Goal: Task Accomplishment & Management: Use online tool/utility

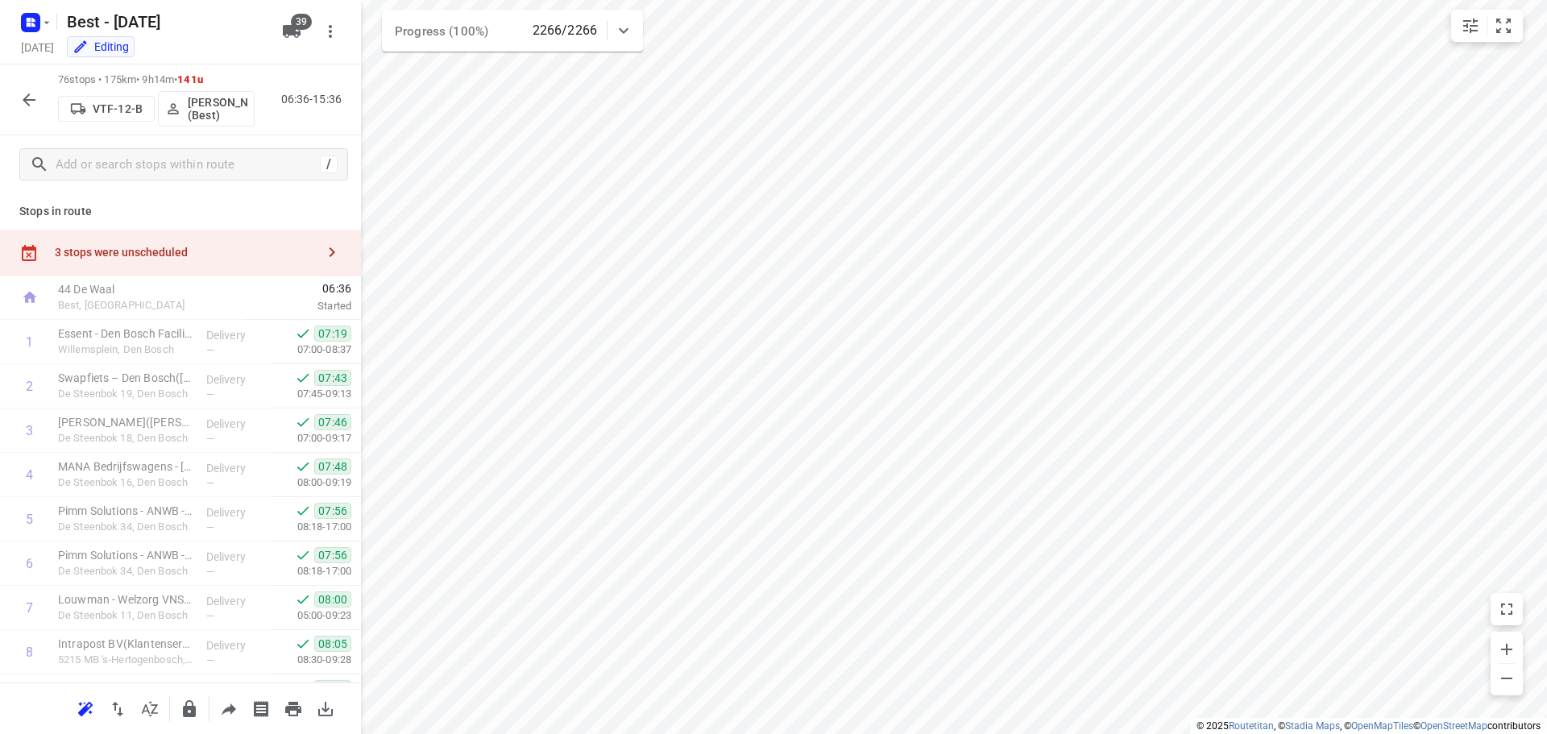
scroll to position [2014, 0]
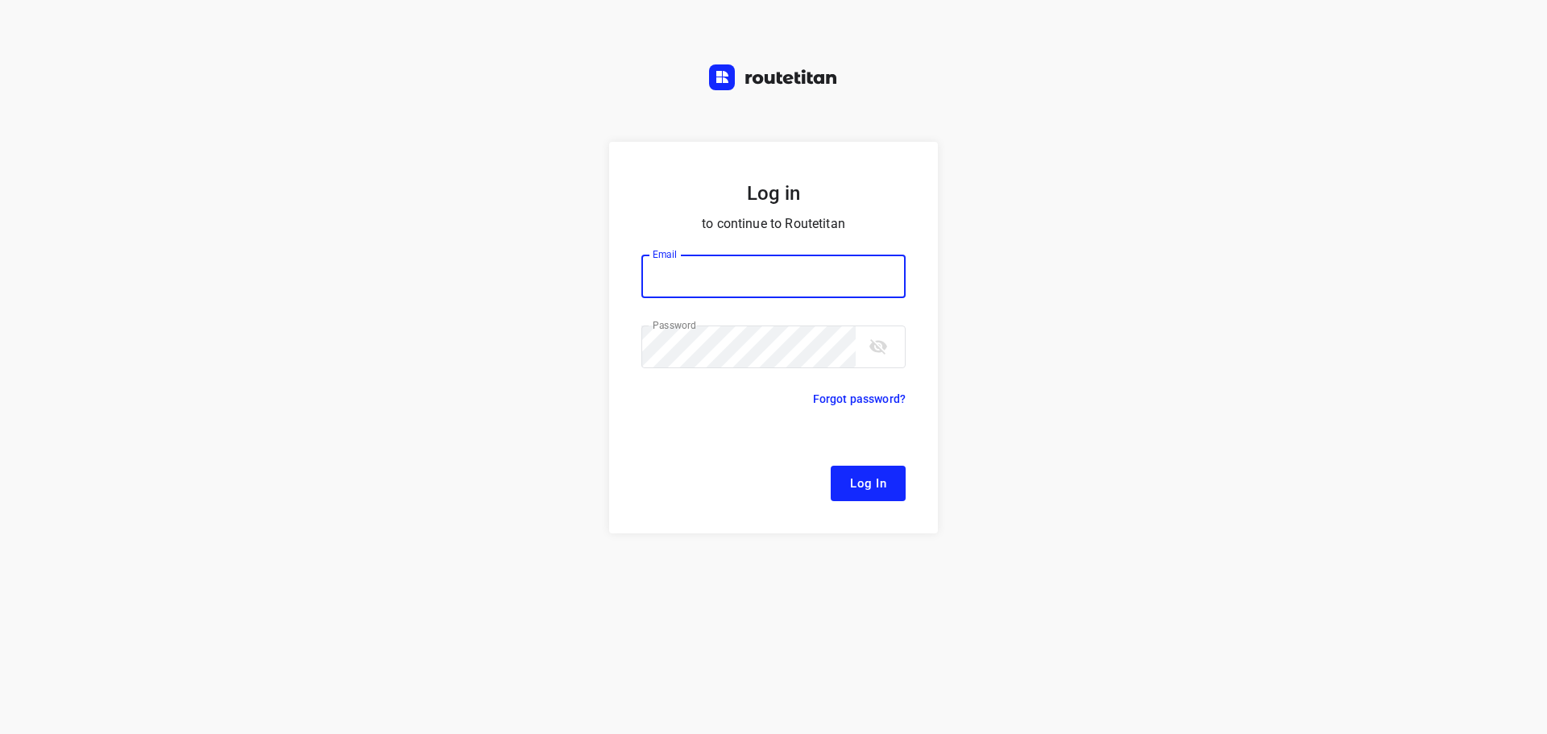
type input "[EMAIL_ADDRESS][DOMAIN_NAME]"
click at [840, 470] on button "Log In" at bounding box center [868, 483] width 75 height 35
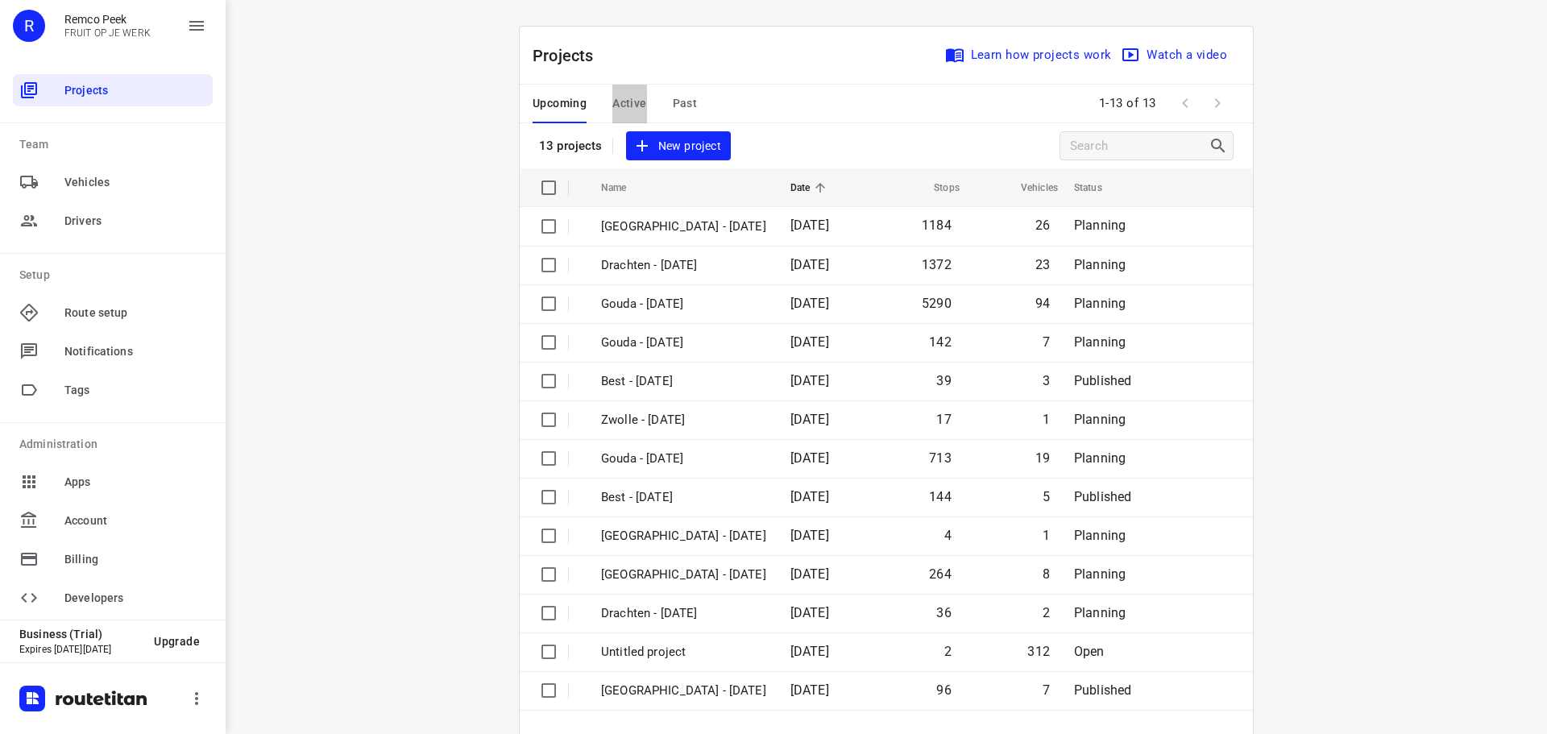
click at [623, 102] on span "Active" at bounding box center [629, 103] width 34 height 20
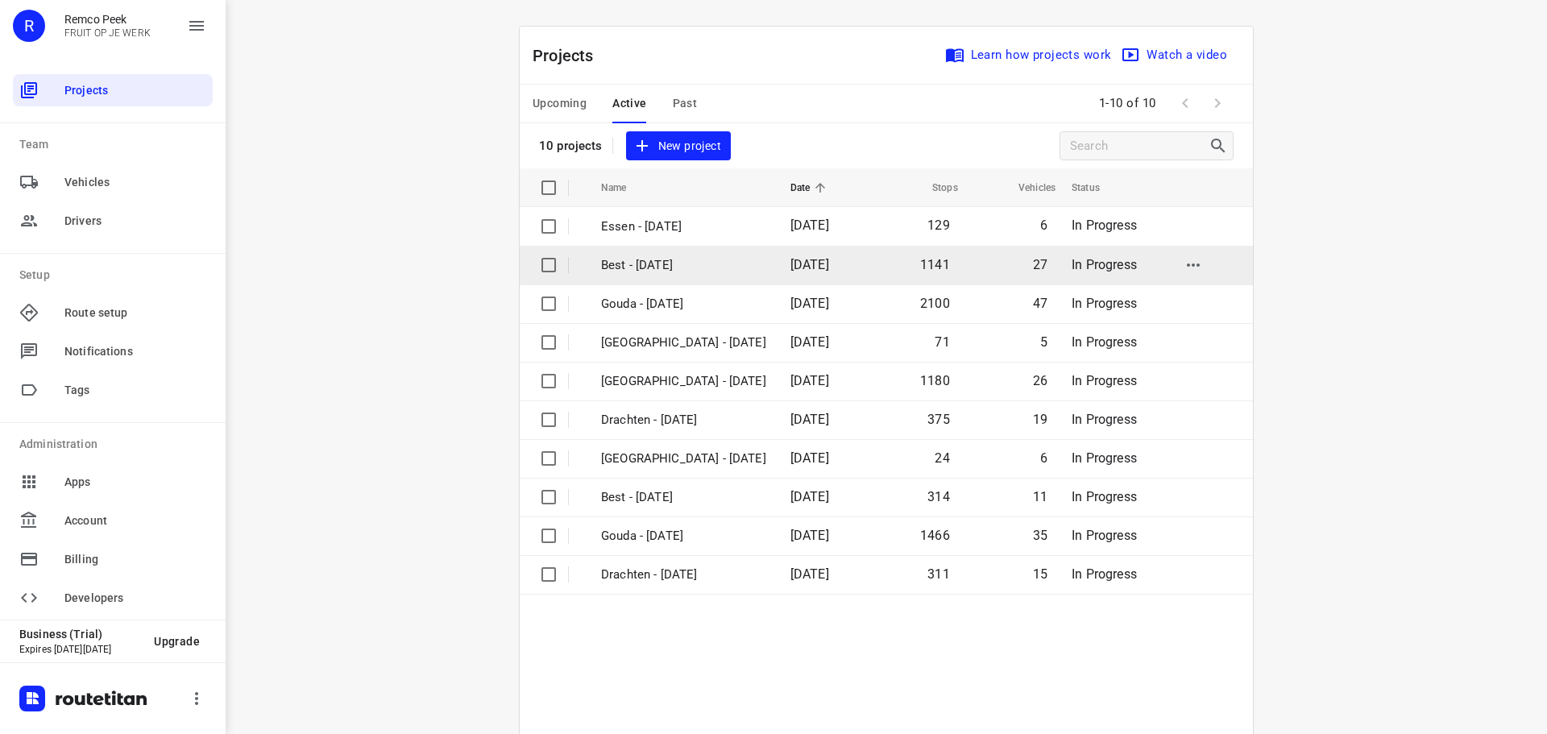
click at [683, 268] on p "Best - Wednesday" at bounding box center [683, 265] width 165 height 19
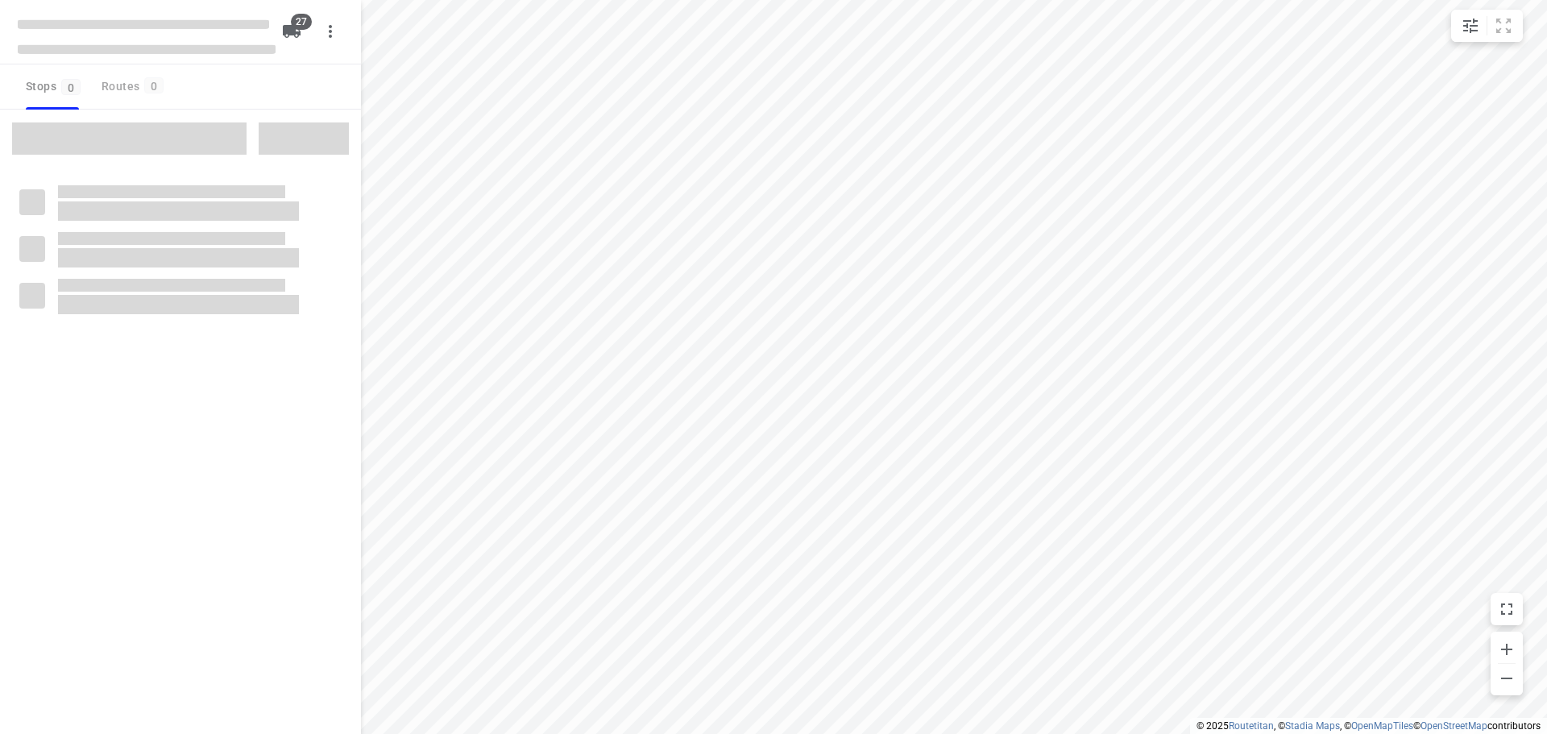
checkbox input "true"
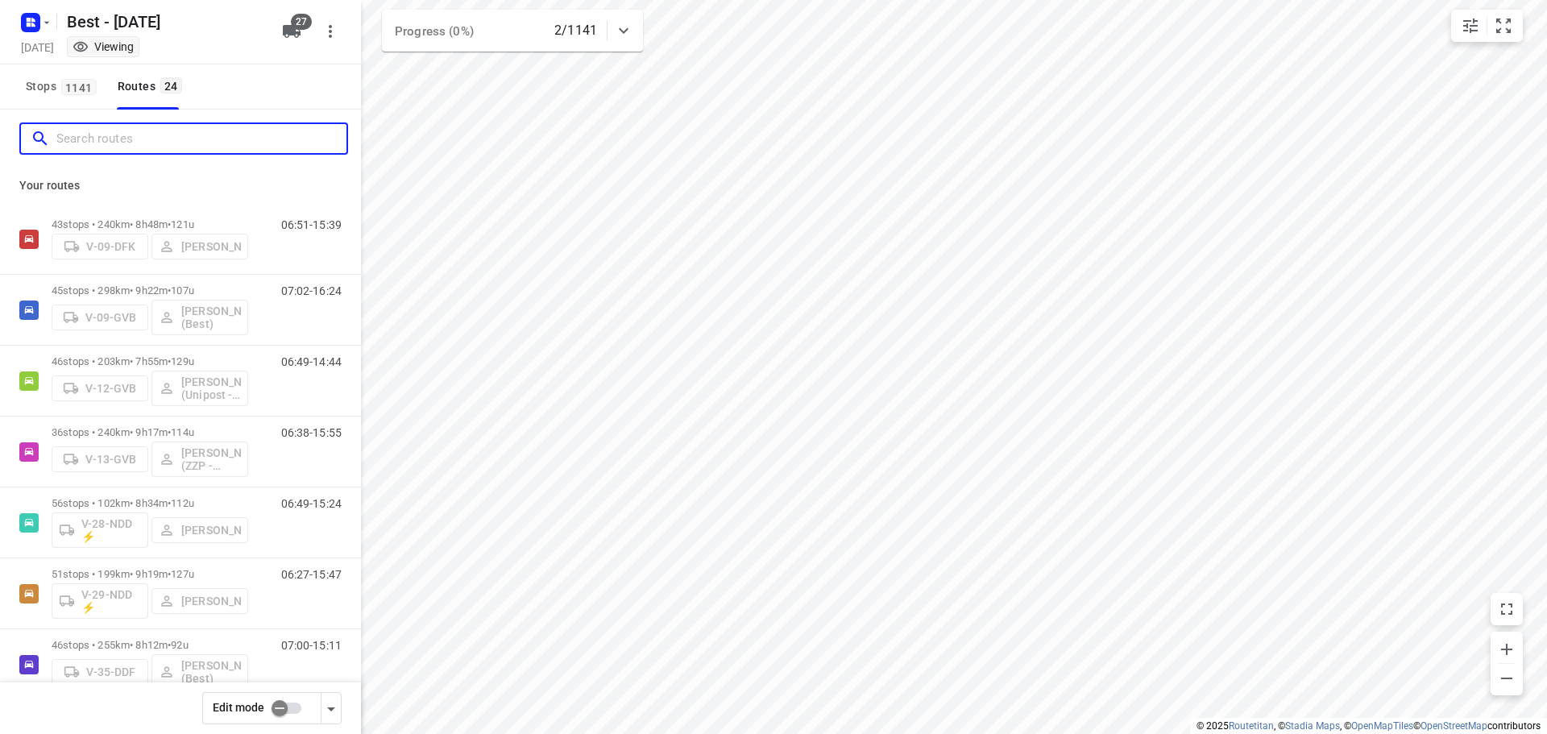
click at [108, 133] on input "Search routes" at bounding box center [201, 139] width 290 height 25
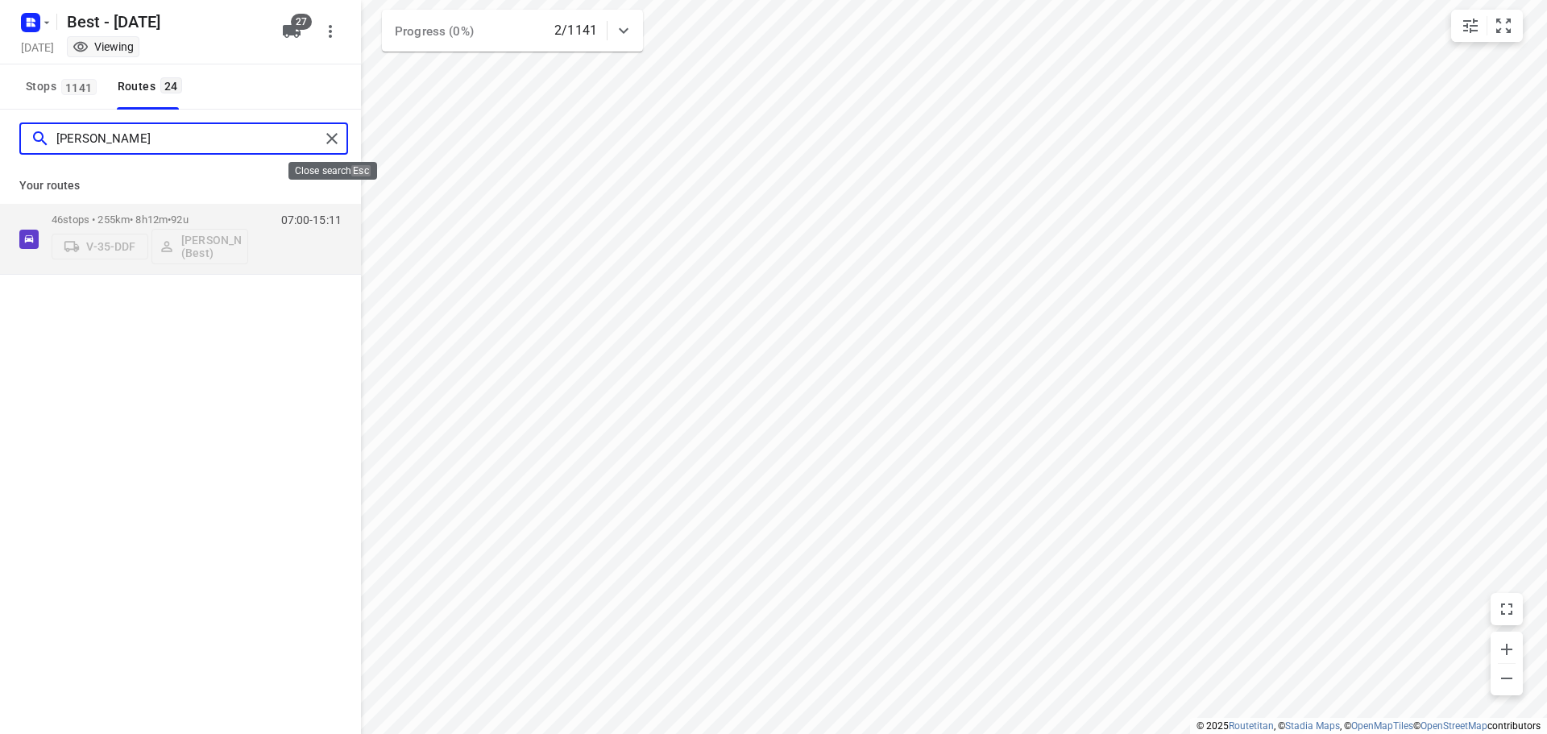
type input "omar"
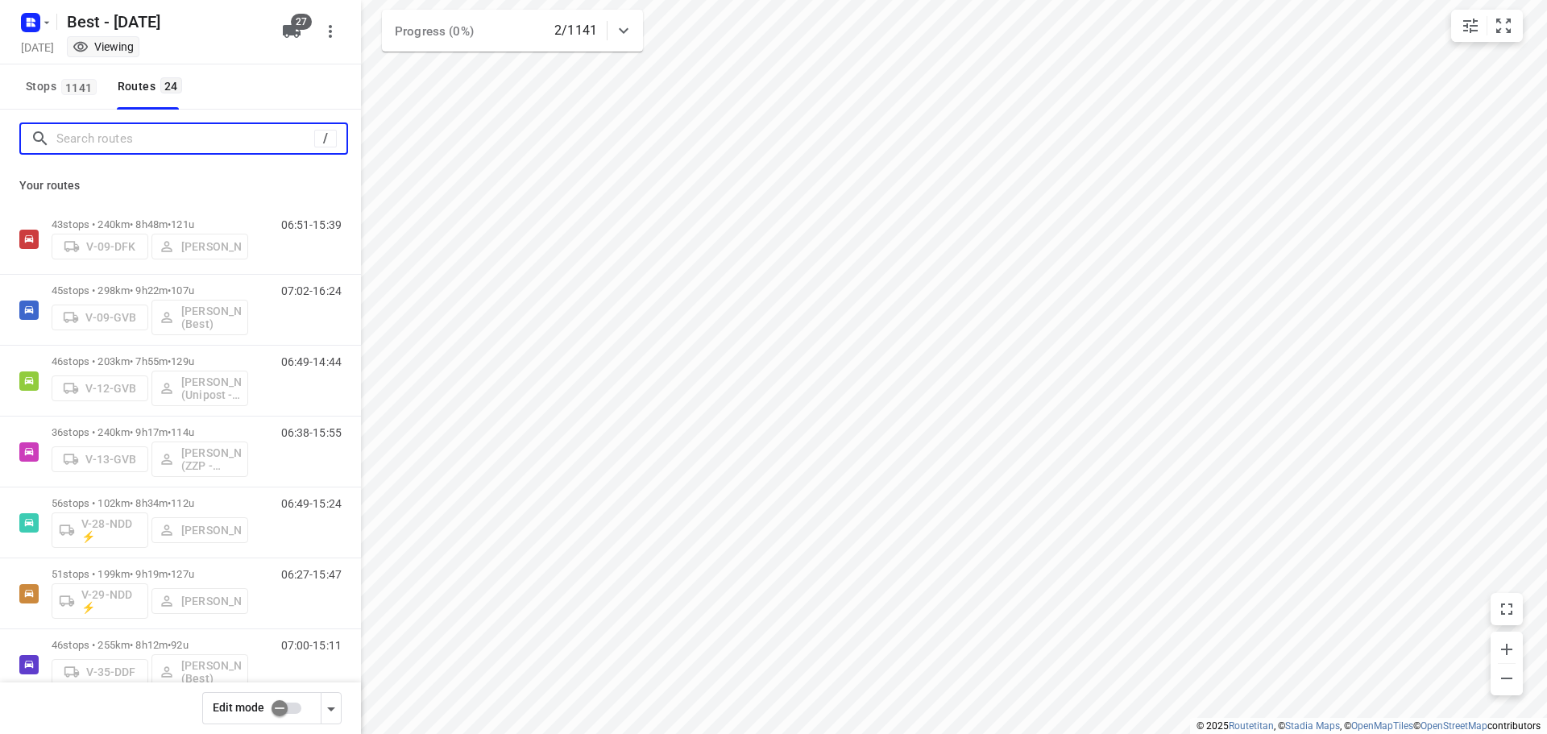
click at [273, 144] on input "Search routes" at bounding box center [185, 139] width 258 height 25
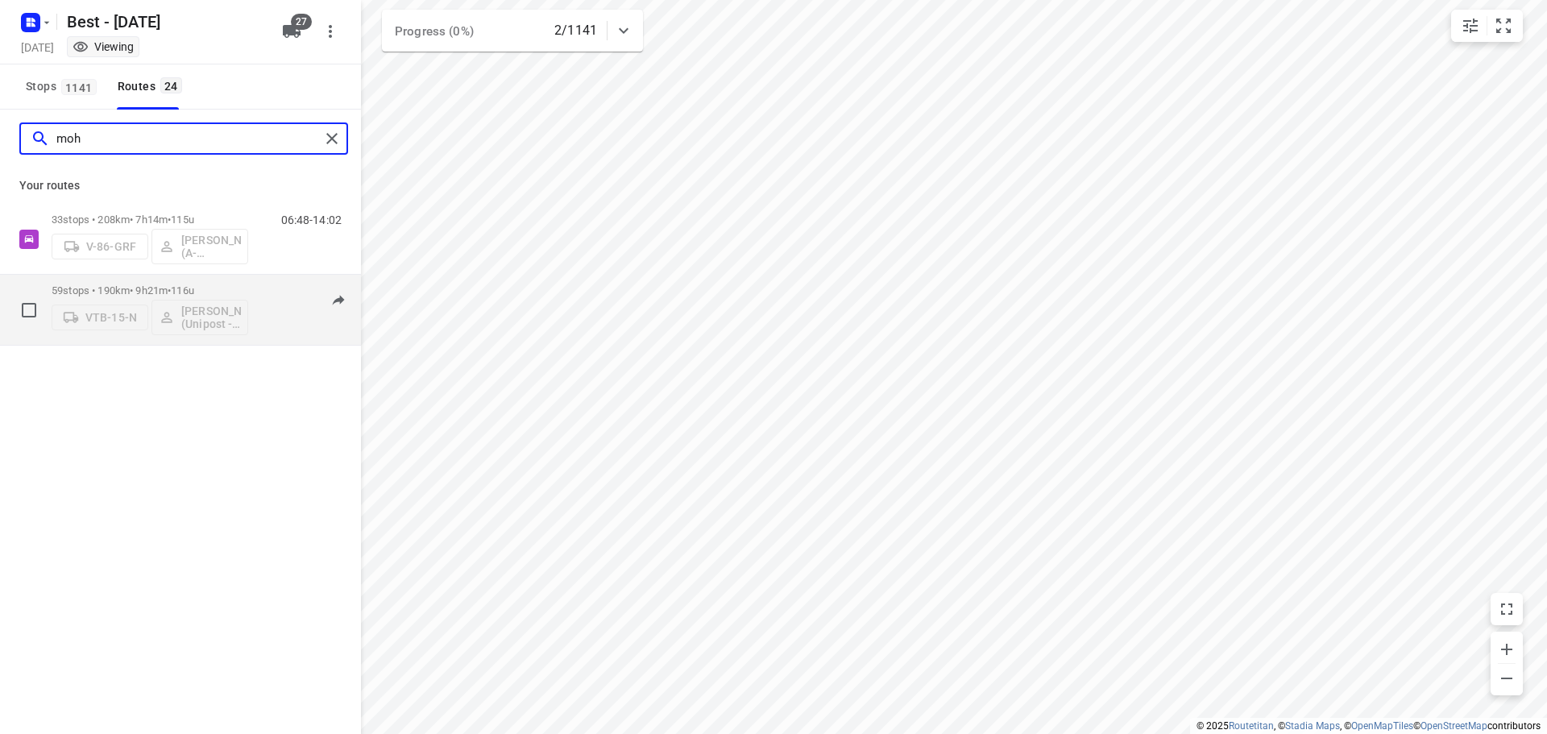
type input "moh"
click at [147, 289] on p "59 stops • 190km • 9h21m • 116u" at bounding box center [150, 290] width 197 height 12
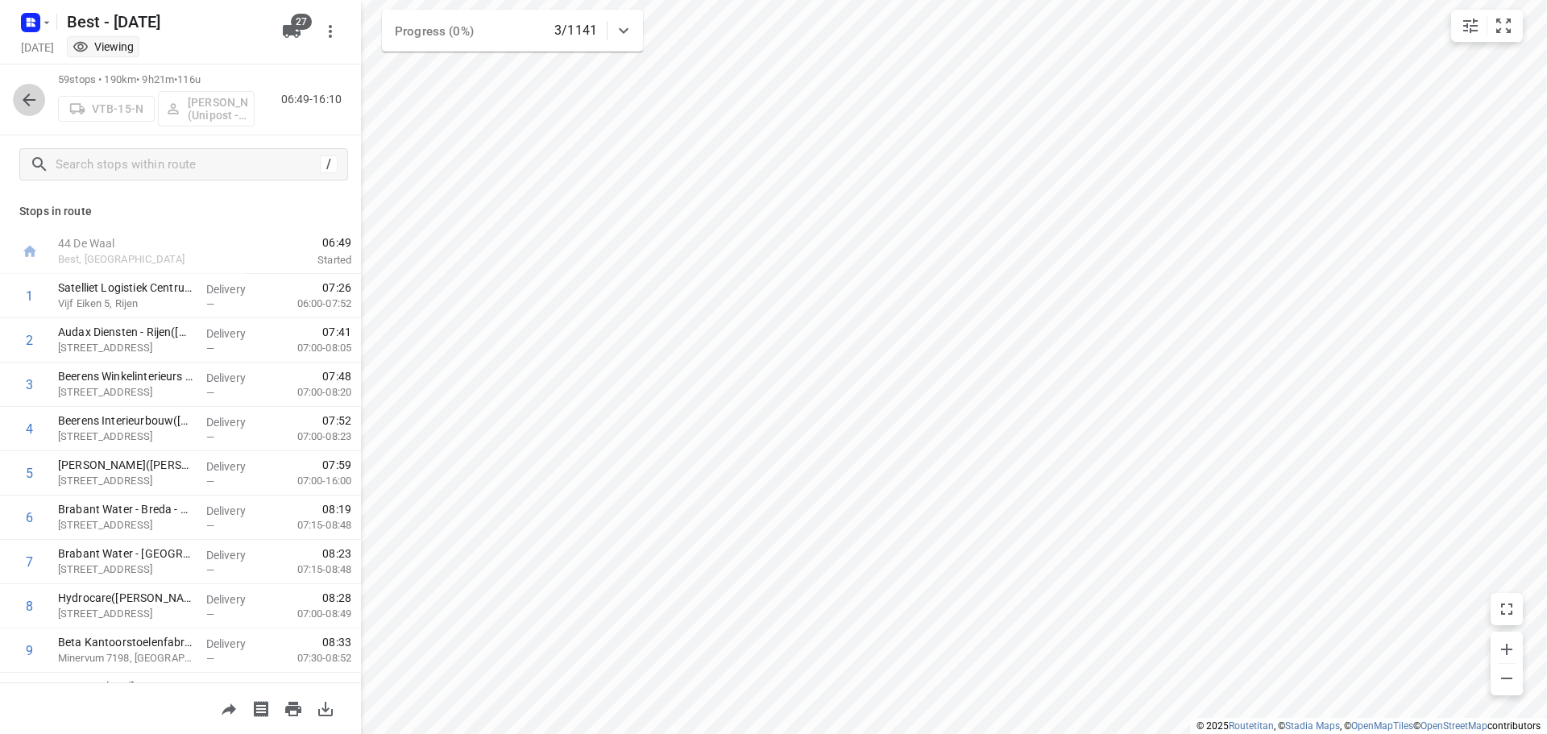
click at [36, 93] on icon "button" at bounding box center [28, 99] width 19 height 19
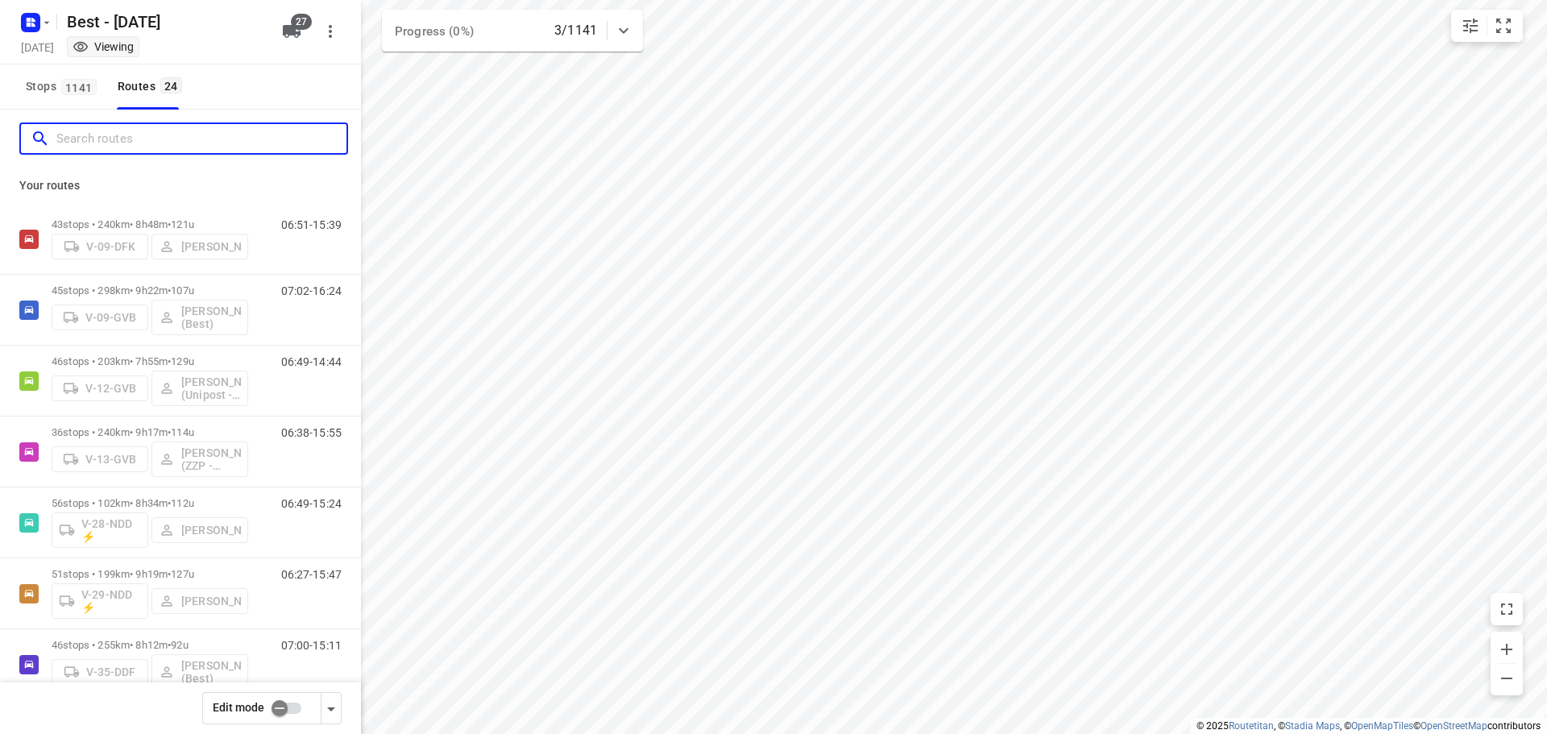
click at [133, 131] on input "Search routes" at bounding box center [201, 139] width 290 height 25
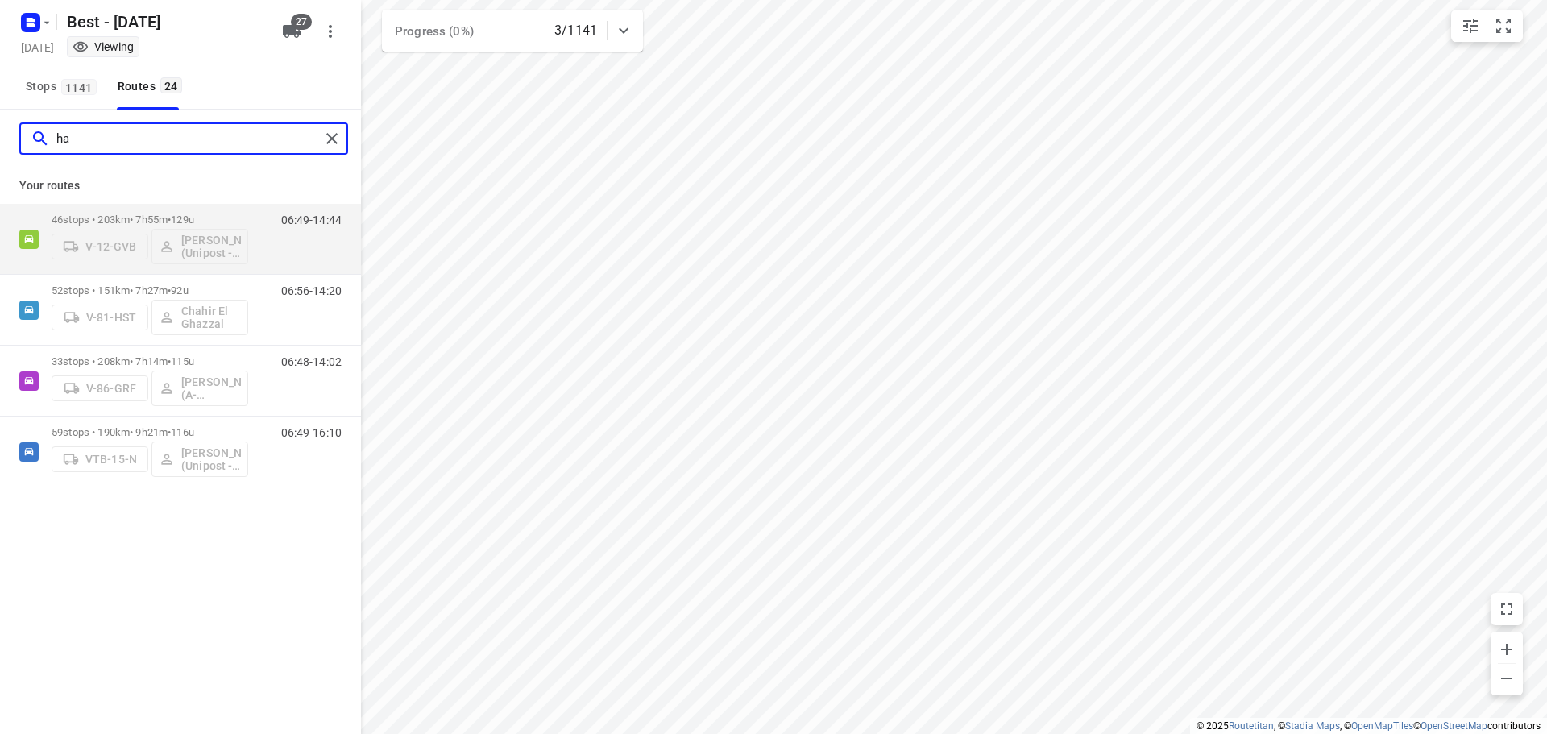
type input "h"
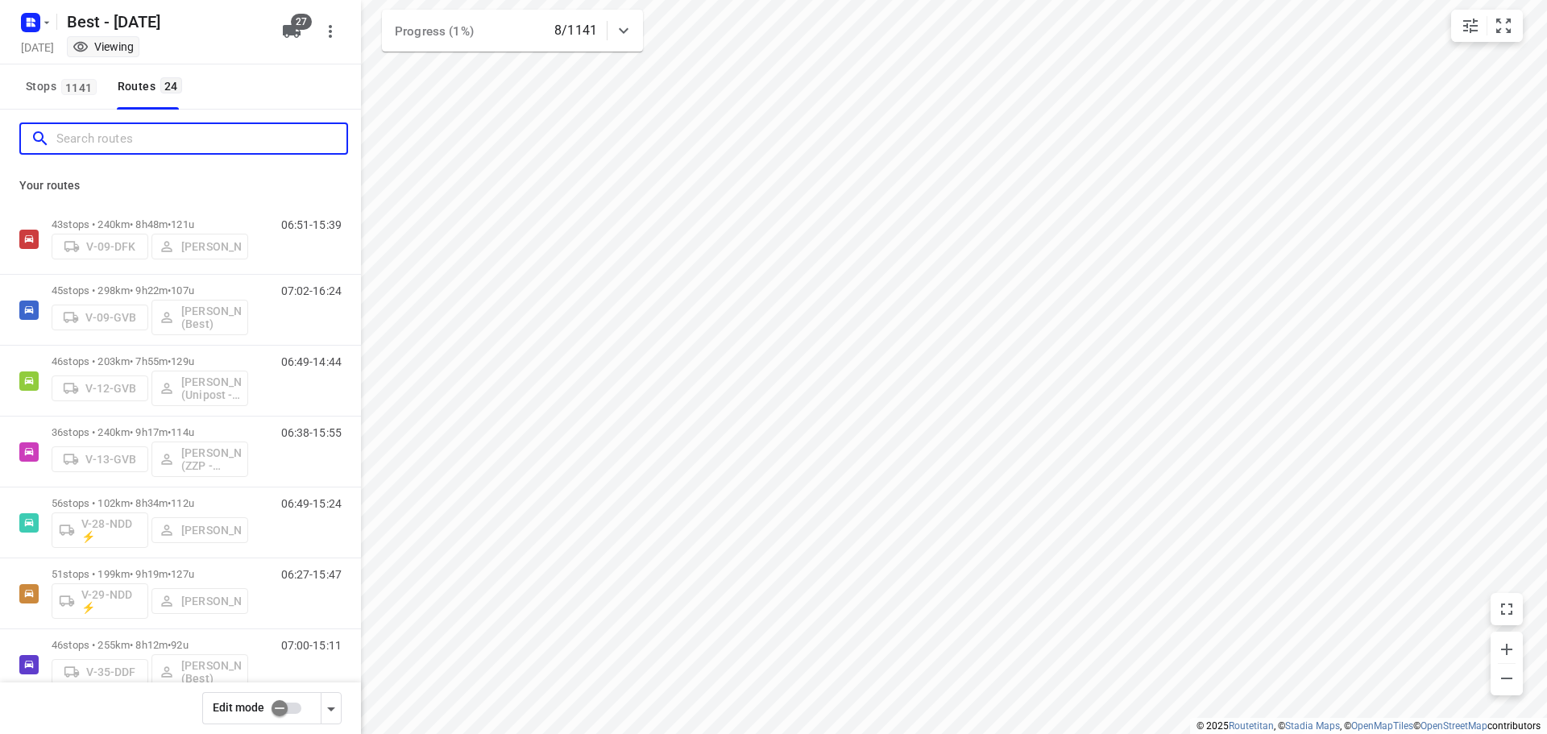
type input "m"
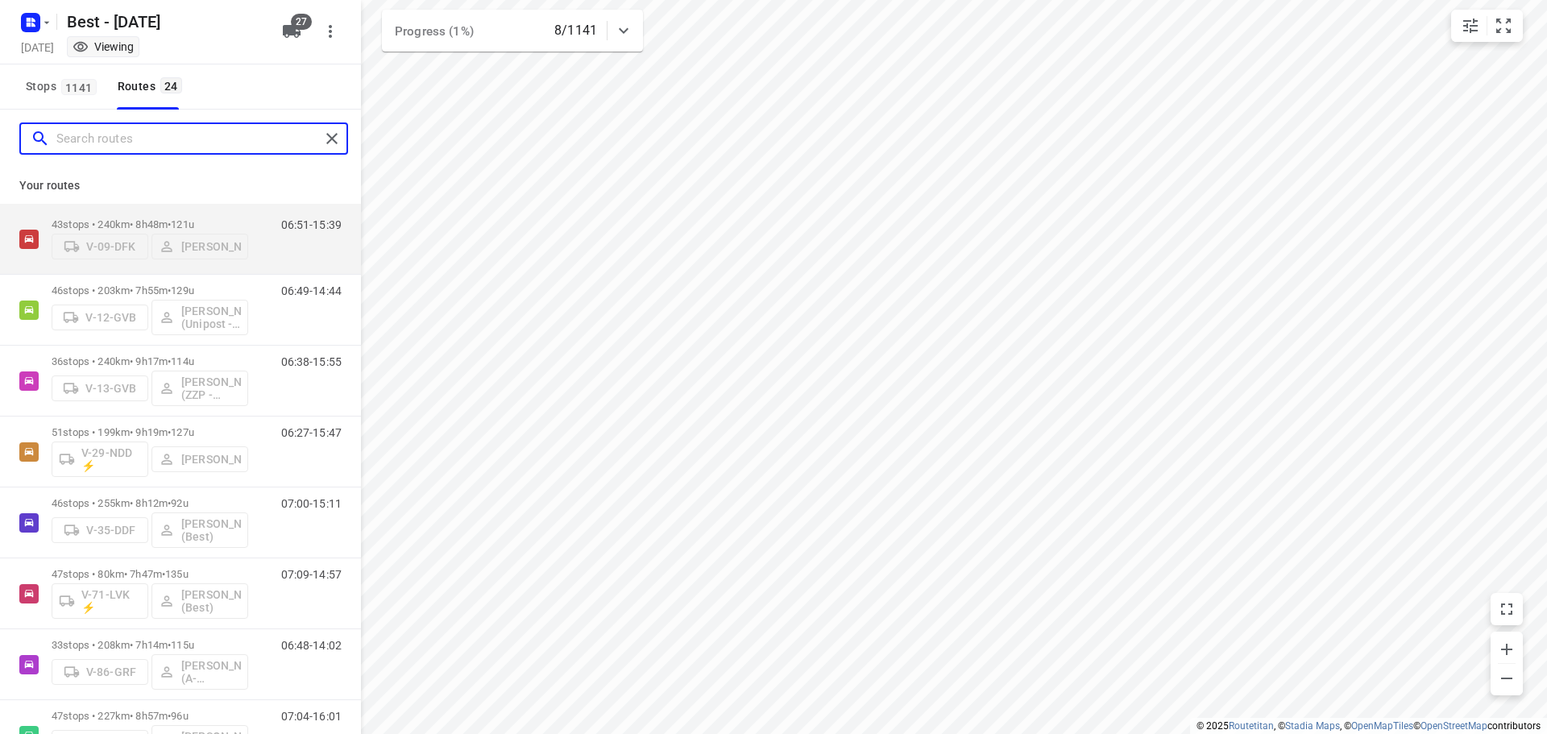
type input "="
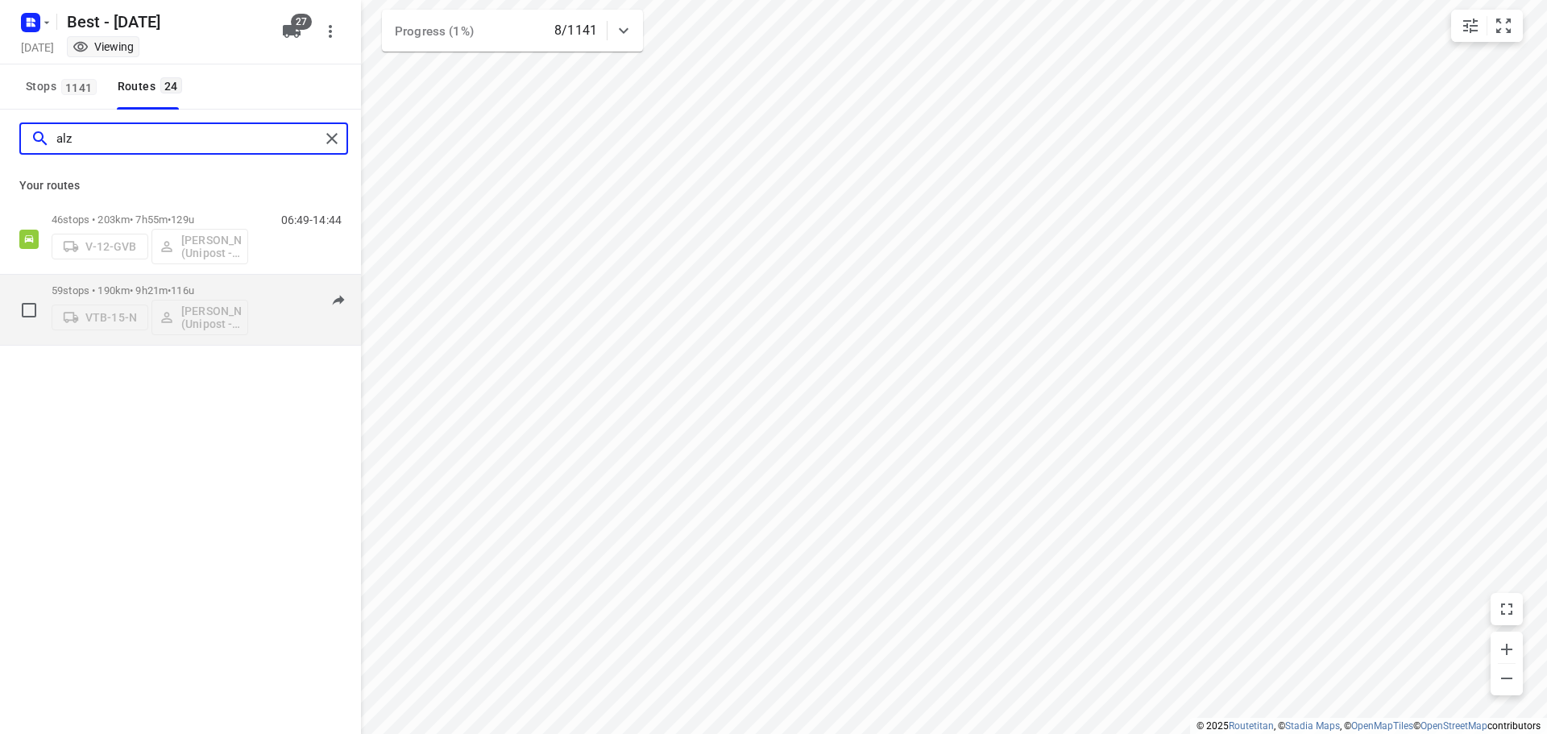
type input "alz"
click at [139, 280] on div "59 stops • 190km • 9h21m • 116u VTB-15-N Mohamed Alzeadi (Unipost - Best - ZZP)" at bounding box center [150, 309] width 197 height 67
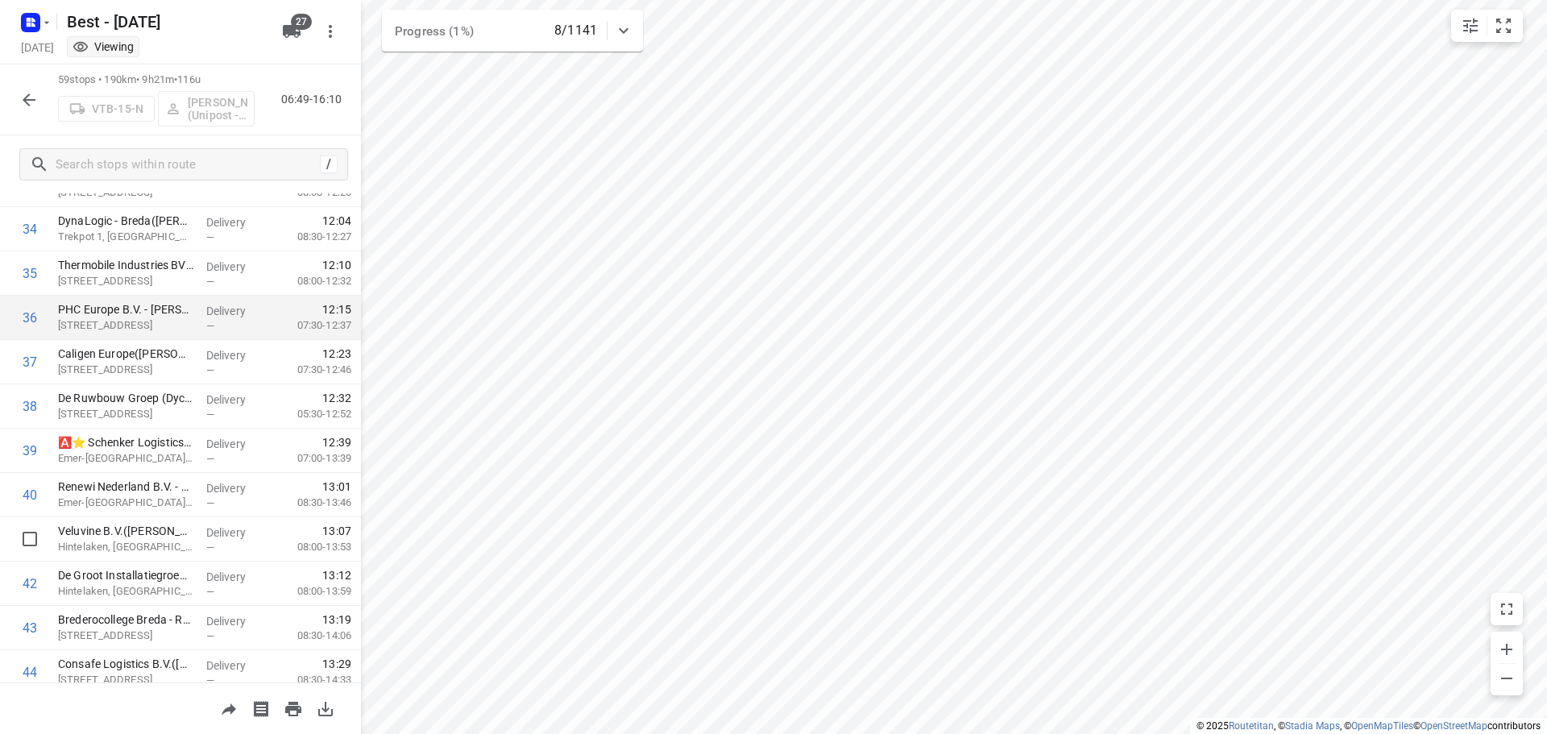
scroll to position [1525, 0]
click at [30, 103] on icon "button" at bounding box center [28, 99] width 19 height 19
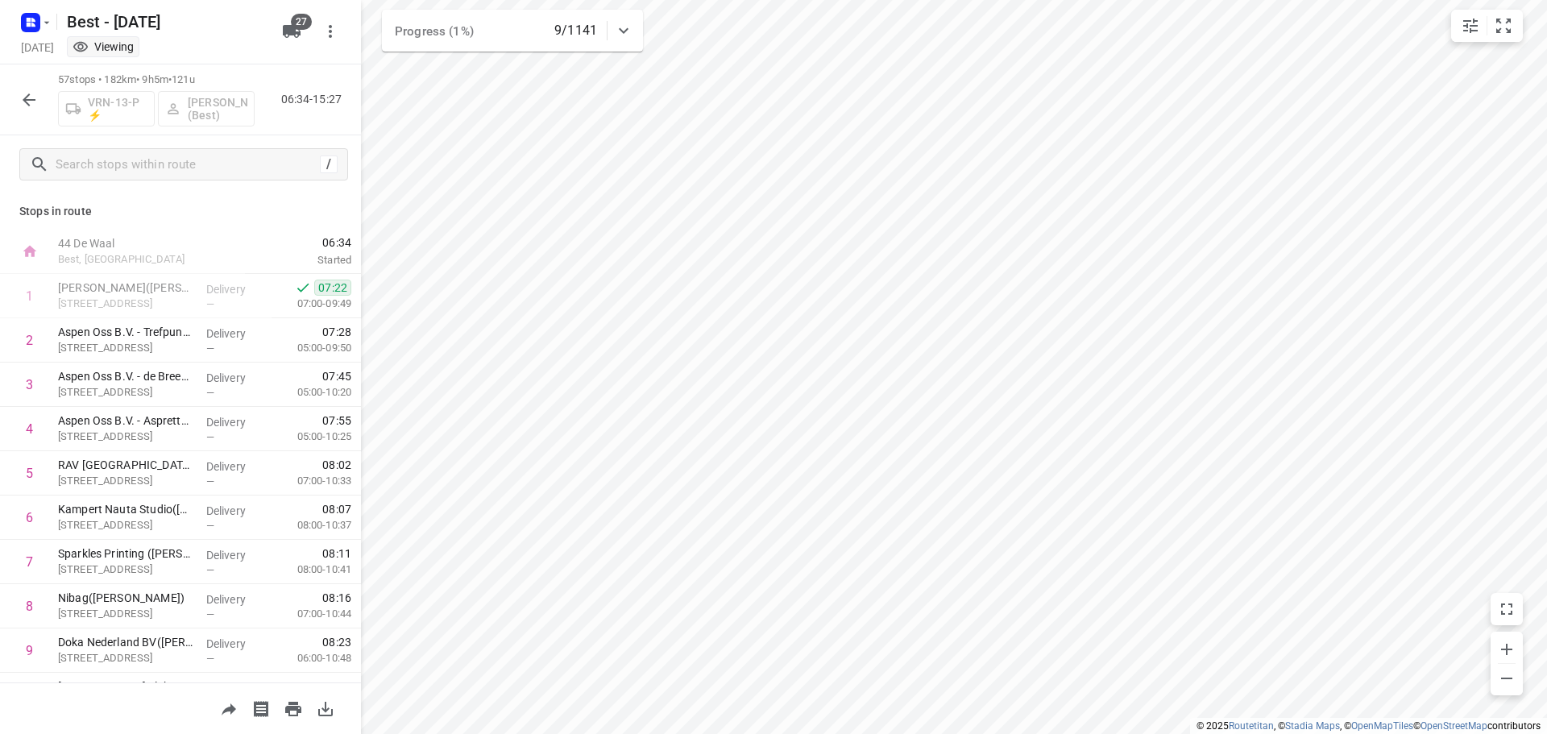
click at [8, 113] on div "57 stops • 182km • 9h5m • 121u VRN-13-P ⚡ Merijn Janssen (Best) 06:34-15:27" at bounding box center [180, 99] width 361 height 71
click at [7, 103] on div "57 stops • 182km • 9h5m • 121u VRN-13-P ⚡ Merijn Janssen (Best) 06:34-15:27" at bounding box center [180, 99] width 361 height 71
click at [23, 106] on icon "button" at bounding box center [28, 99] width 19 height 19
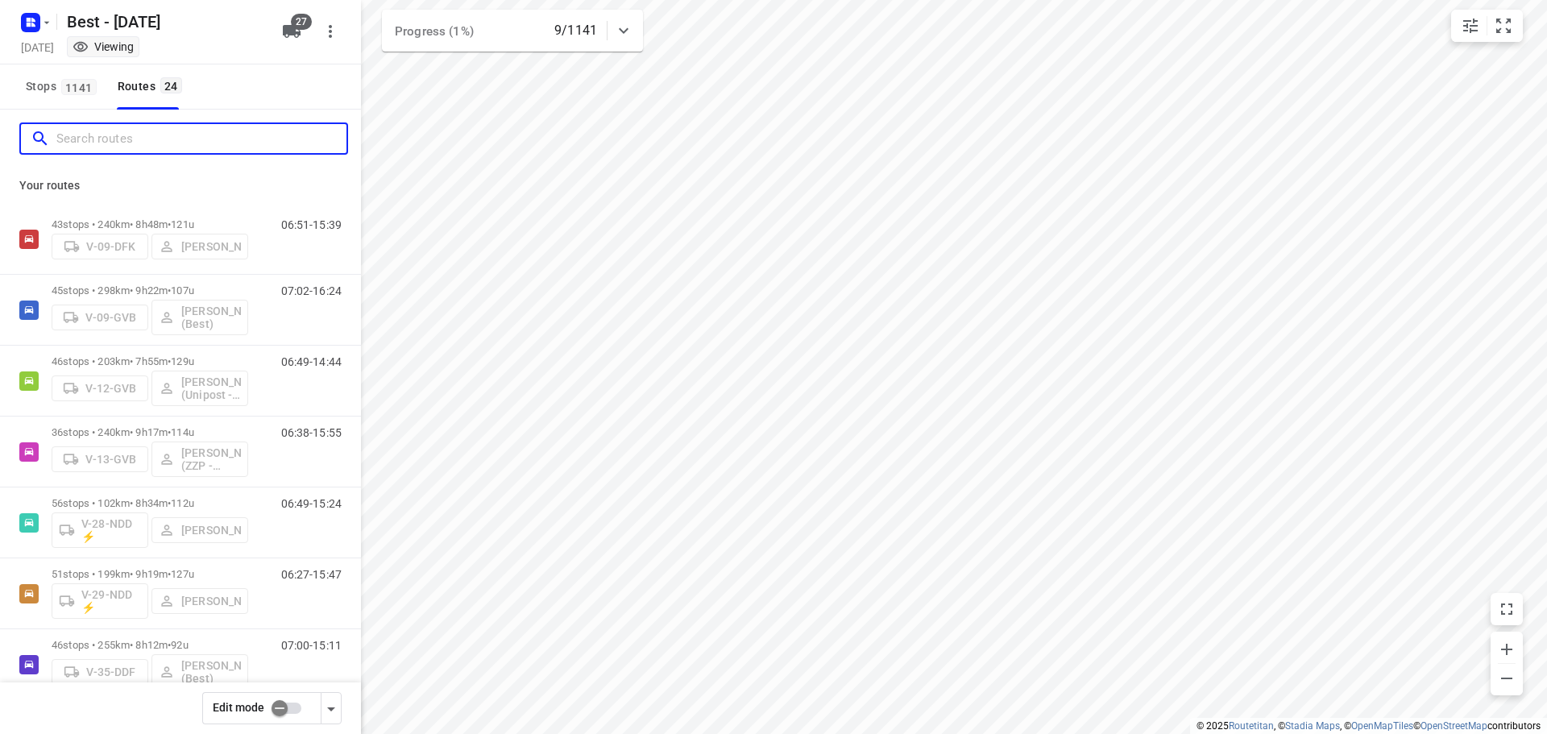
click at [87, 142] on input "Search routes" at bounding box center [201, 139] width 290 height 25
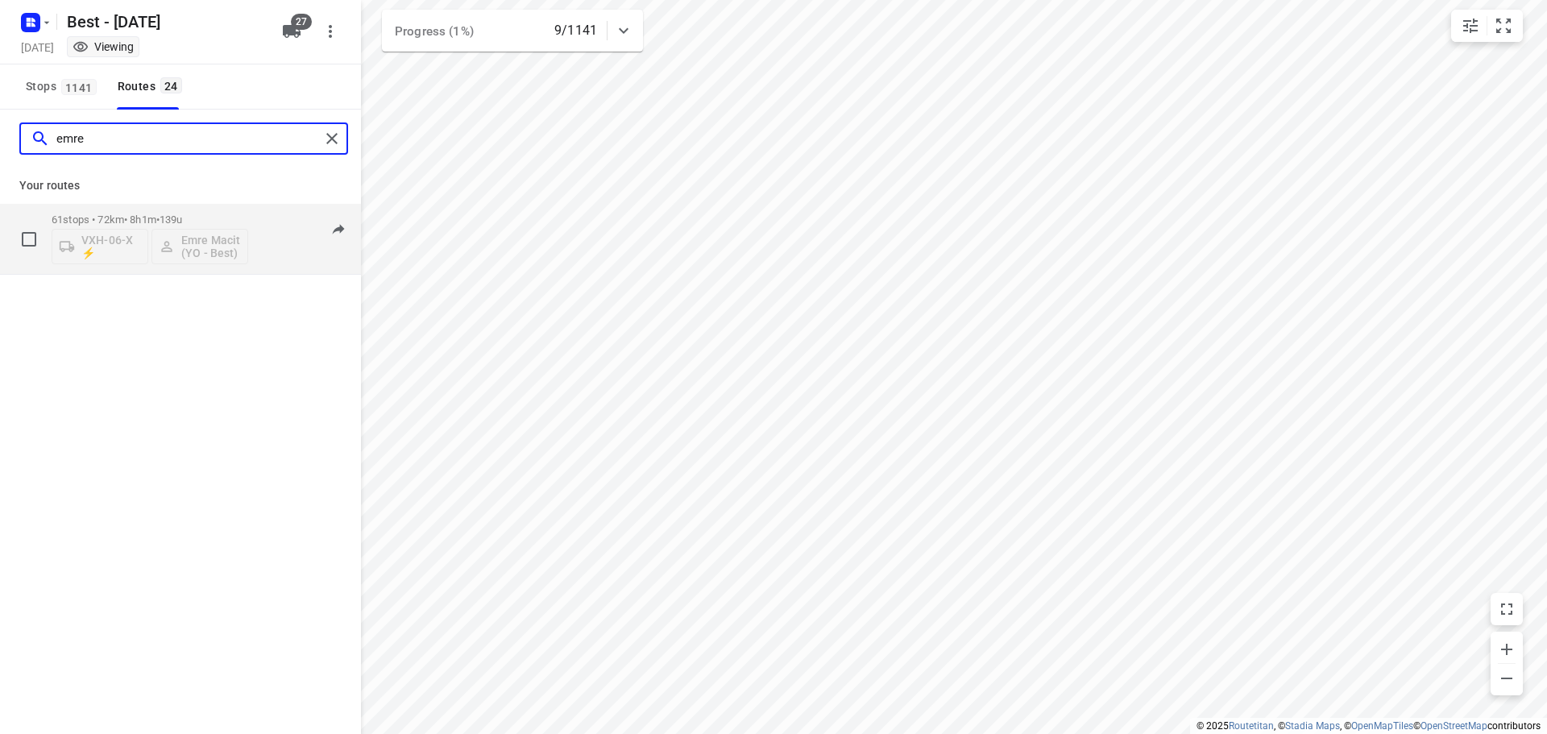
type input "emre"
click at [150, 206] on div "61 stops • 72km • 8h1m • 139u VXH-06-X ⚡ Emre Macit (YO - Best)" at bounding box center [150, 238] width 197 height 67
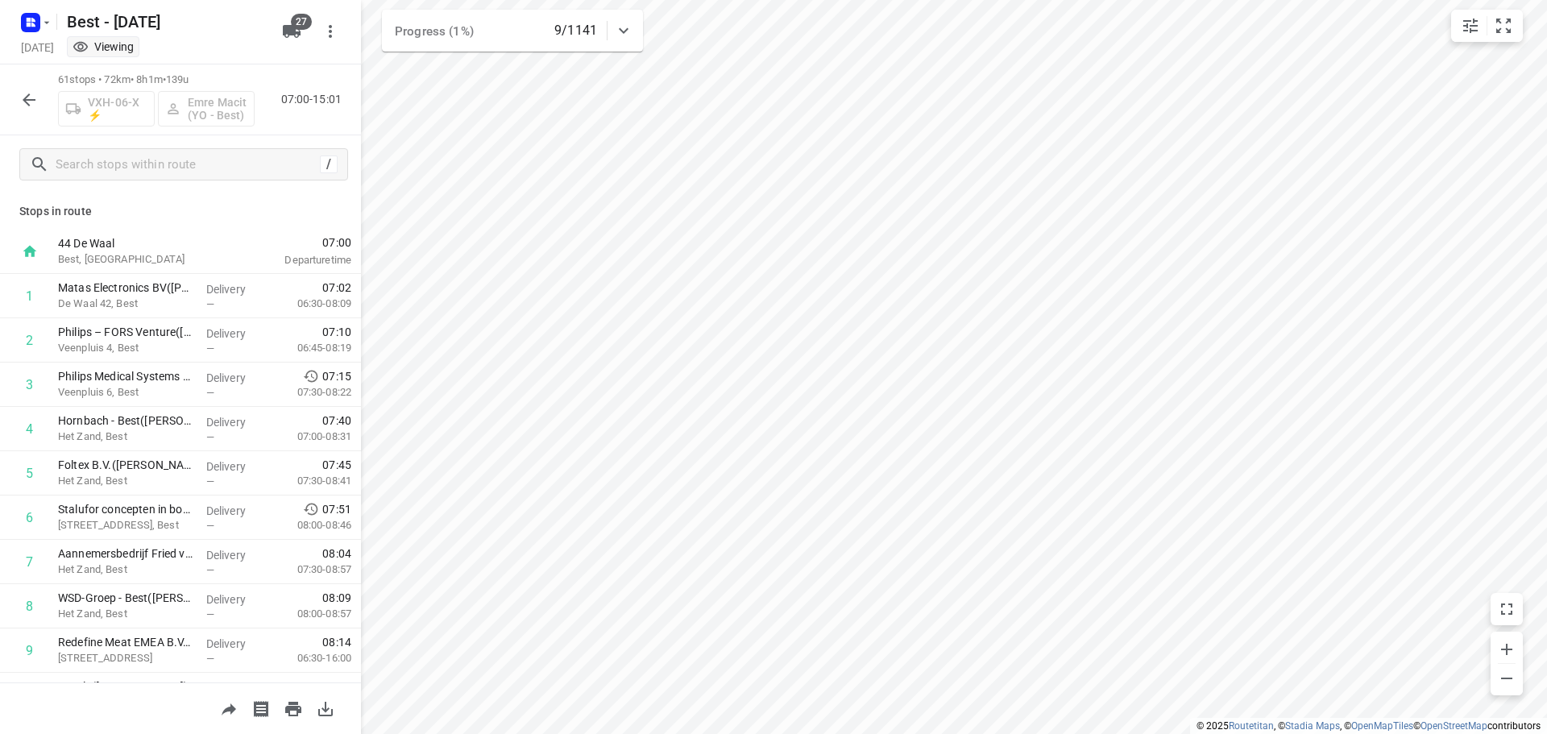
click at [30, 110] on button "button" at bounding box center [29, 100] width 32 height 32
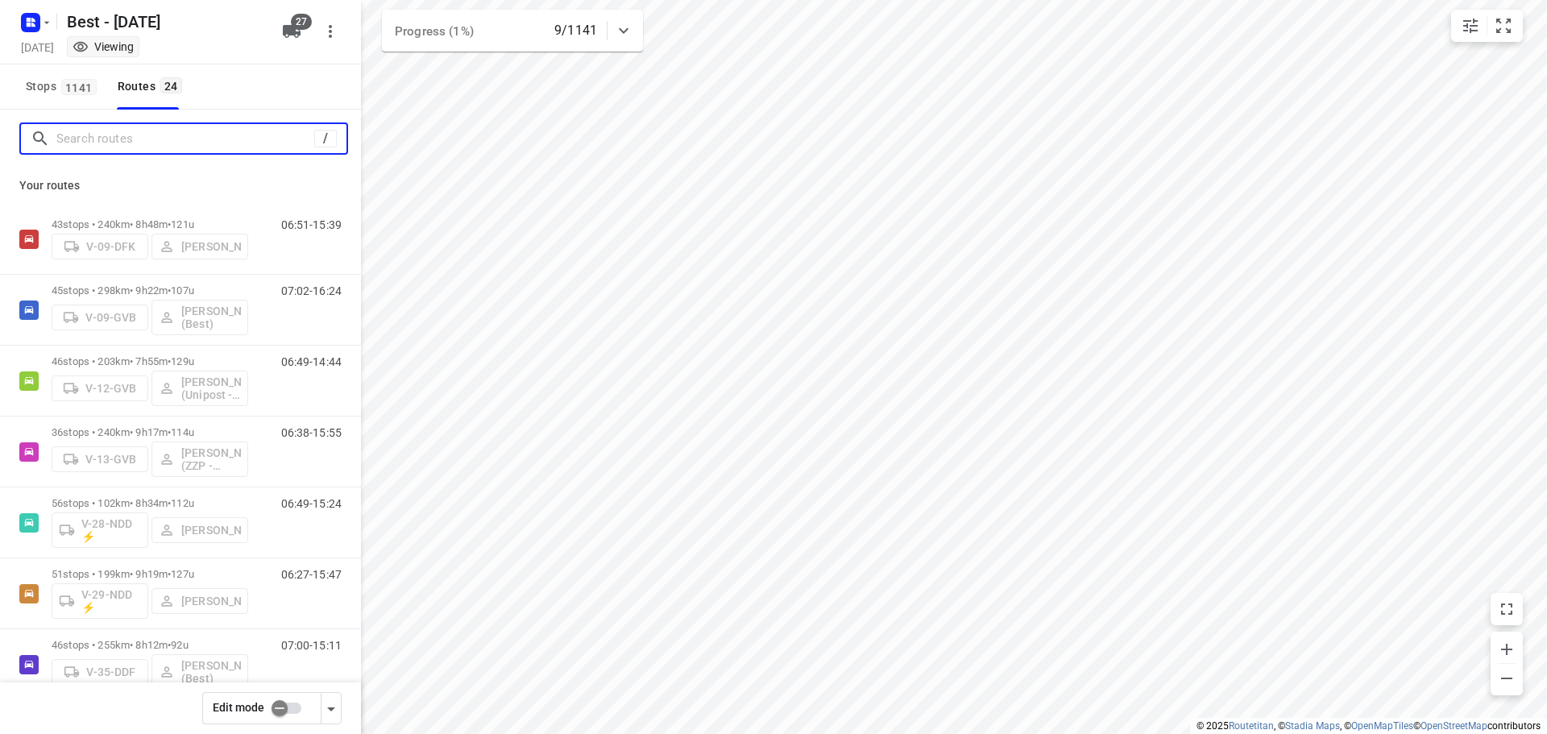
click at [87, 135] on input "Search routes" at bounding box center [185, 139] width 258 height 25
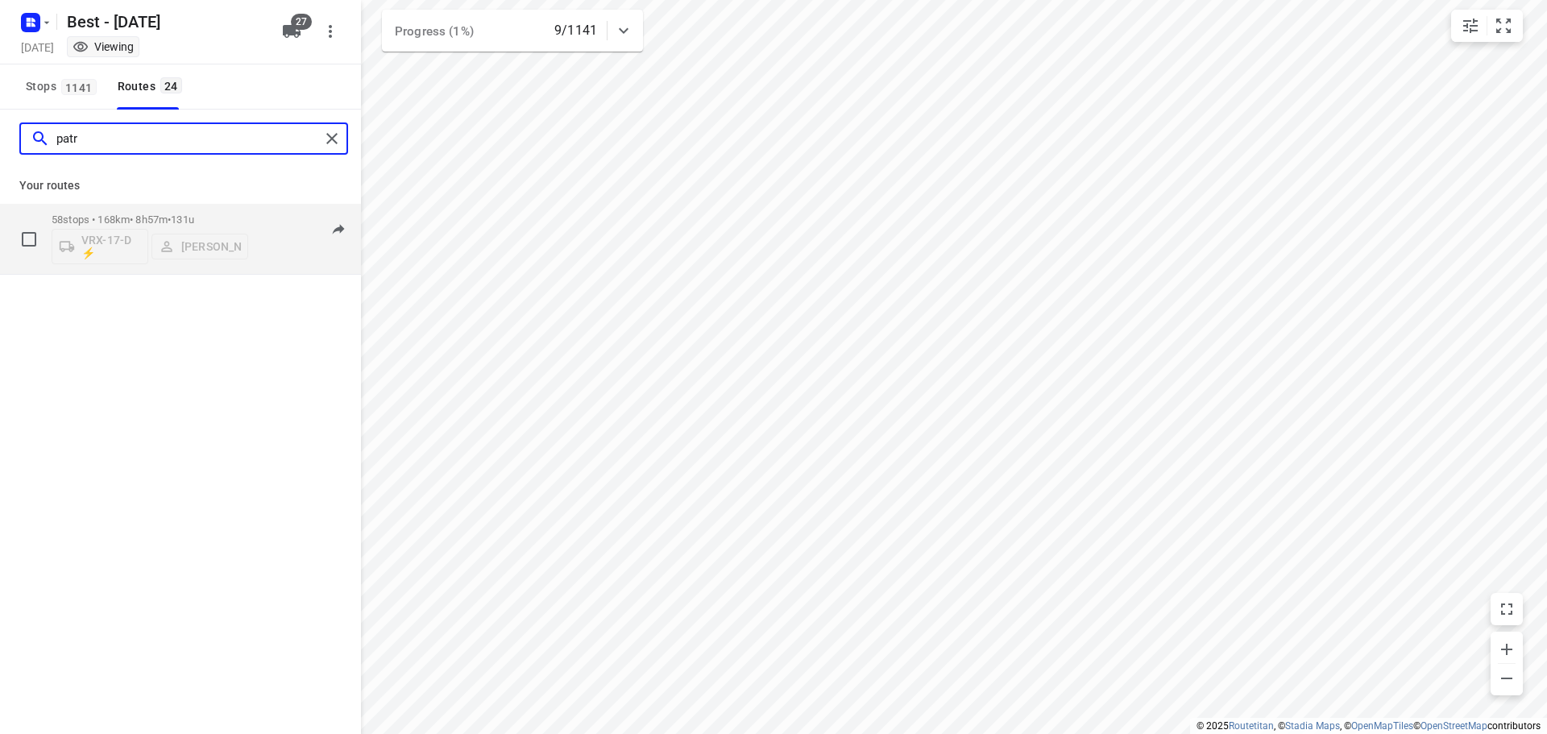
type input "patr"
click at [100, 215] on p "58 stops • 168km • 8h57m • 131u" at bounding box center [150, 220] width 197 height 12
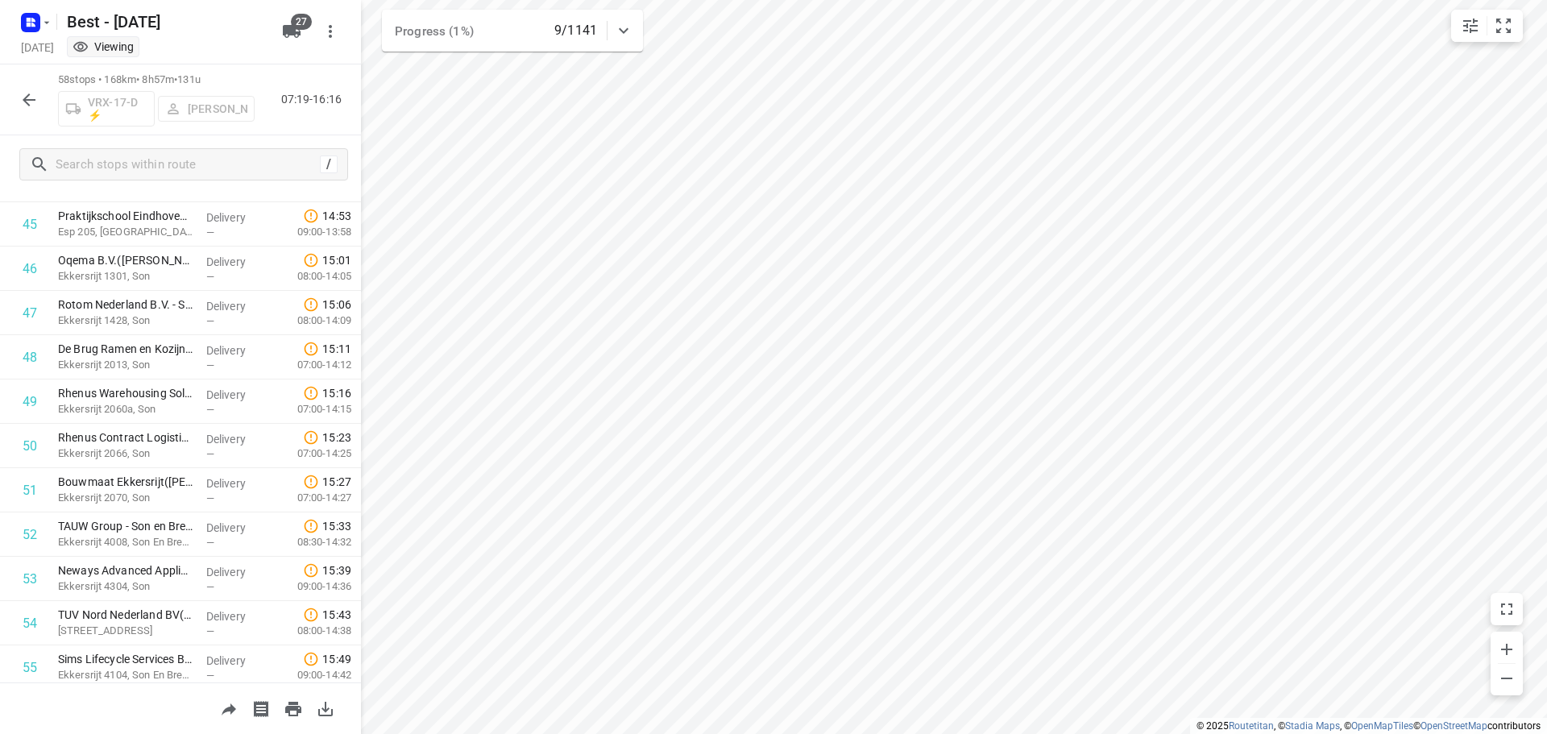
scroll to position [1937, 0]
click at [23, 106] on icon "button" at bounding box center [28, 99] width 19 height 19
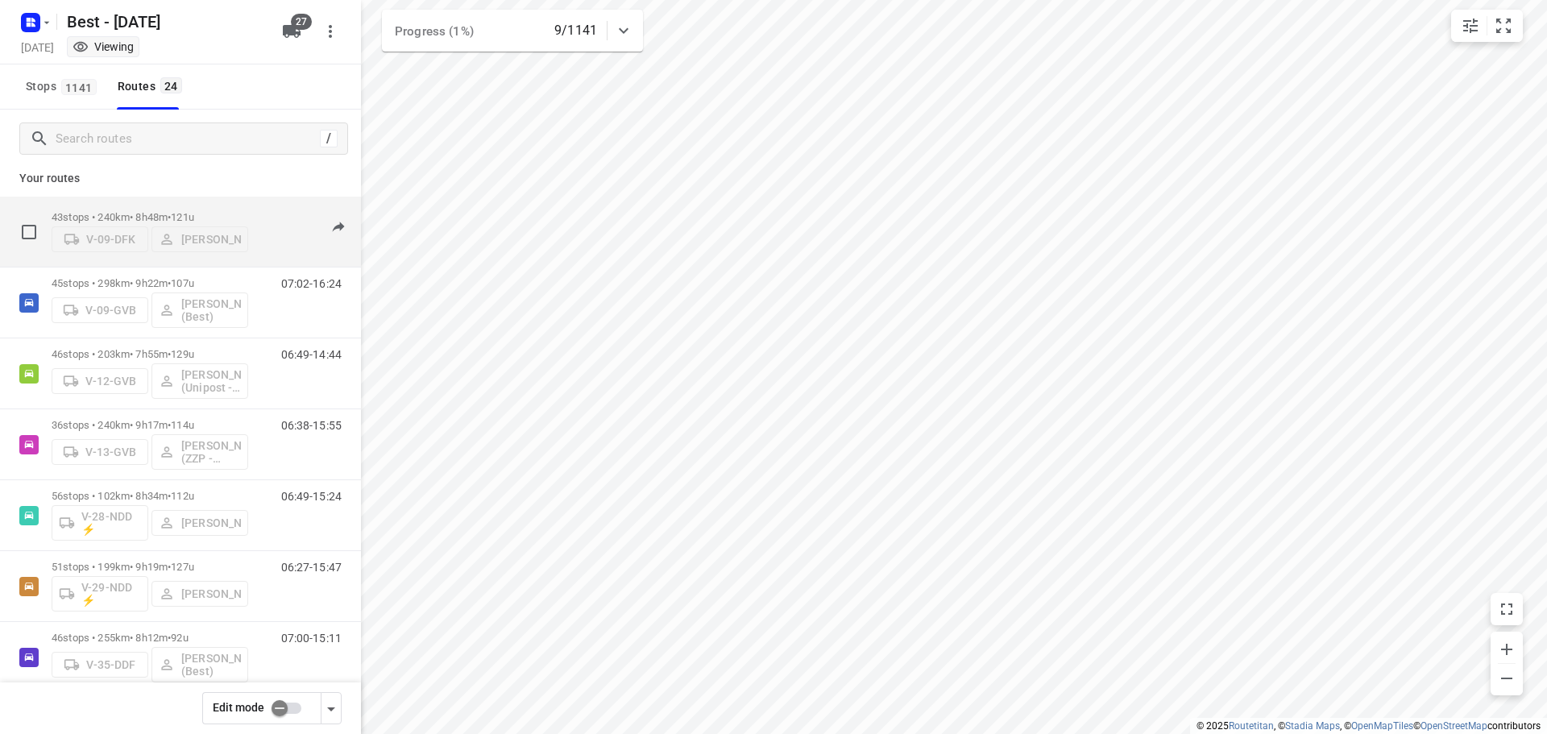
scroll to position [0, 0]
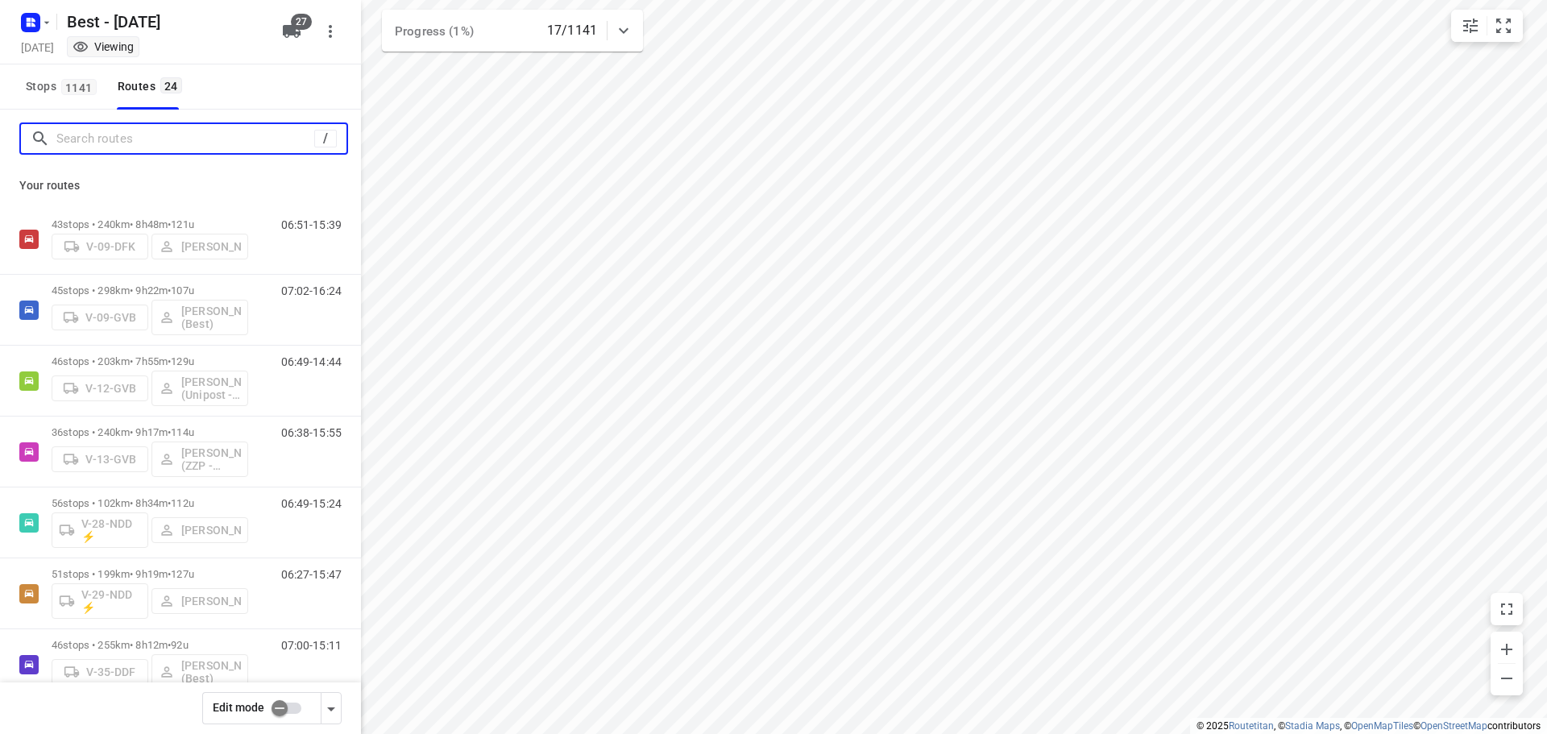
click at [149, 149] on input "Search routes" at bounding box center [185, 139] width 258 height 25
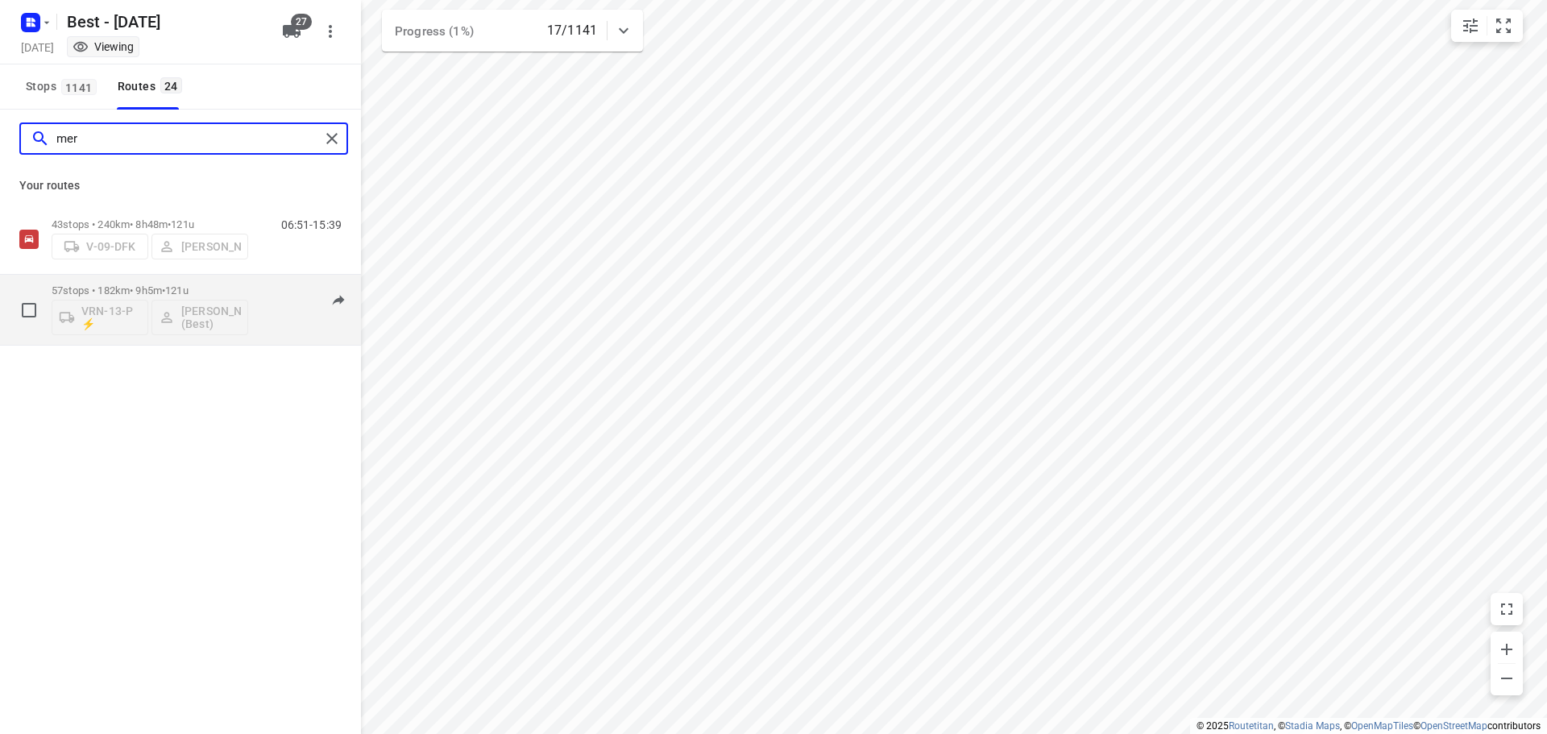
type input "mer"
click at [140, 280] on div "57 stops • 182km • 9h5m • 121u VRN-13-P ⚡ Merijn Janssen (Best)" at bounding box center [150, 309] width 197 height 67
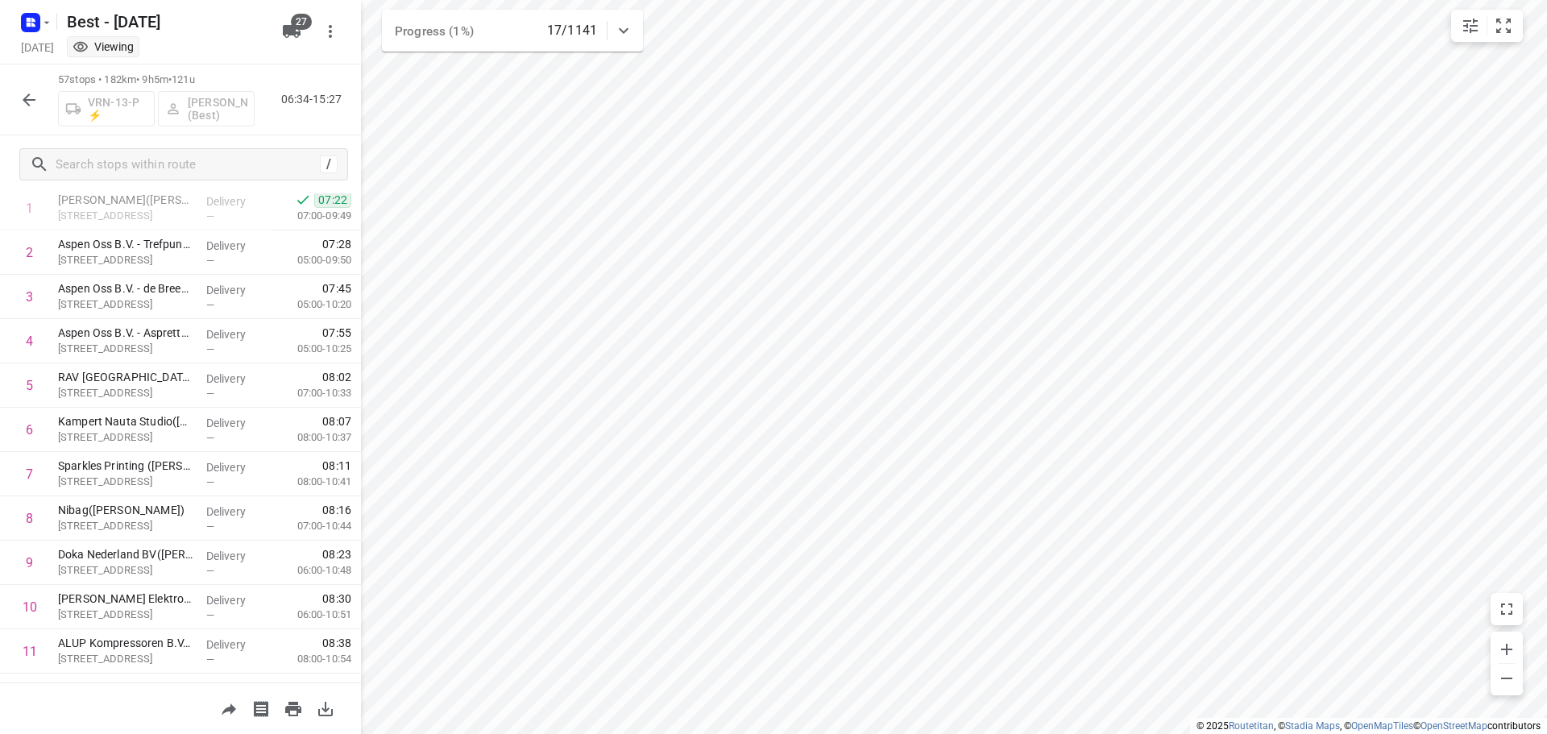
scroll to position [60, 0]
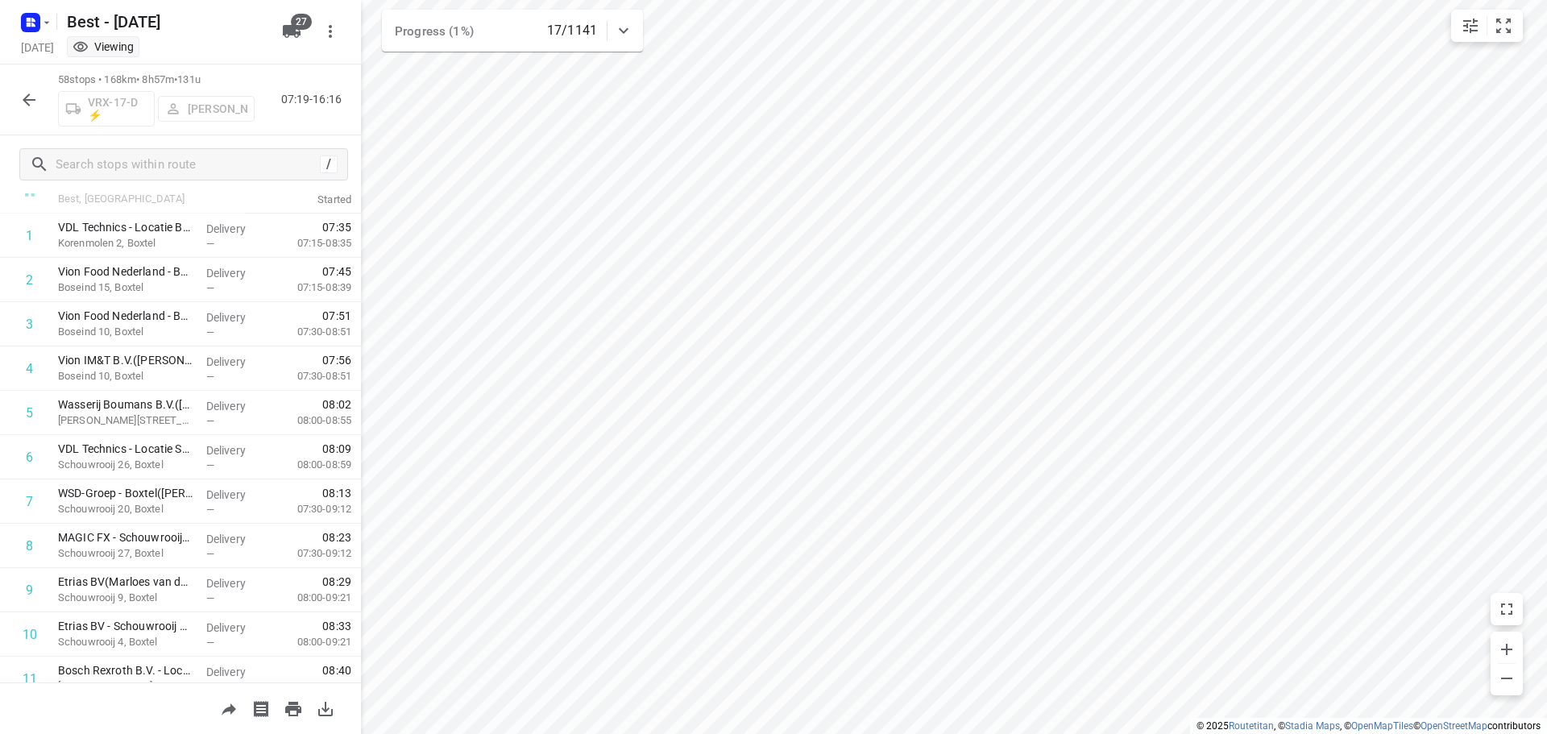
click at [12, 100] on div "58 stops • 168km • 8h57m • 131u VRX-17-D ⚡ Patrick Pauw 07:19-16:16" at bounding box center [180, 99] width 361 height 71
click at [26, 107] on icon "button" at bounding box center [28, 99] width 19 height 19
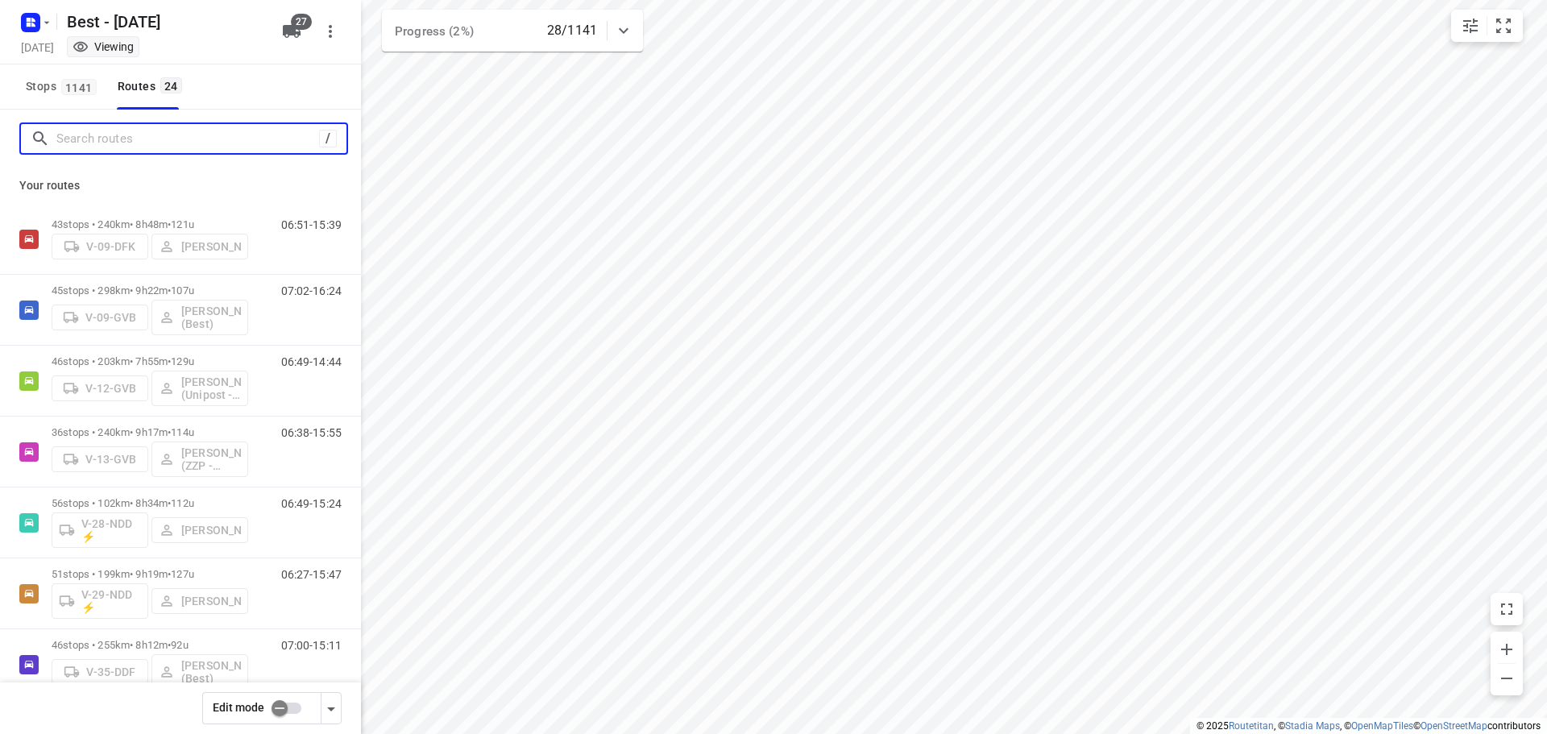
drag, startPoint x: 136, startPoint y: 139, endPoint x: 163, endPoint y: 123, distance: 31.1
click at [137, 139] on input "Search routes" at bounding box center [187, 139] width 263 height 25
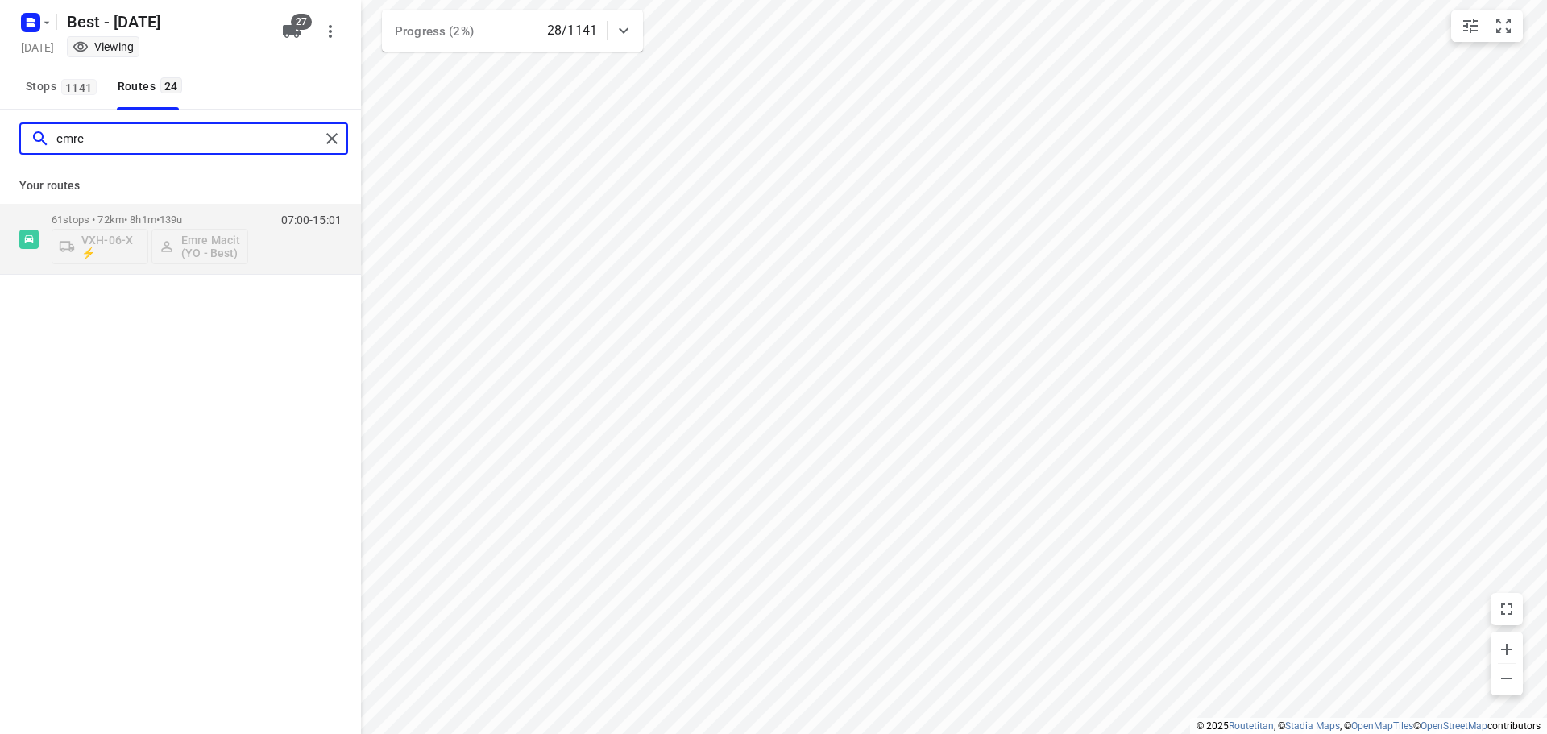
type input "emre"
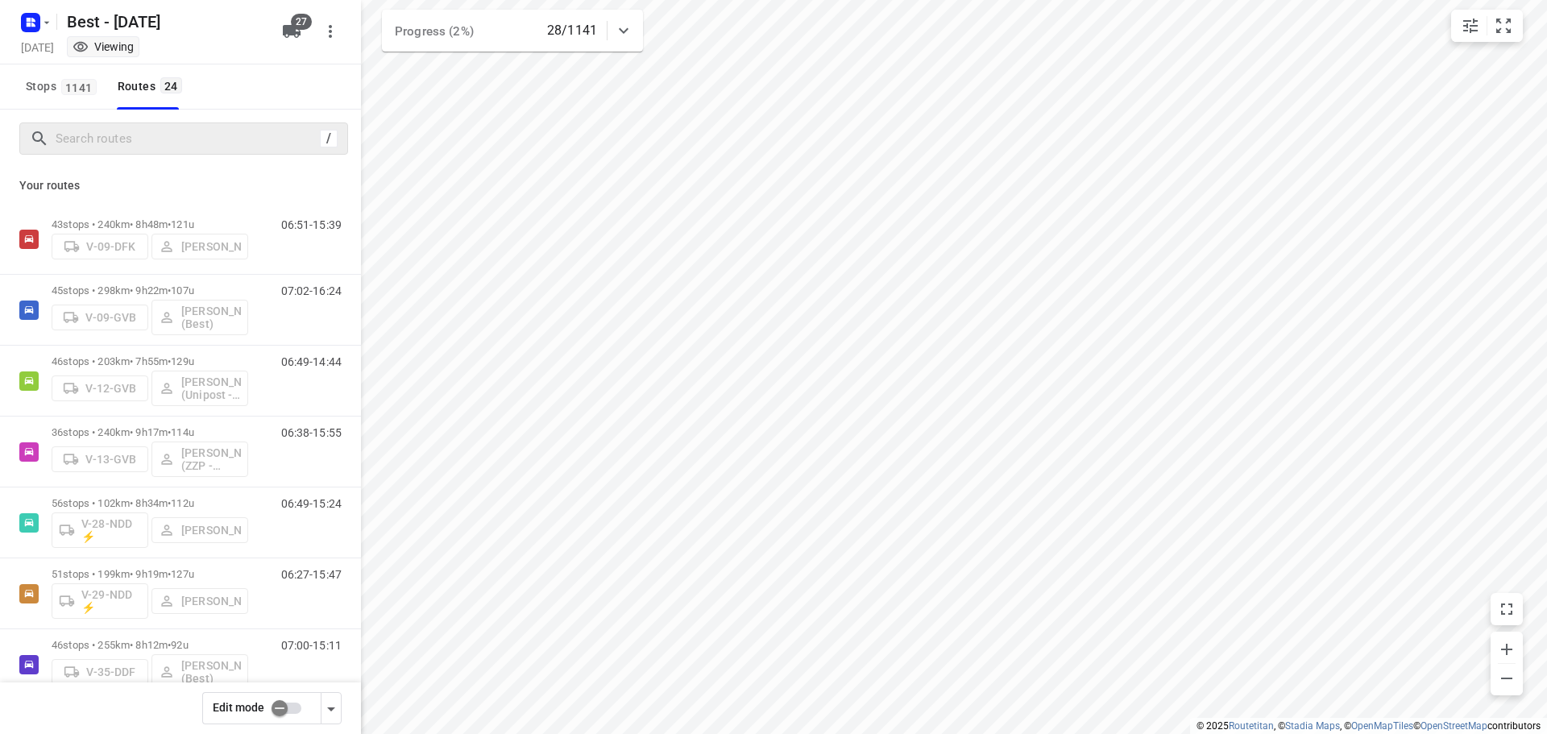
click at [276, 708] on input "checkbox" at bounding box center [280, 708] width 92 height 31
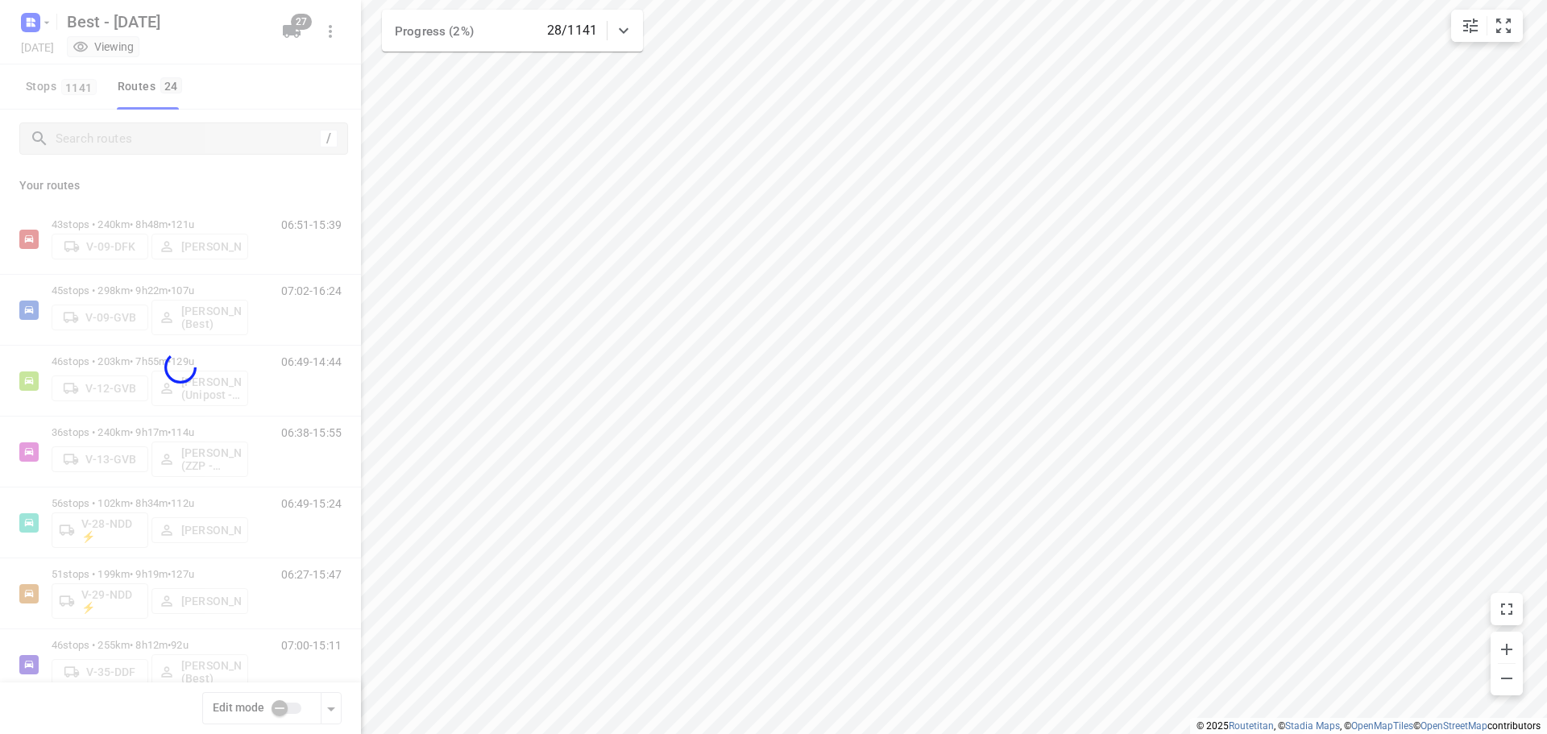
checkbox input "true"
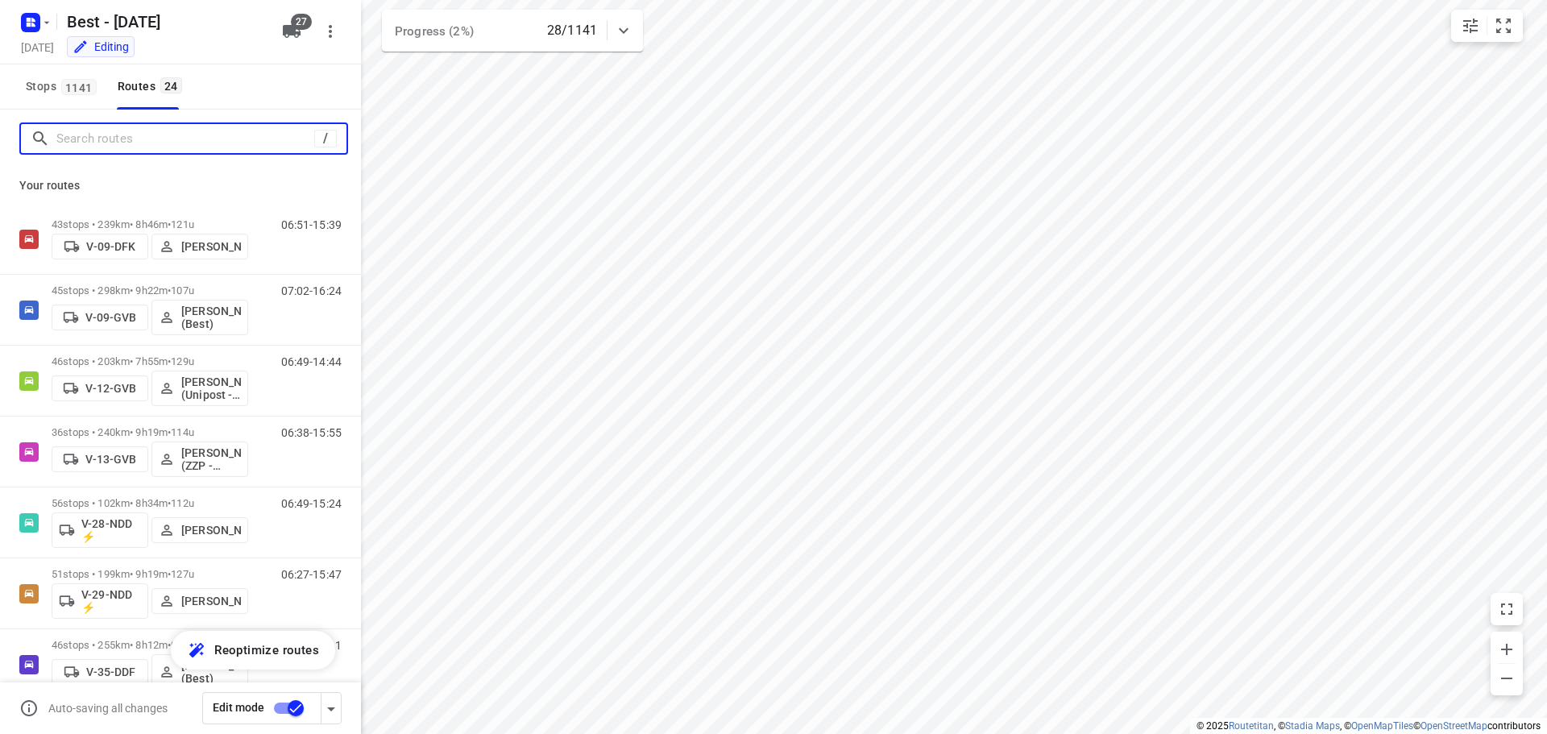
click at [192, 140] on input "Search routes" at bounding box center [185, 139] width 258 height 25
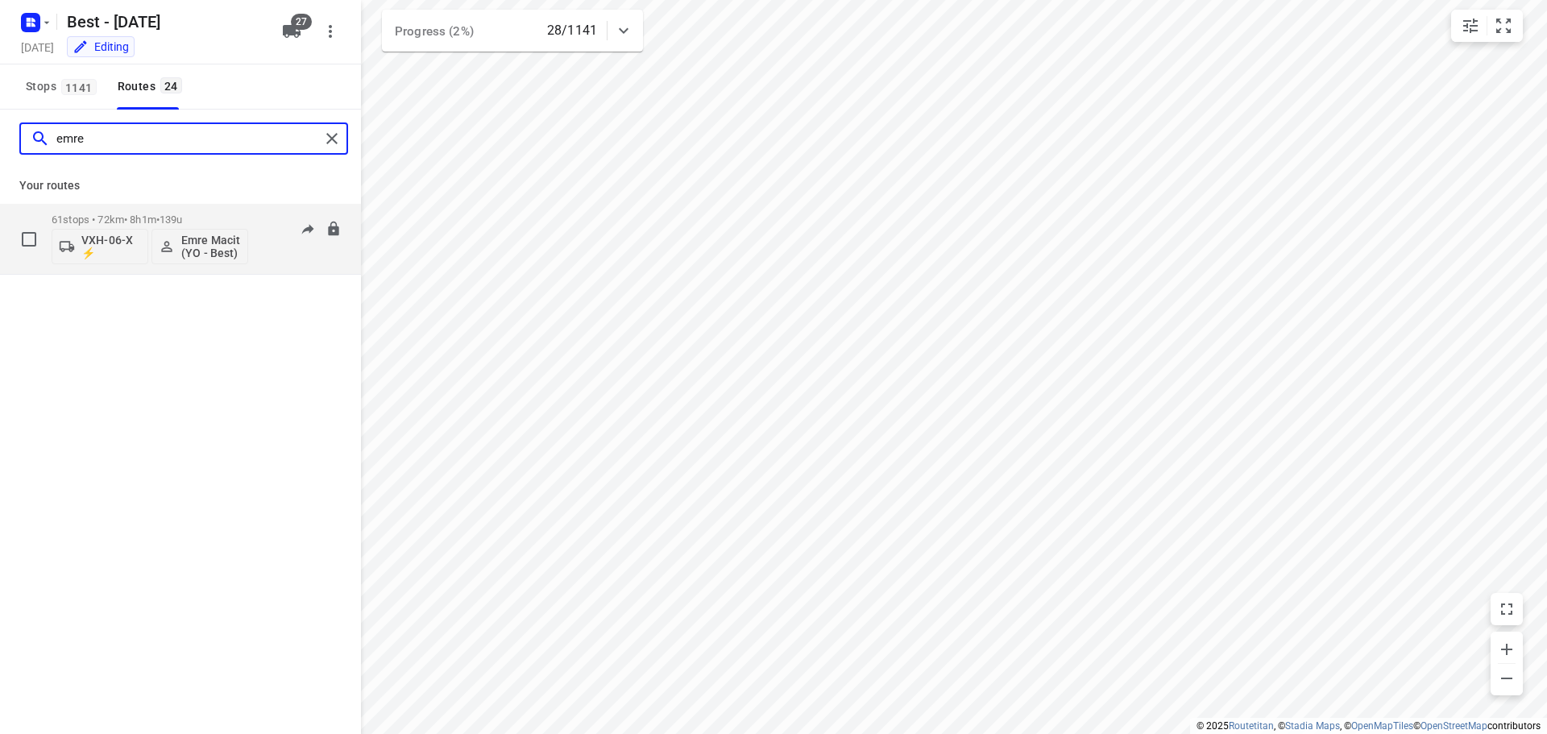
type input "emre"
click at [209, 253] on p "Emre Macit (YO - Best)" at bounding box center [211, 247] width 60 height 26
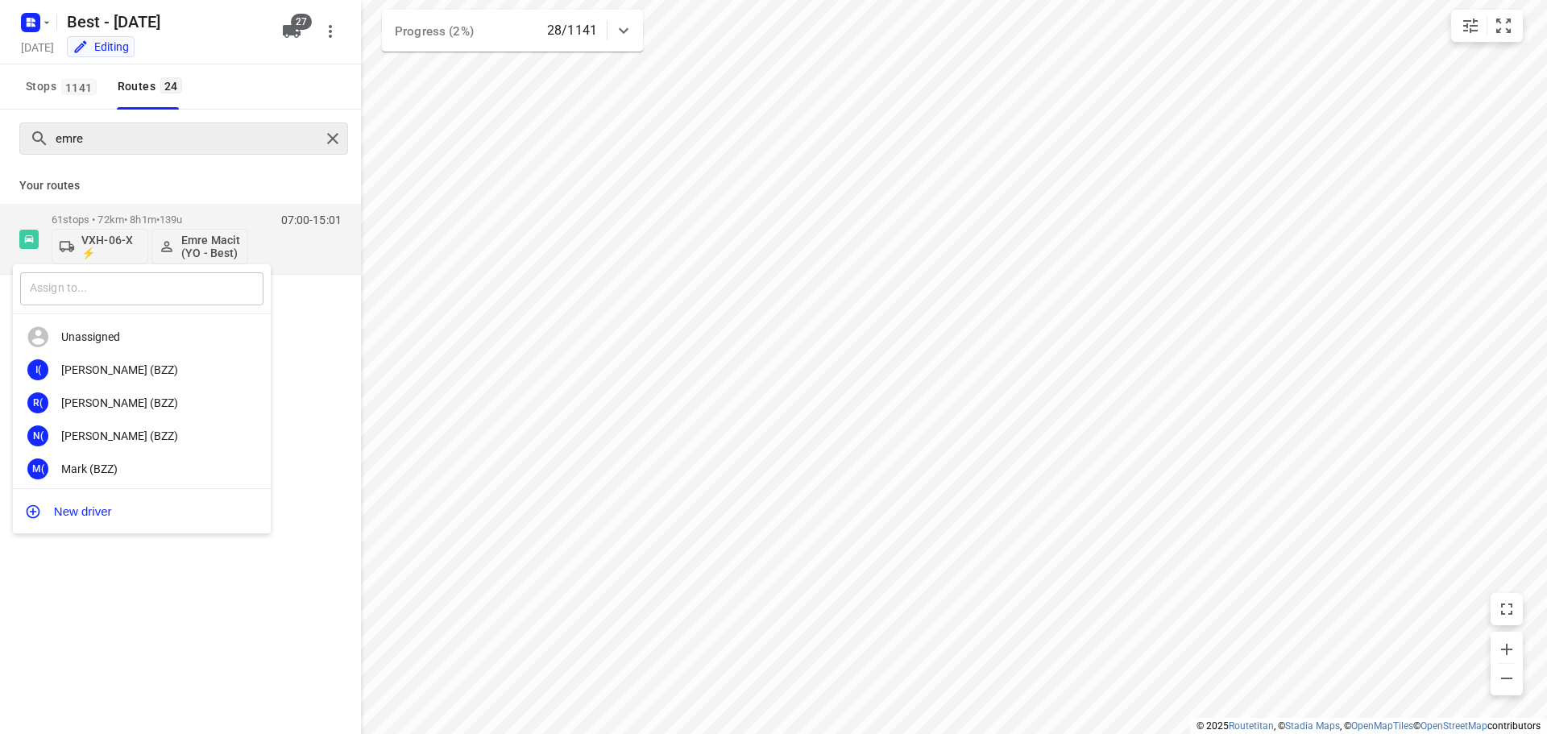
click at [124, 296] on input "text" at bounding box center [141, 288] width 243 height 33
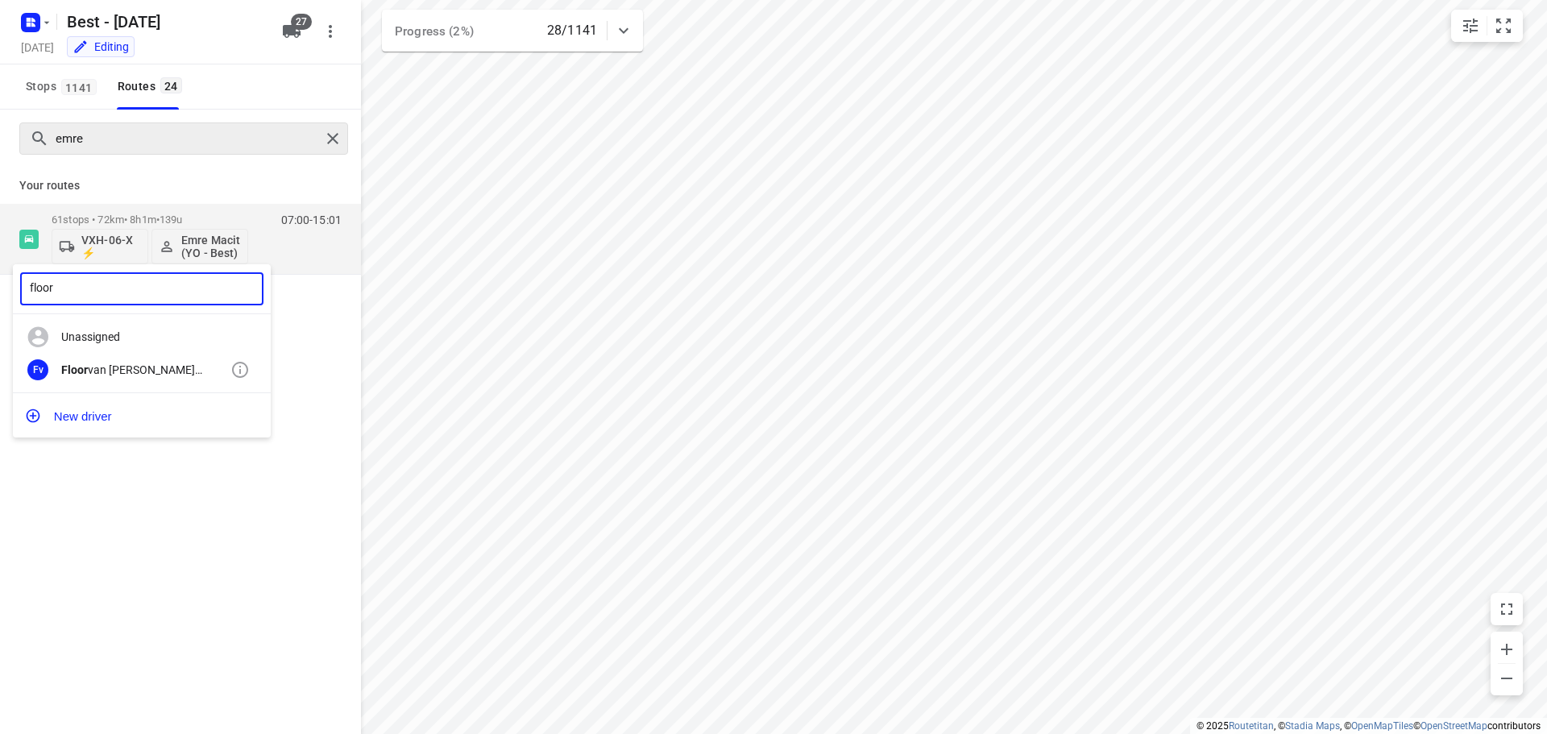
type input "floor"
click at [213, 369] on div "Floor van Donzel (Best)" at bounding box center [145, 369] width 169 height 13
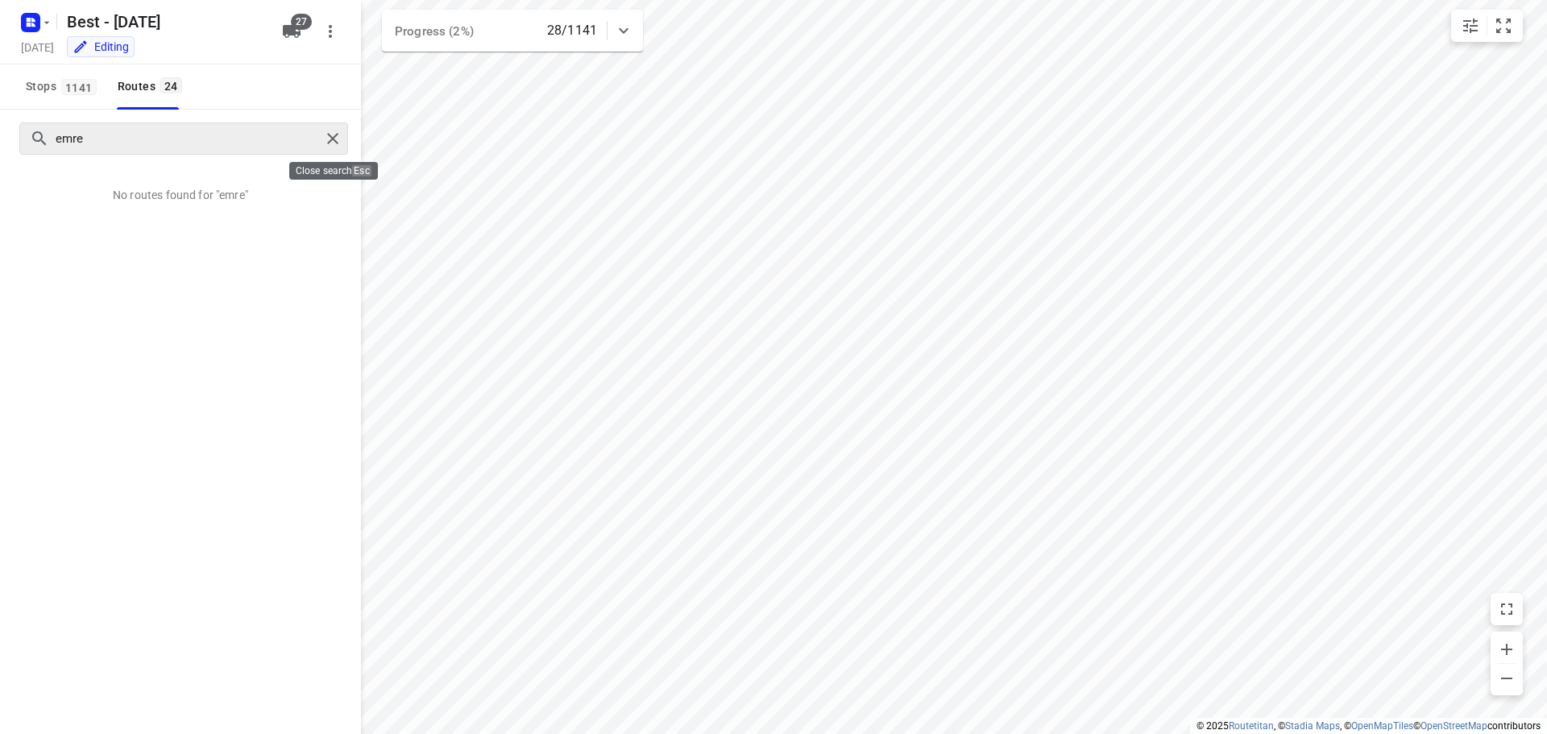
click at [346, 140] on div at bounding box center [335, 139] width 29 height 24
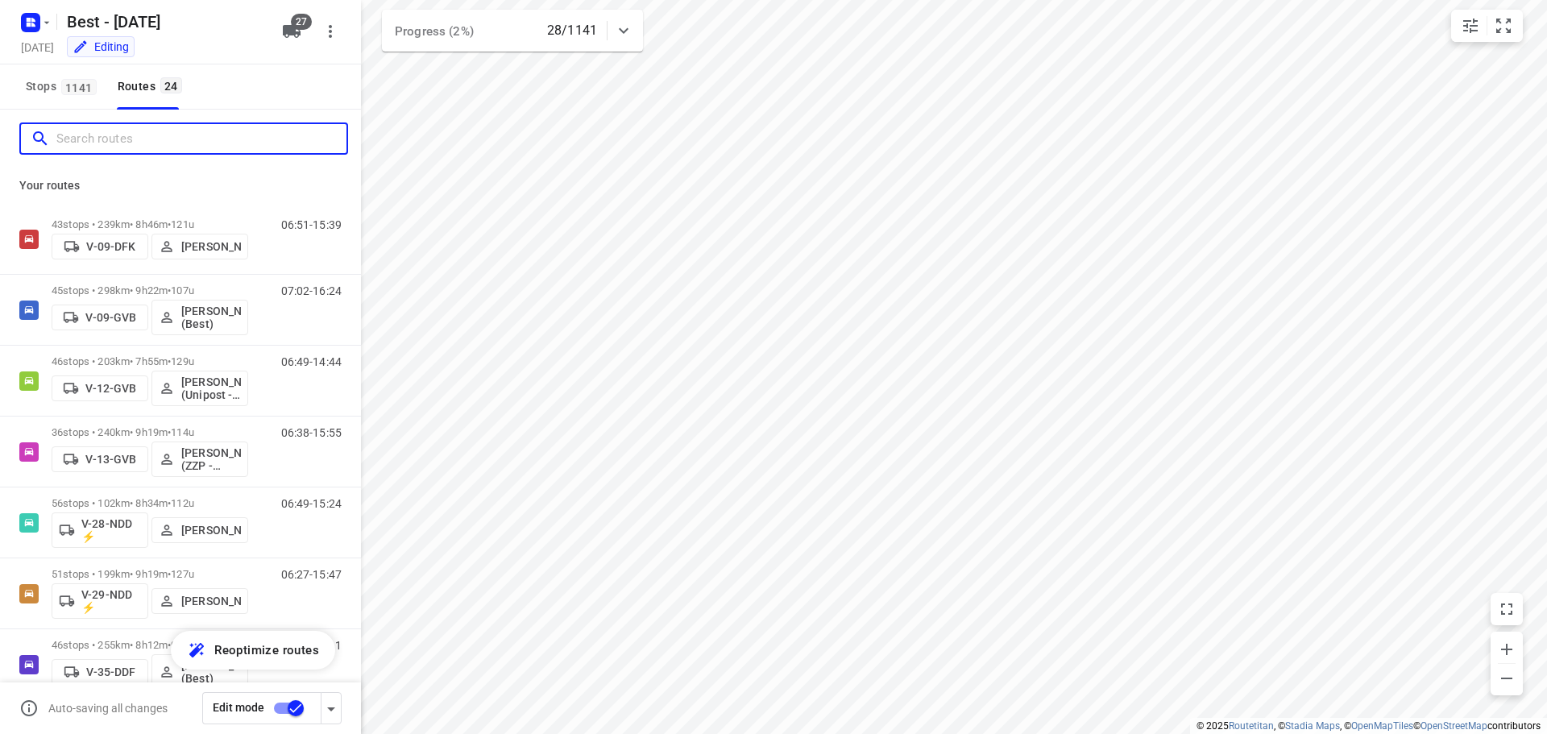
click at [211, 141] on input "Search routes" at bounding box center [201, 139] width 290 height 25
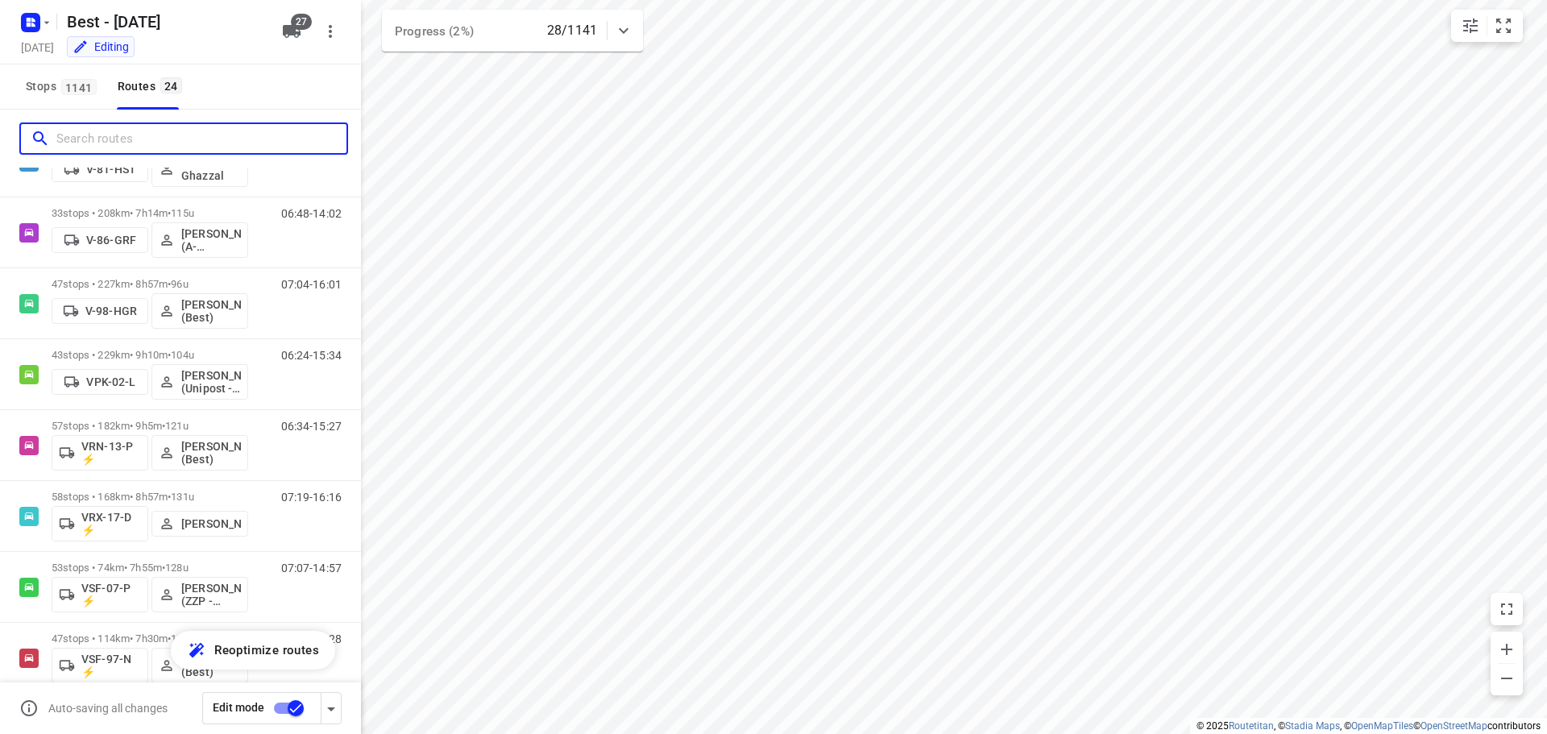
scroll to position [725, 0]
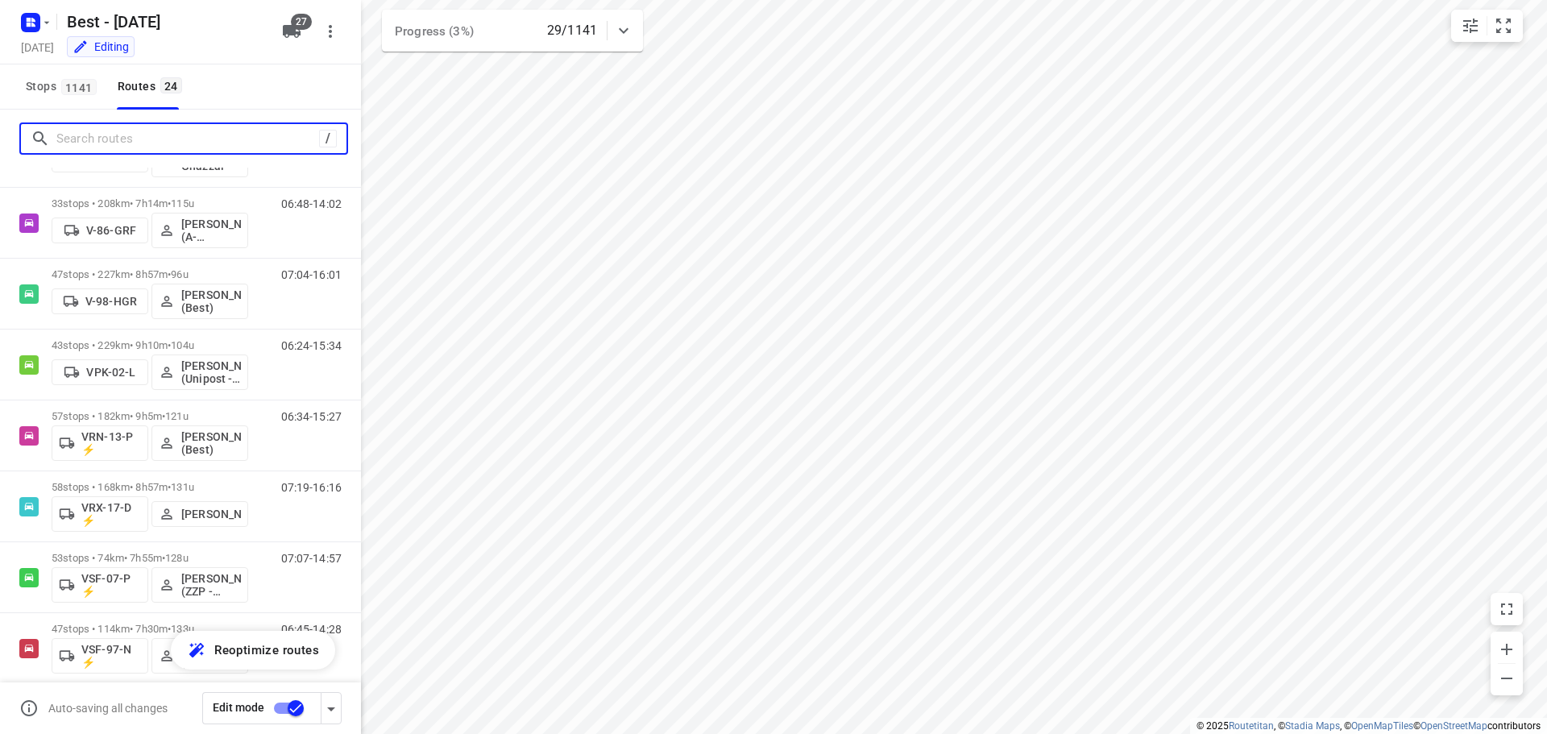
click at [244, 148] on input "Search routes" at bounding box center [187, 139] width 263 height 25
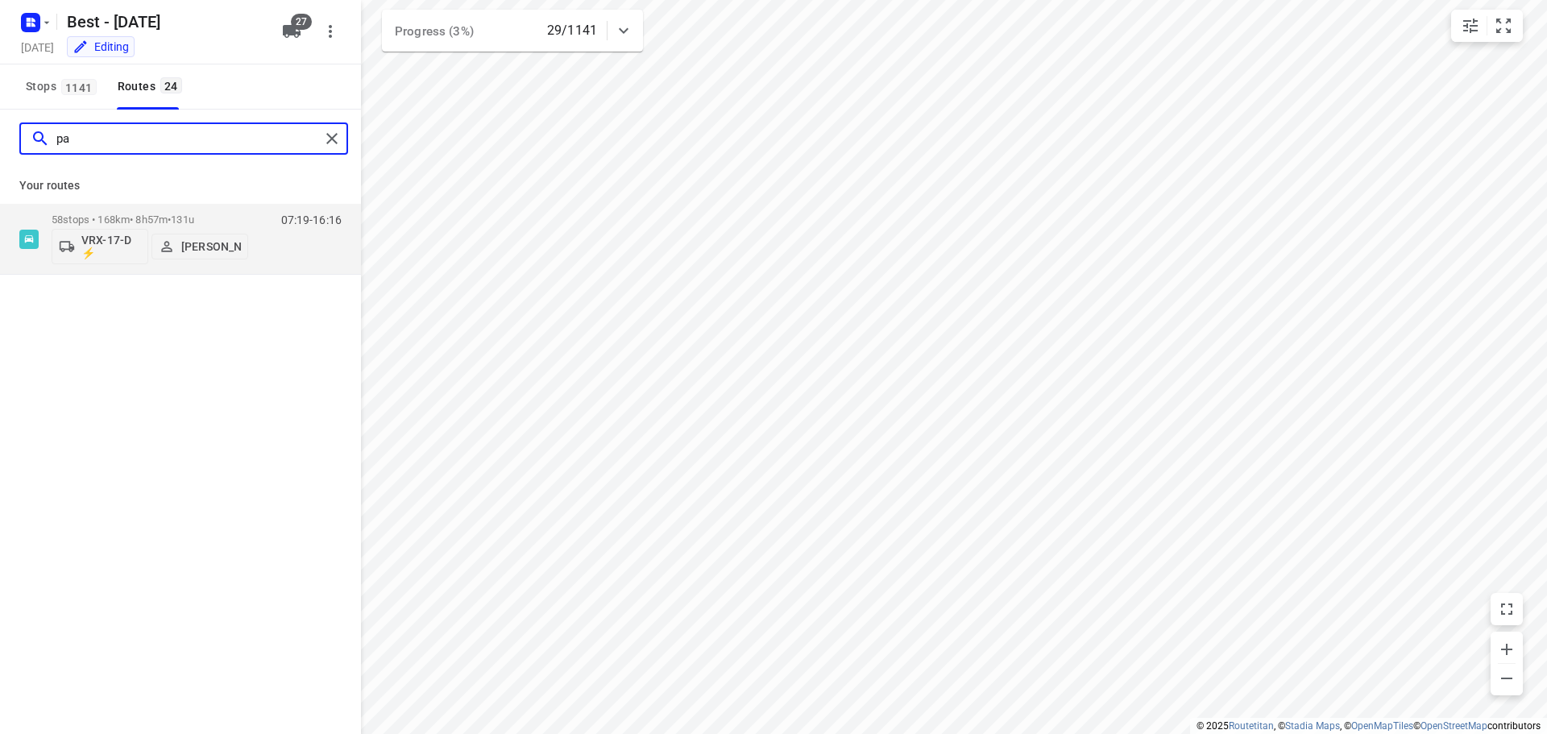
scroll to position [0, 0]
type input "patr"
click at [139, 226] on div "VRX-17-D ⚡ Patrick Pauw" at bounding box center [150, 245] width 197 height 39
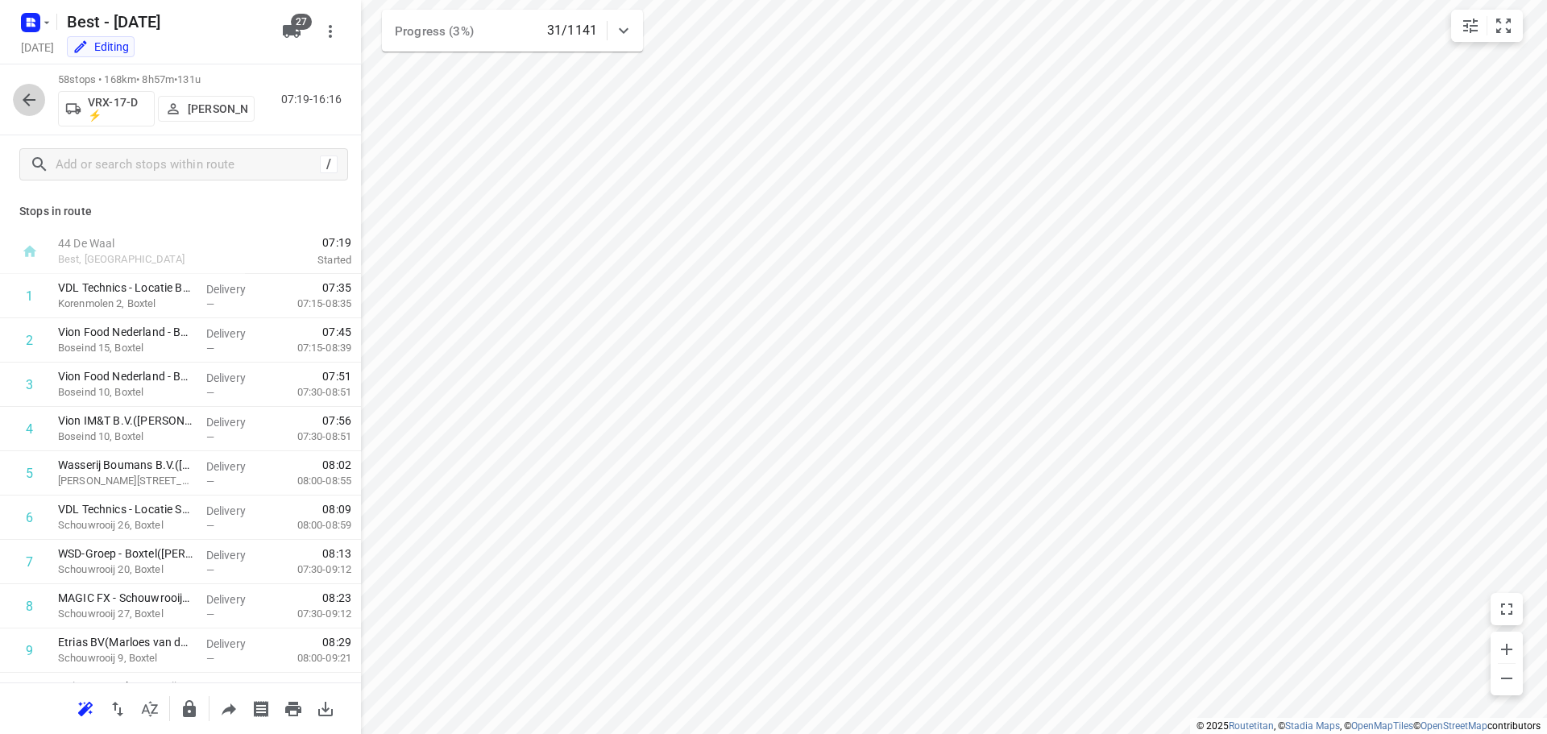
click at [29, 90] on icon "button" at bounding box center [28, 99] width 19 height 19
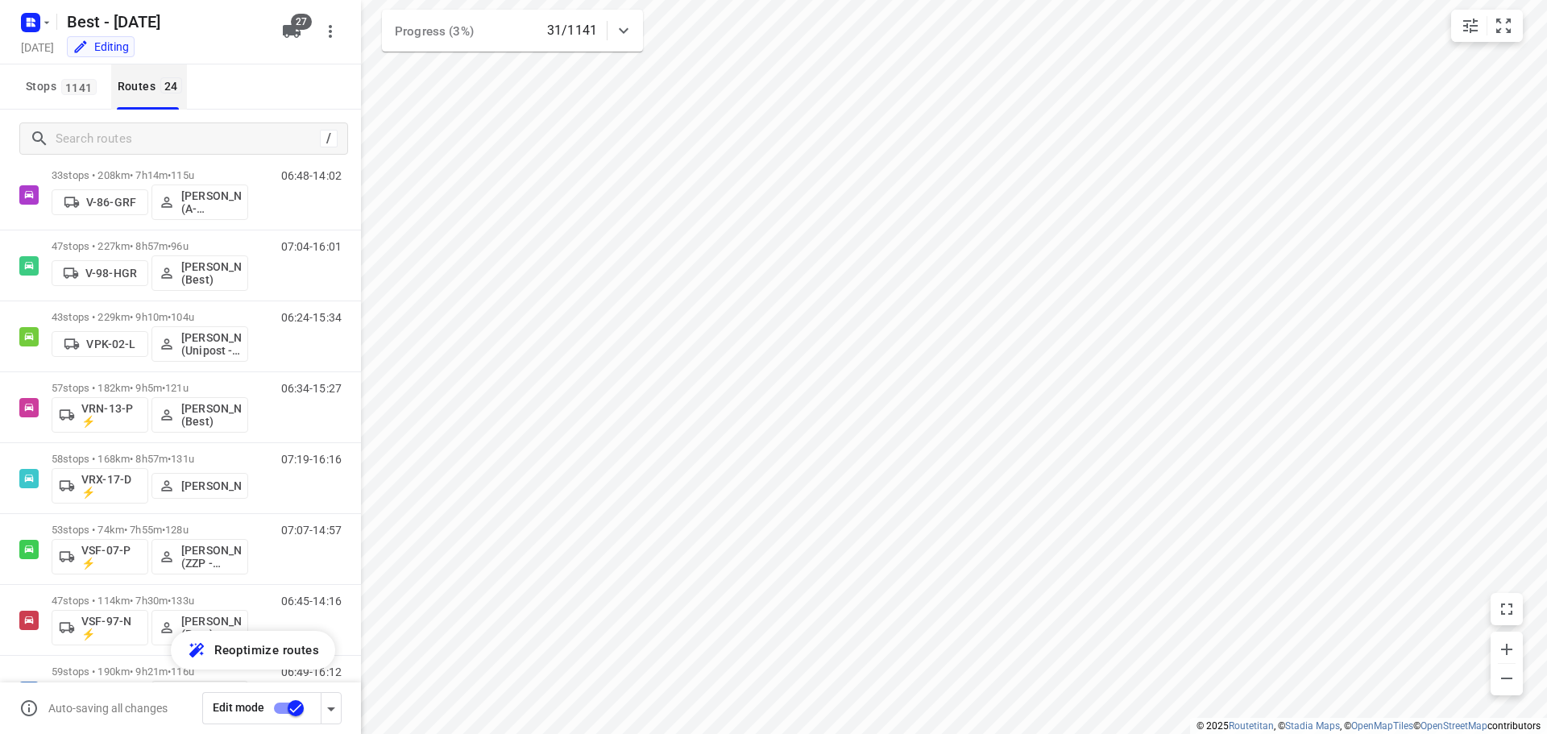
scroll to position [564, 0]
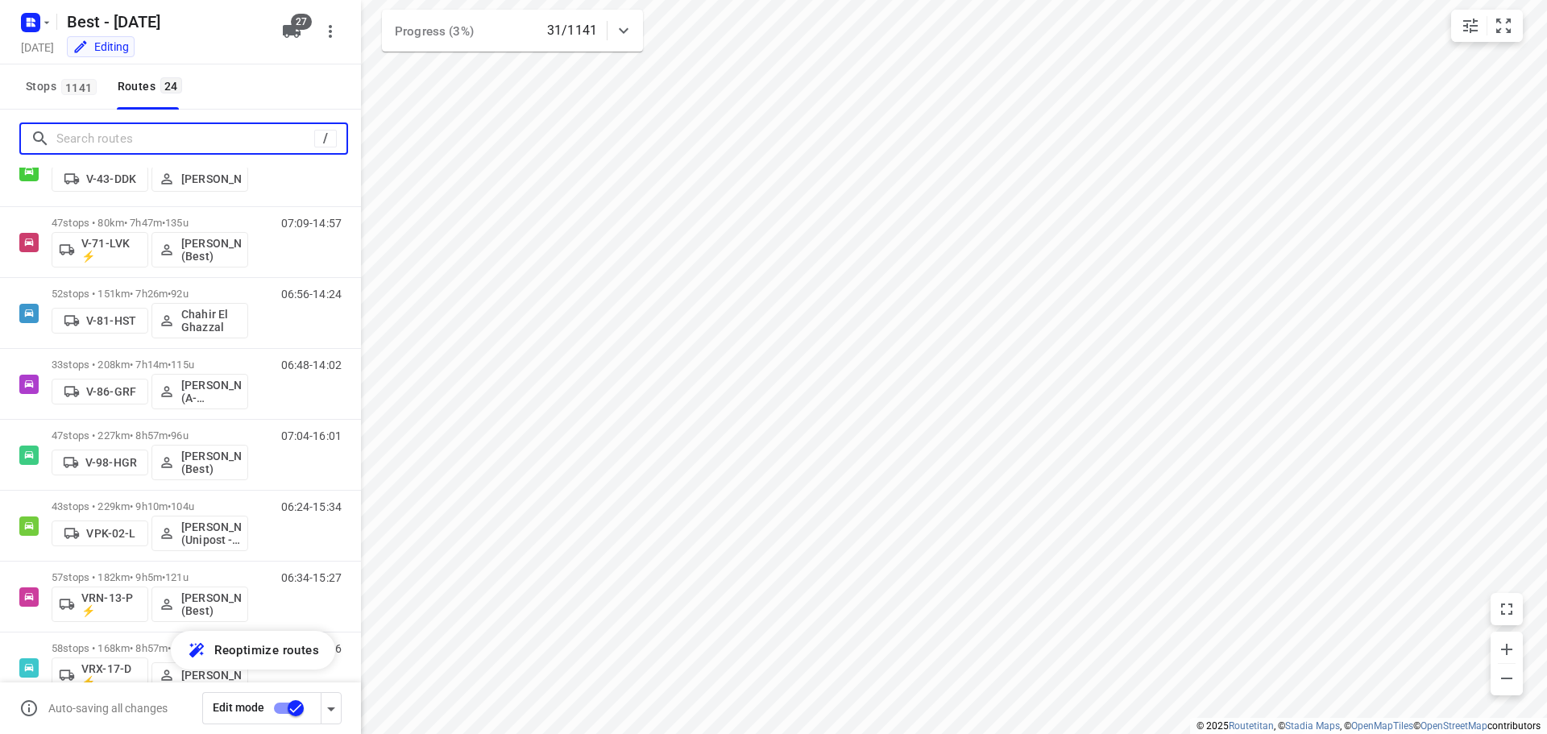
click at [183, 142] on input "Search routes" at bounding box center [185, 139] width 258 height 25
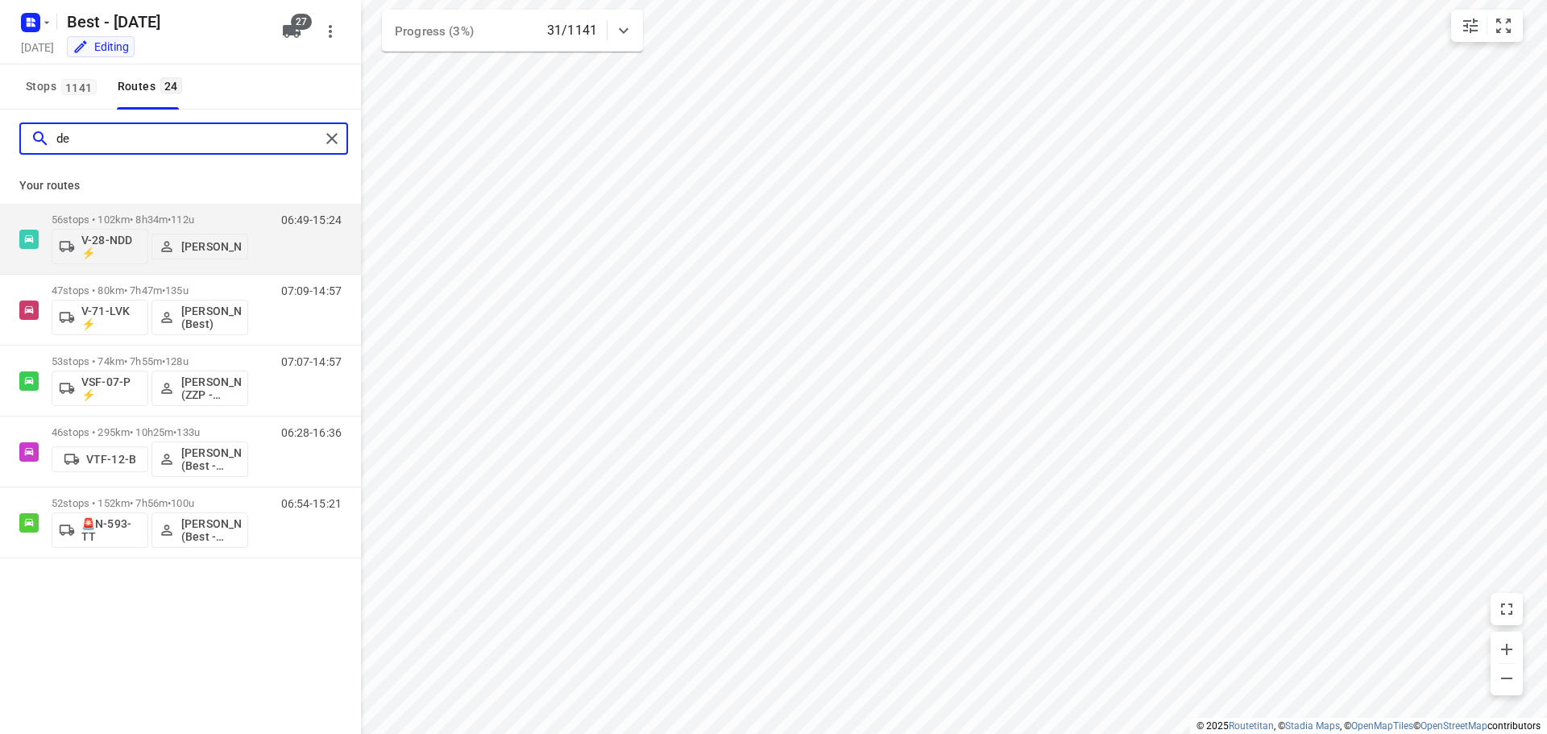
type input "d"
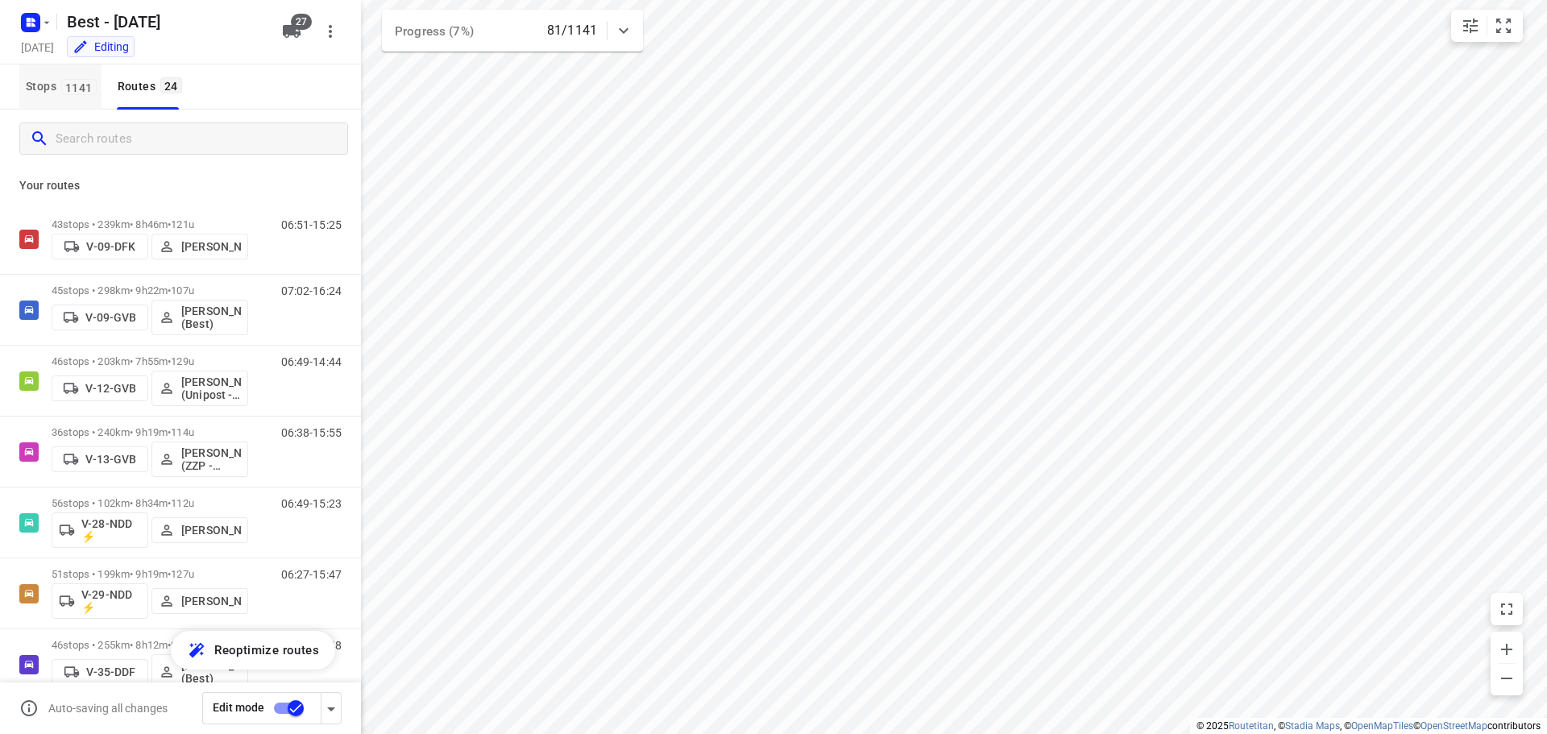
click at [81, 103] on button "Stops 1141" at bounding box center [60, 86] width 82 height 45
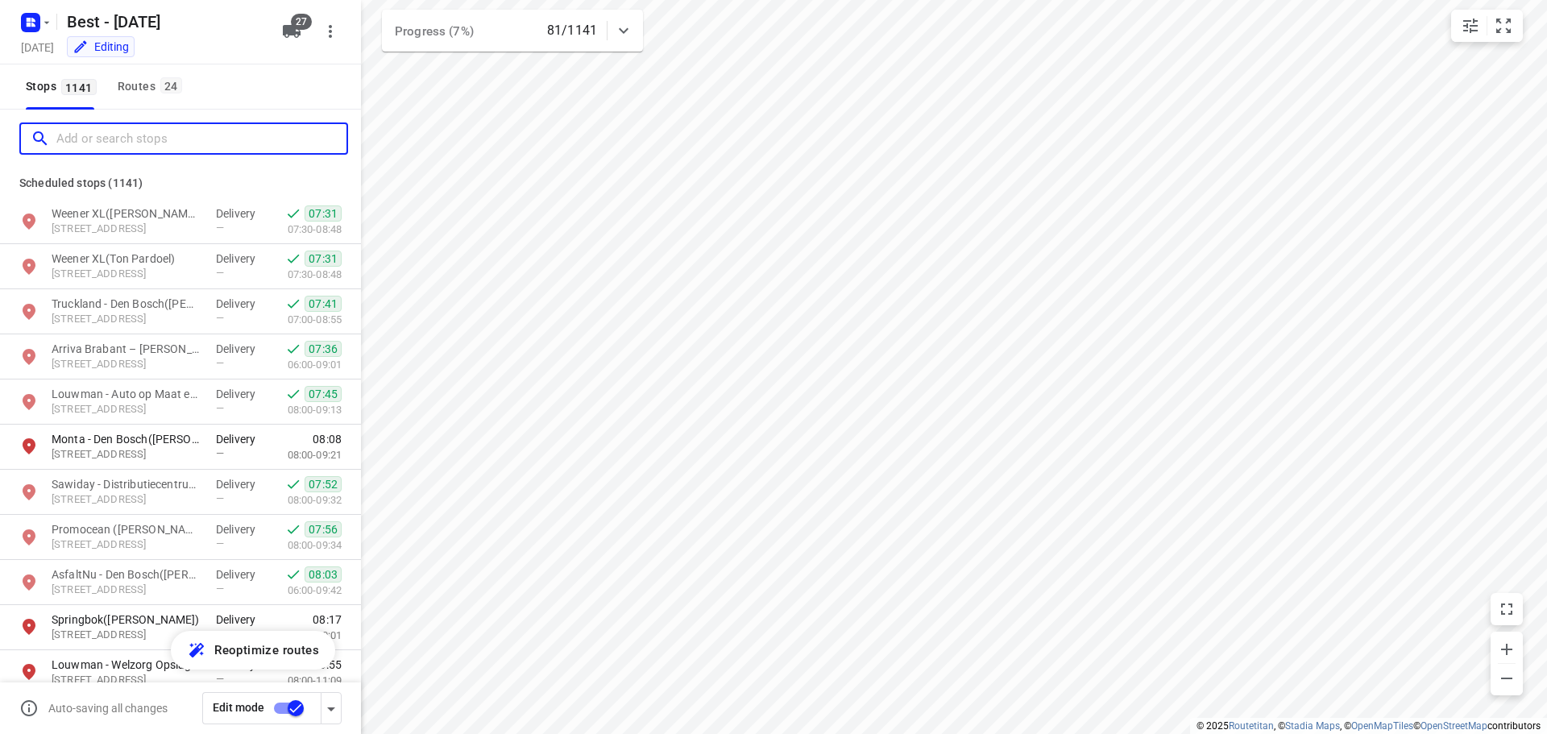
click at [97, 135] on input "Add or search stops" at bounding box center [201, 139] width 290 height 25
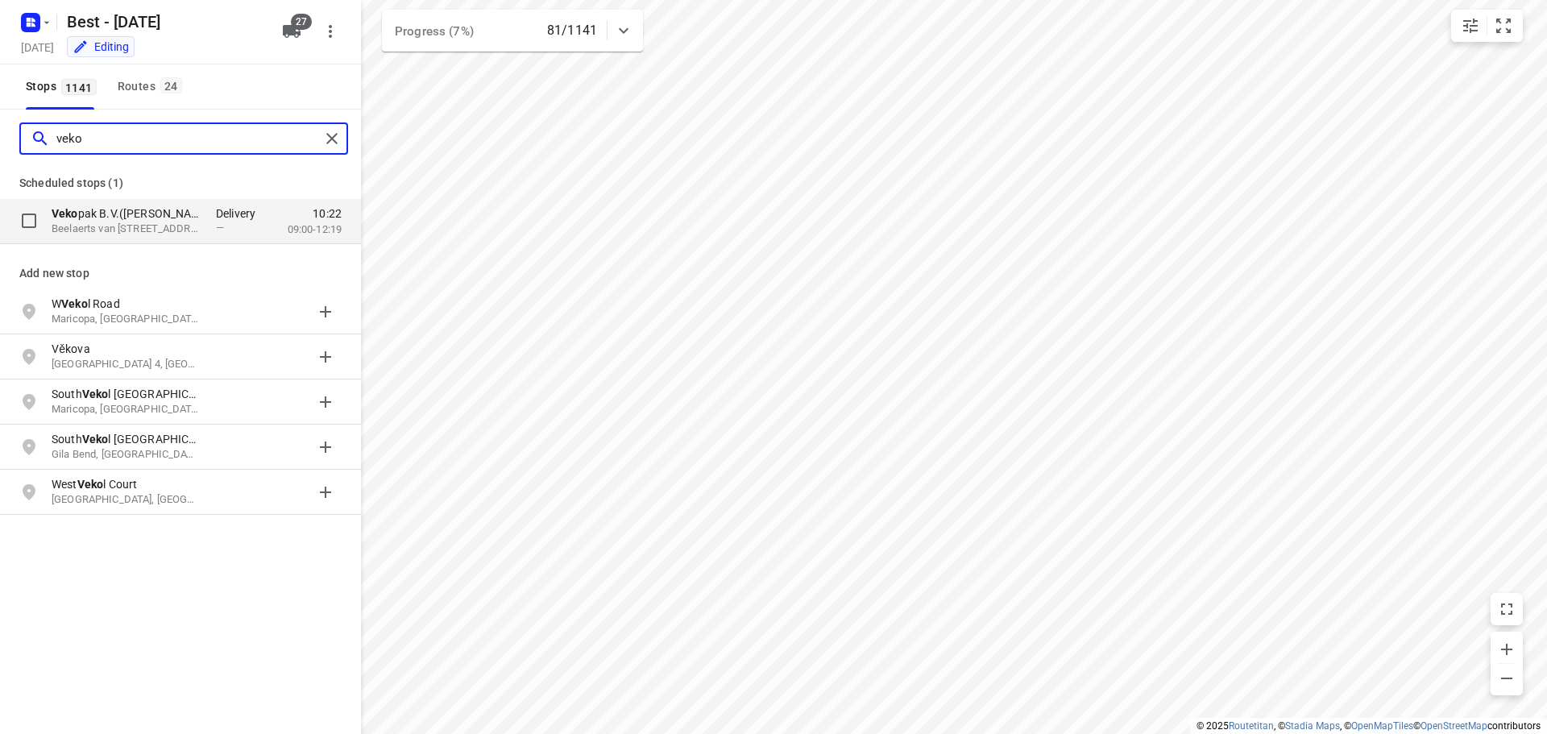
type input "veko"
click at [124, 217] on p "Veko pak B.V.(Niels Nooijen)" at bounding box center [126, 213] width 148 height 16
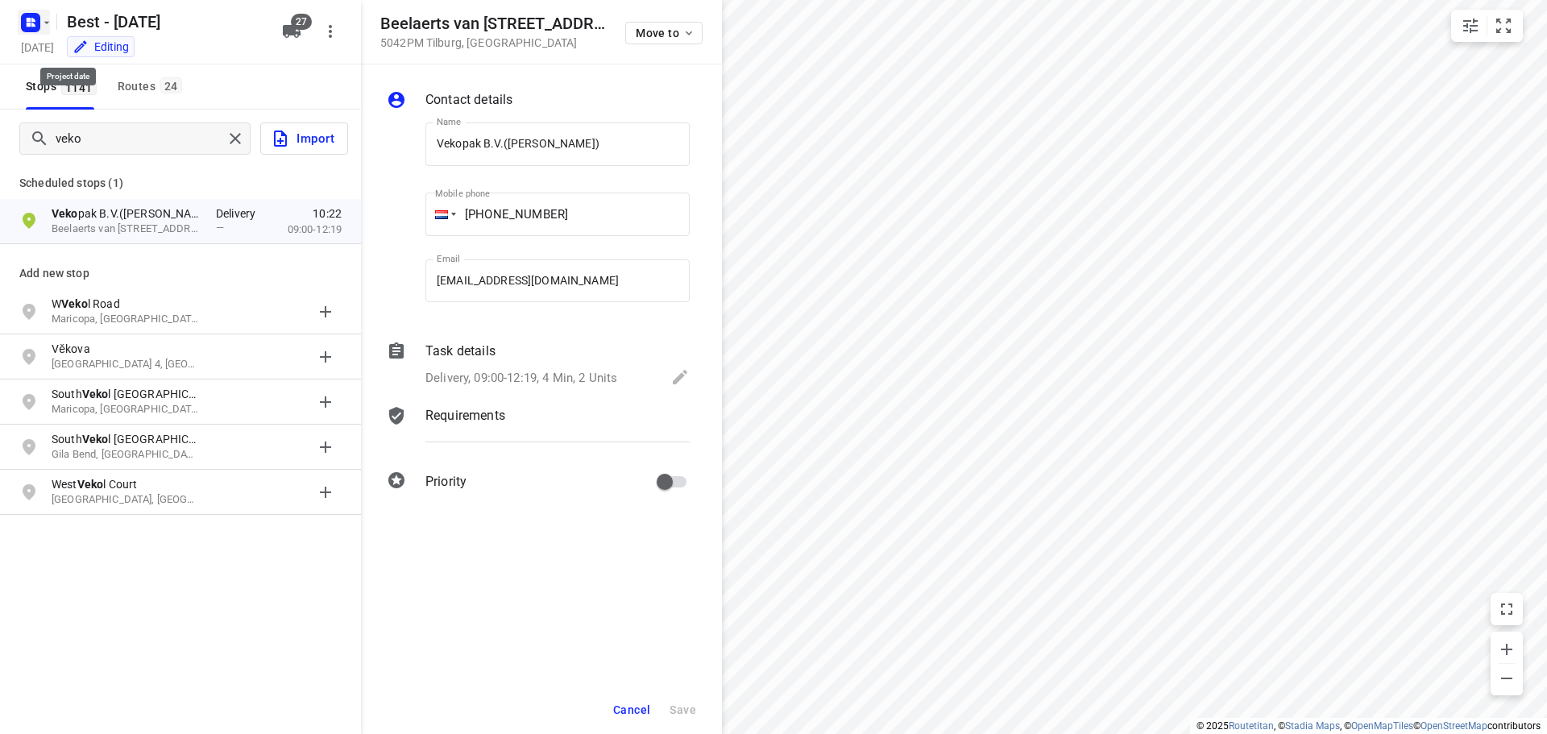
click at [30, 31] on rect "button" at bounding box center [30, 22] width 19 height 19
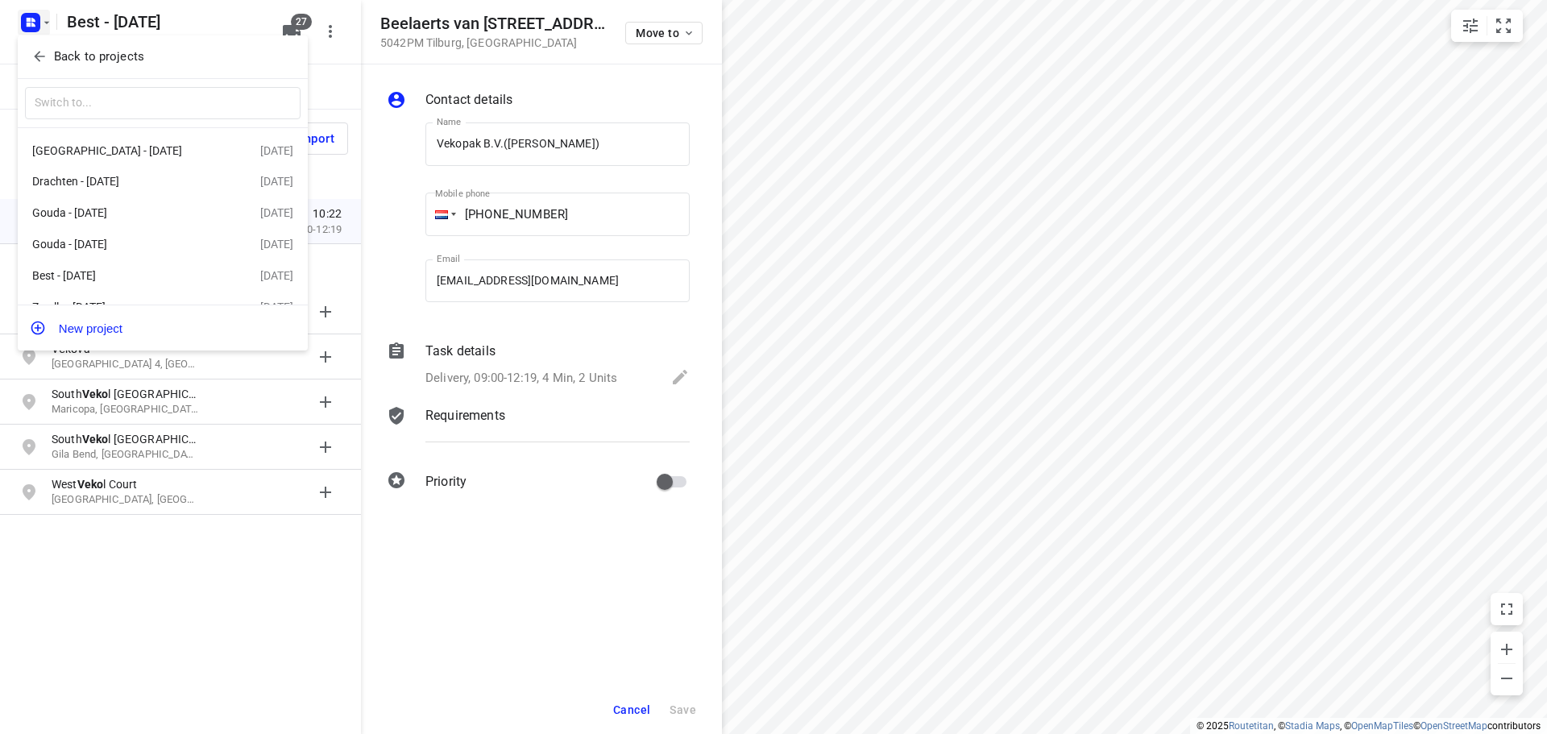
click at [286, 43] on div "Back to projects" at bounding box center [163, 57] width 290 height 44
click at [190, 33] on div at bounding box center [773, 367] width 1547 height 734
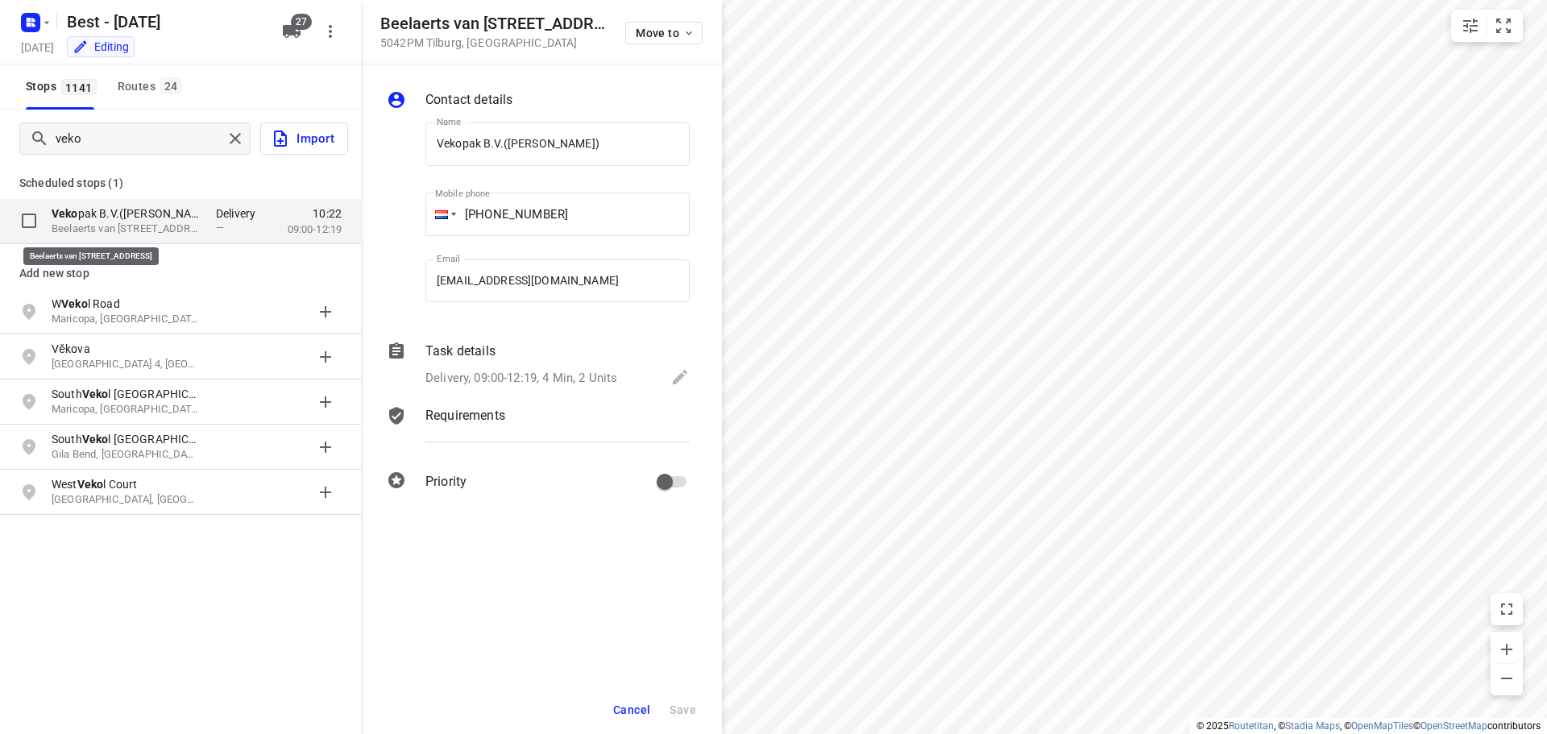
click at [99, 225] on p "Beelaerts van Bloklandstraat 17, 5042PM, Tilburg, NL" at bounding box center [126, 229] width 148 height 15
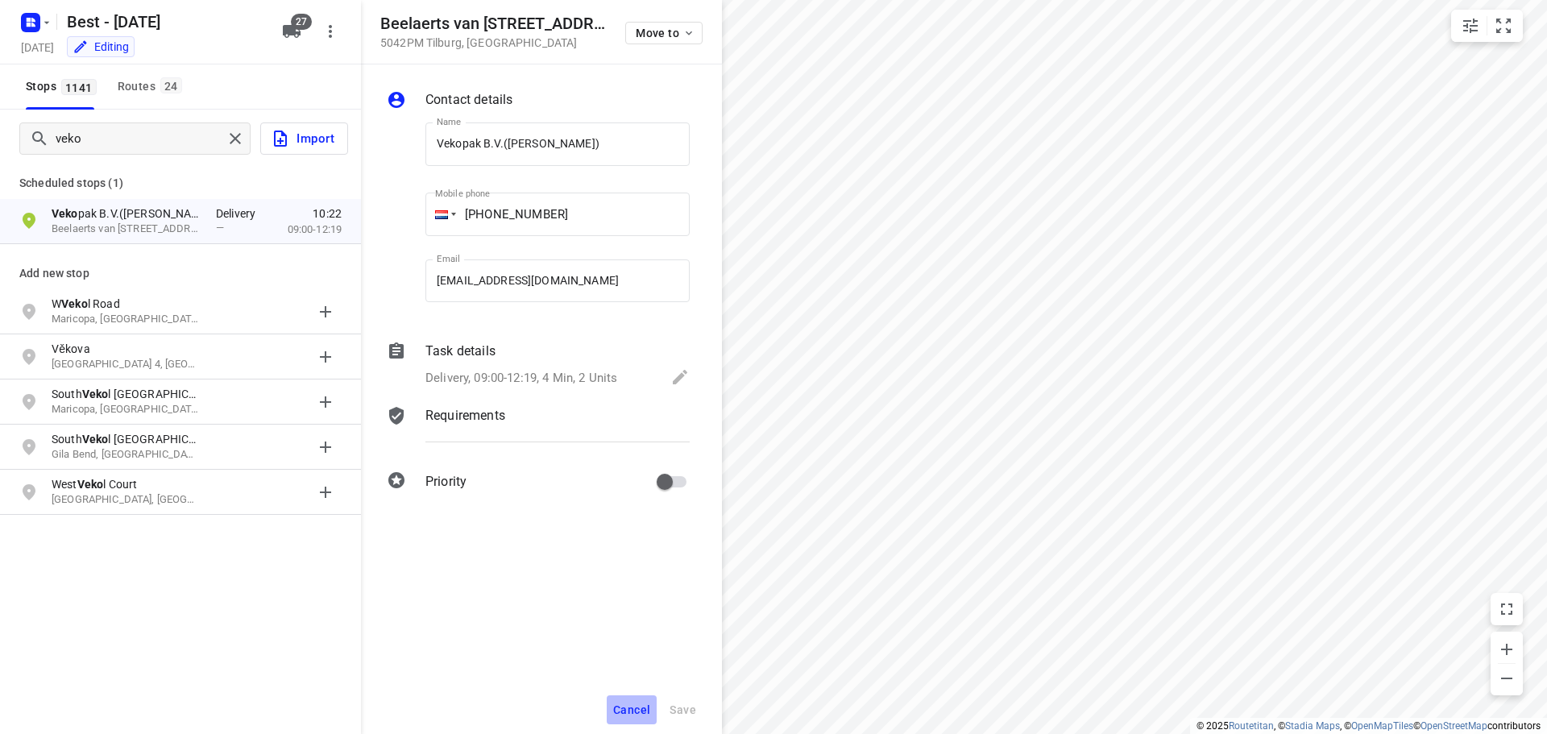
click at [632, 710] on span "Cancel" at bounding box center [631, 709] width 37 height 13
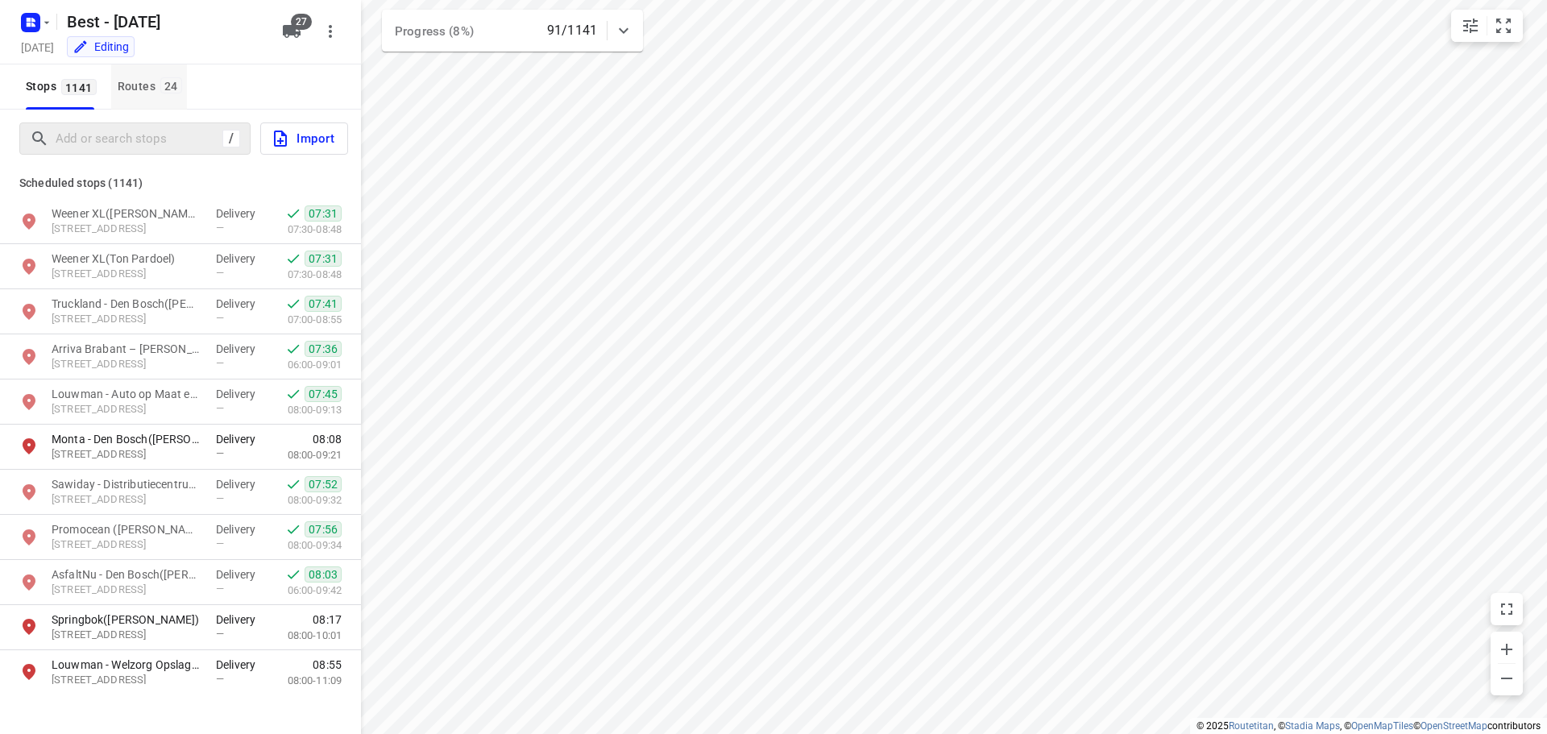
click at [160, 99] on button "Routes 24" at bounding box center [149, 86] width 76 height 45
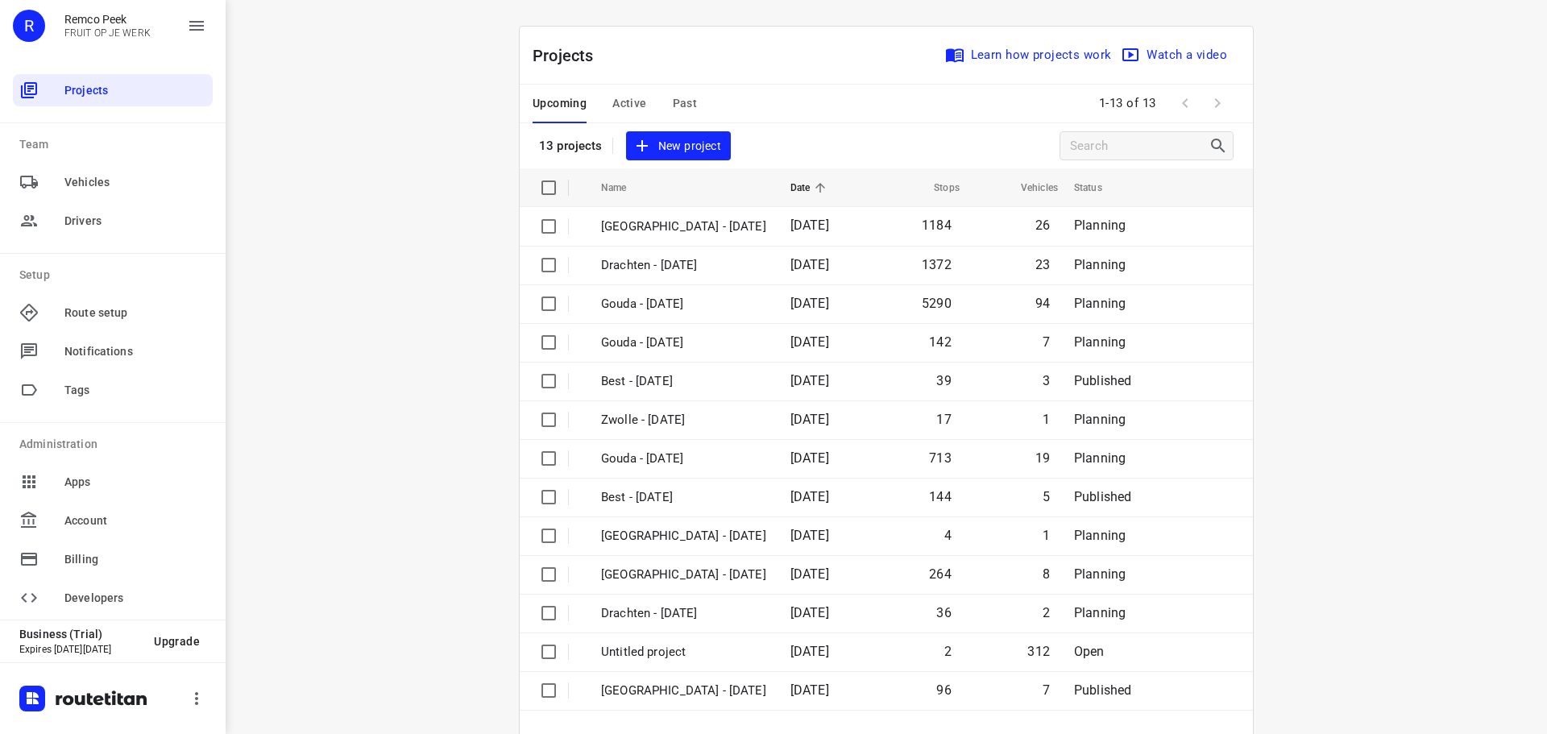
click at [633, 91] on button "Active" at bounding box center [629, 104] width 34 height 39
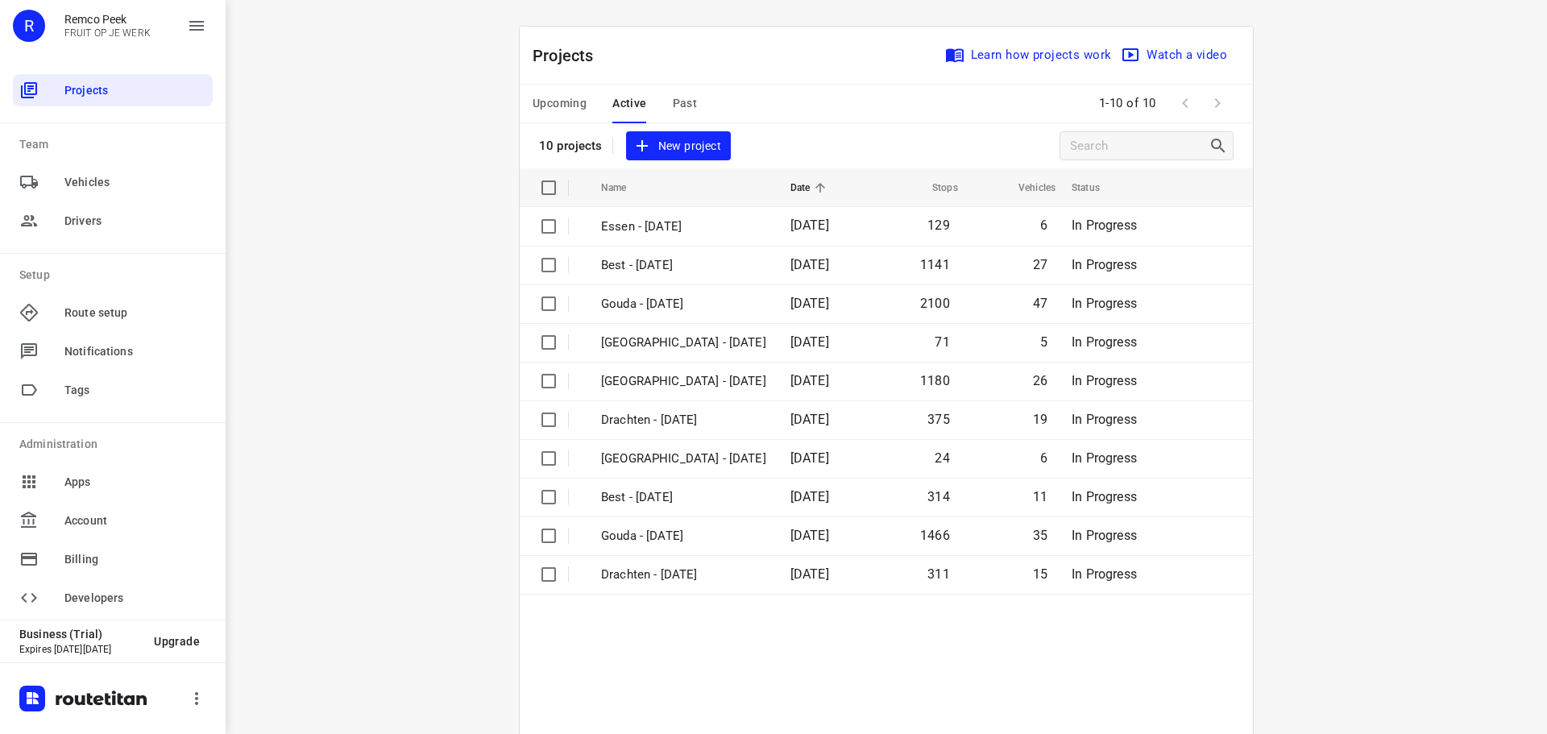
click at [699, 102] on div "Upcoming Active Past" at bounding box center [628, 104] width 190 height 39
click at [682, 98] on span "Past" at bounding box center [685, 103] width 25 height 20
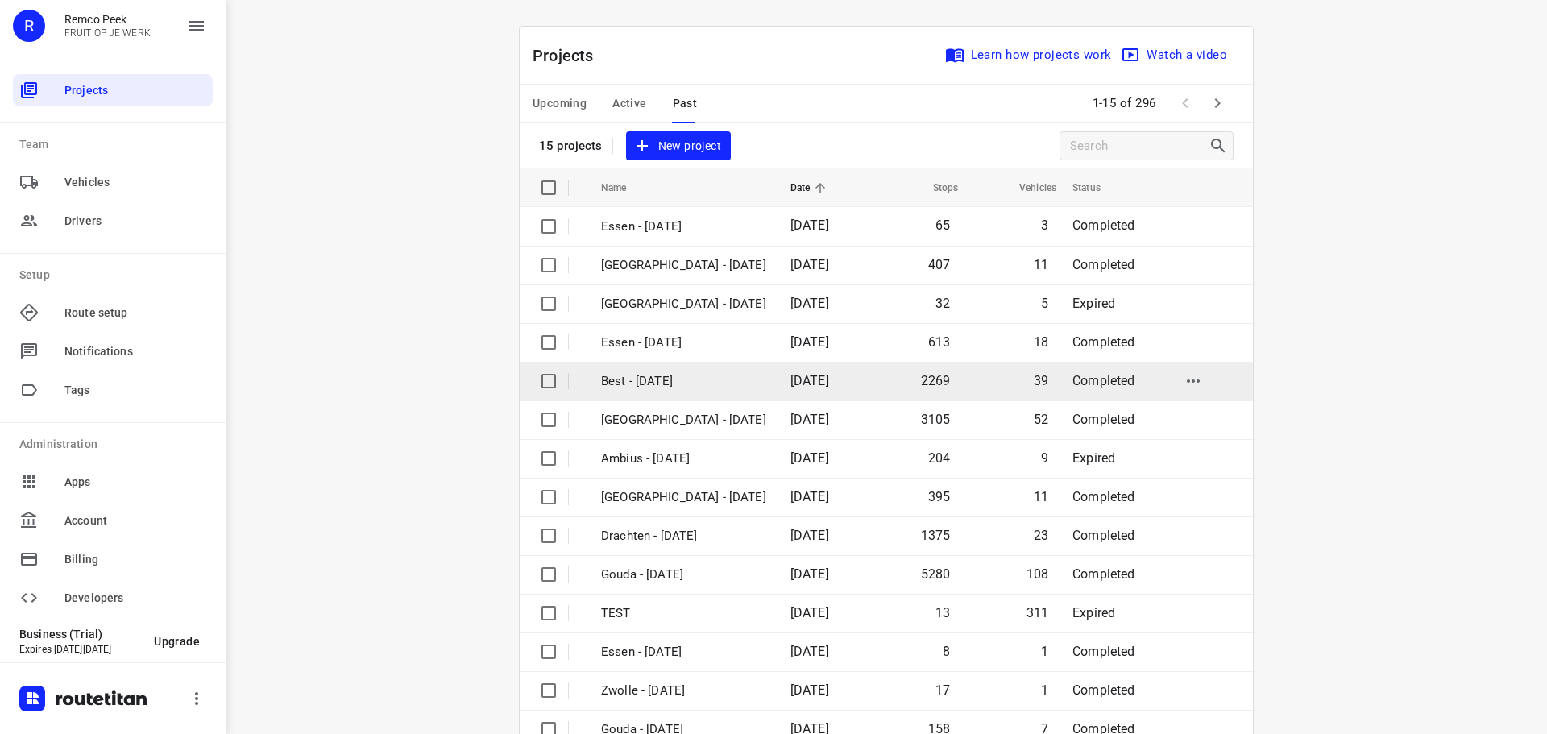
click at [657, 381] on p "Best - [DATE]" at bounding box center [683, 381] width 165 height 19
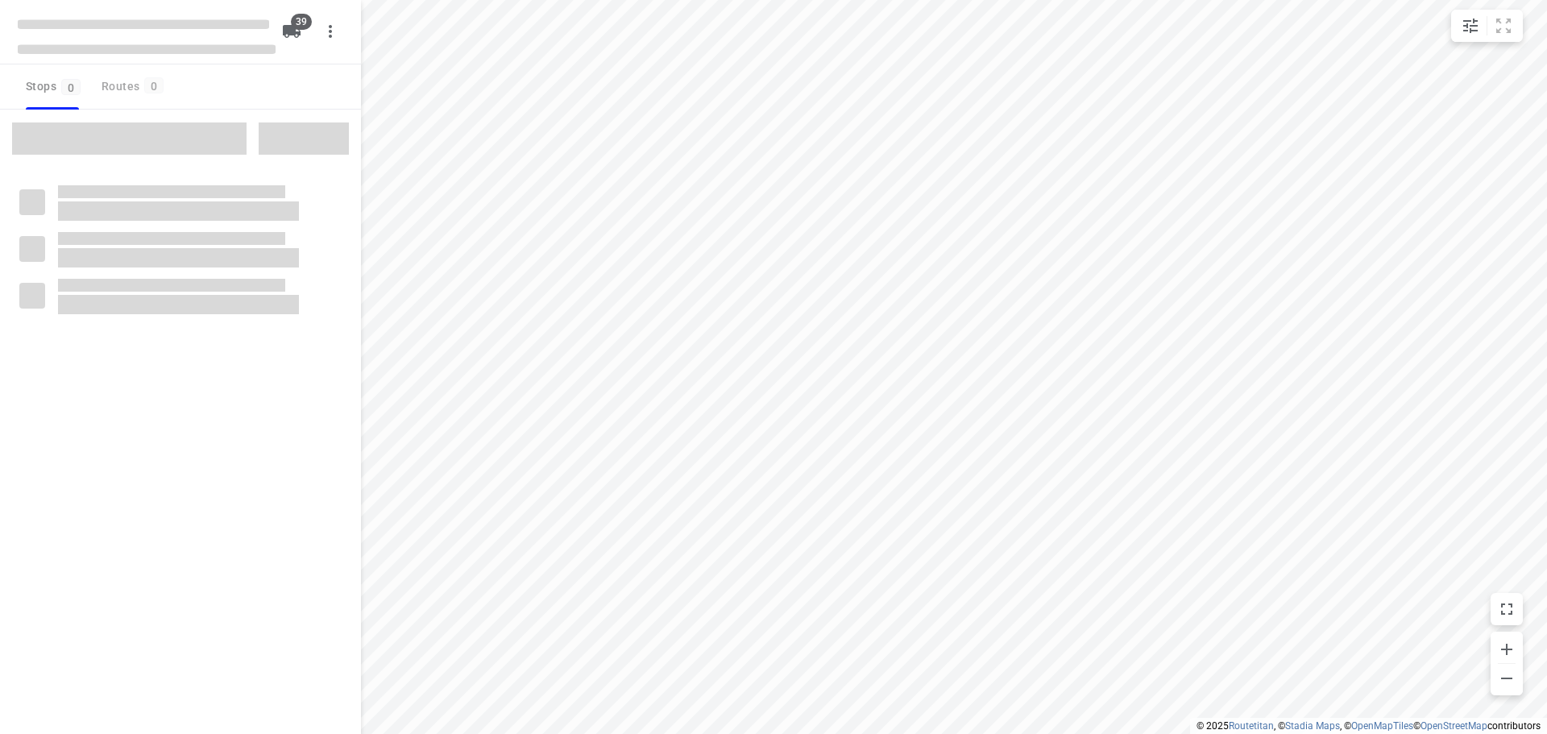
checkbox input "true"
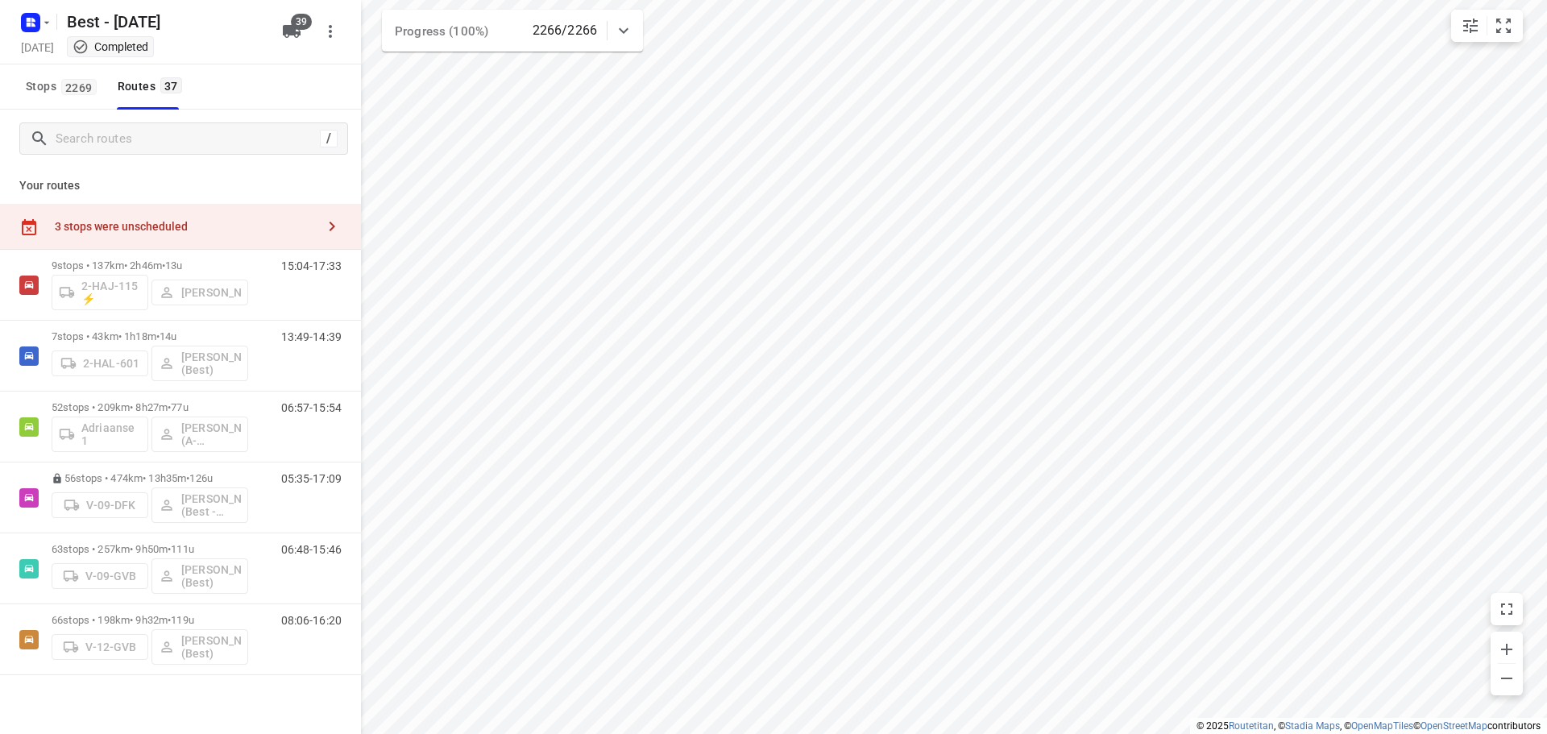
click at [160, 136] on div "/ Your routes 3 stops were unscheduled 9 stops • 137km • 2h46m • 13u 2-HAJ-115 …" at bounding box center [180, 396] width 361 height 573
click at [176, 127] on input "Search routes" at bounding box center [201, 139] width 290 height 25
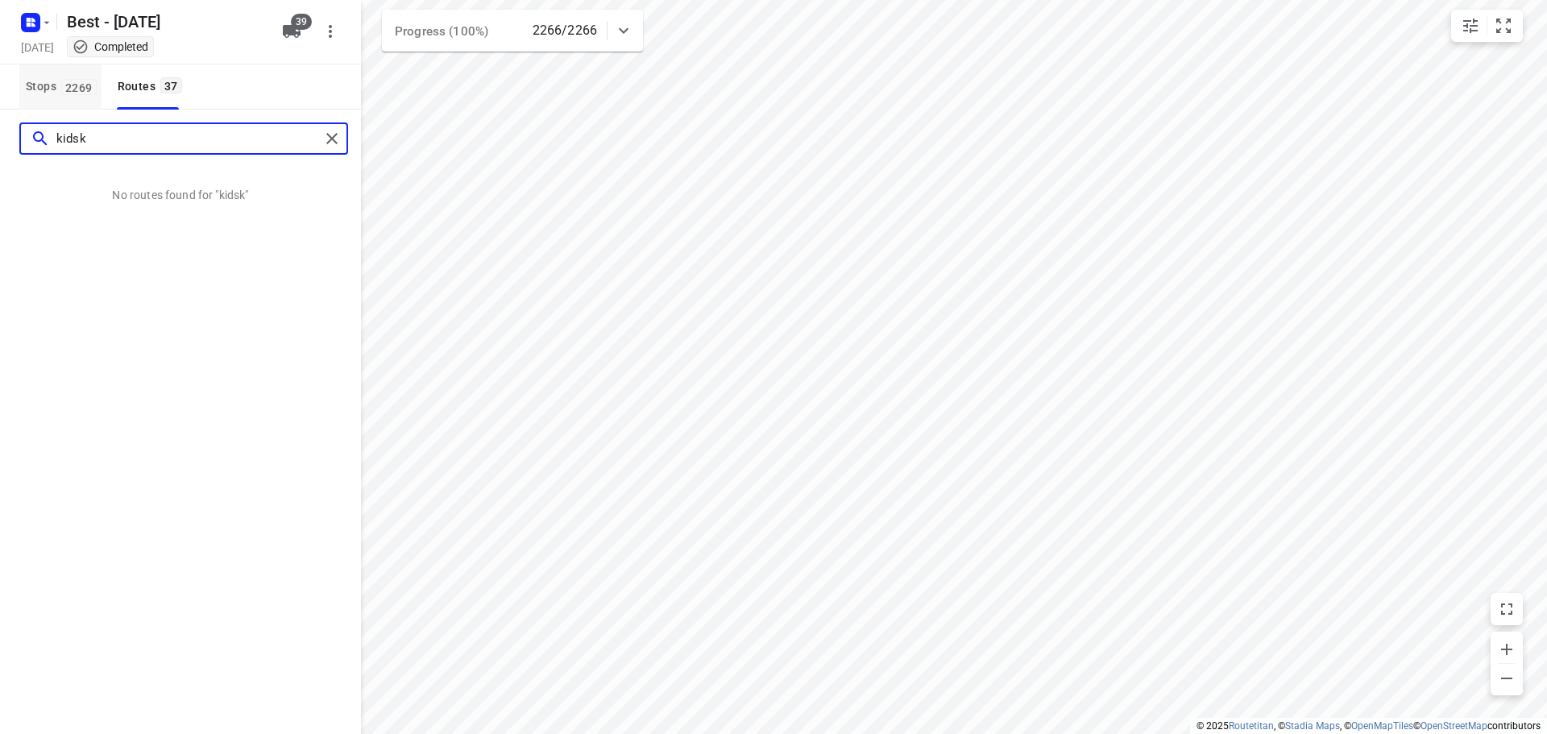
type input "kidsk"
click at [36, 103] on button "Stops 2269" at bounding box center [60, 86] width 82 height 45
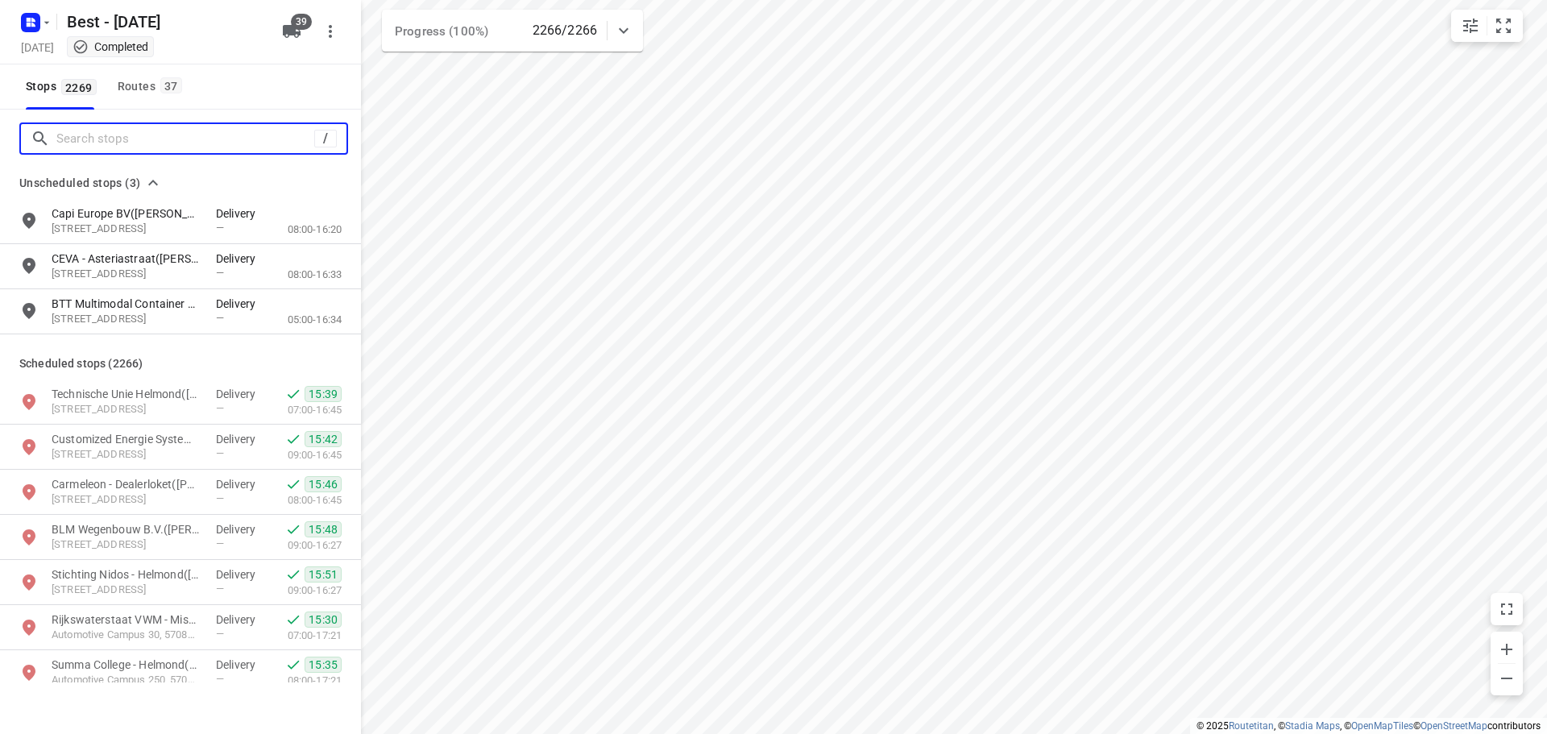
click at [79, 147] on input "Search stops" at bounding box center [185, 139] width 258 height 25
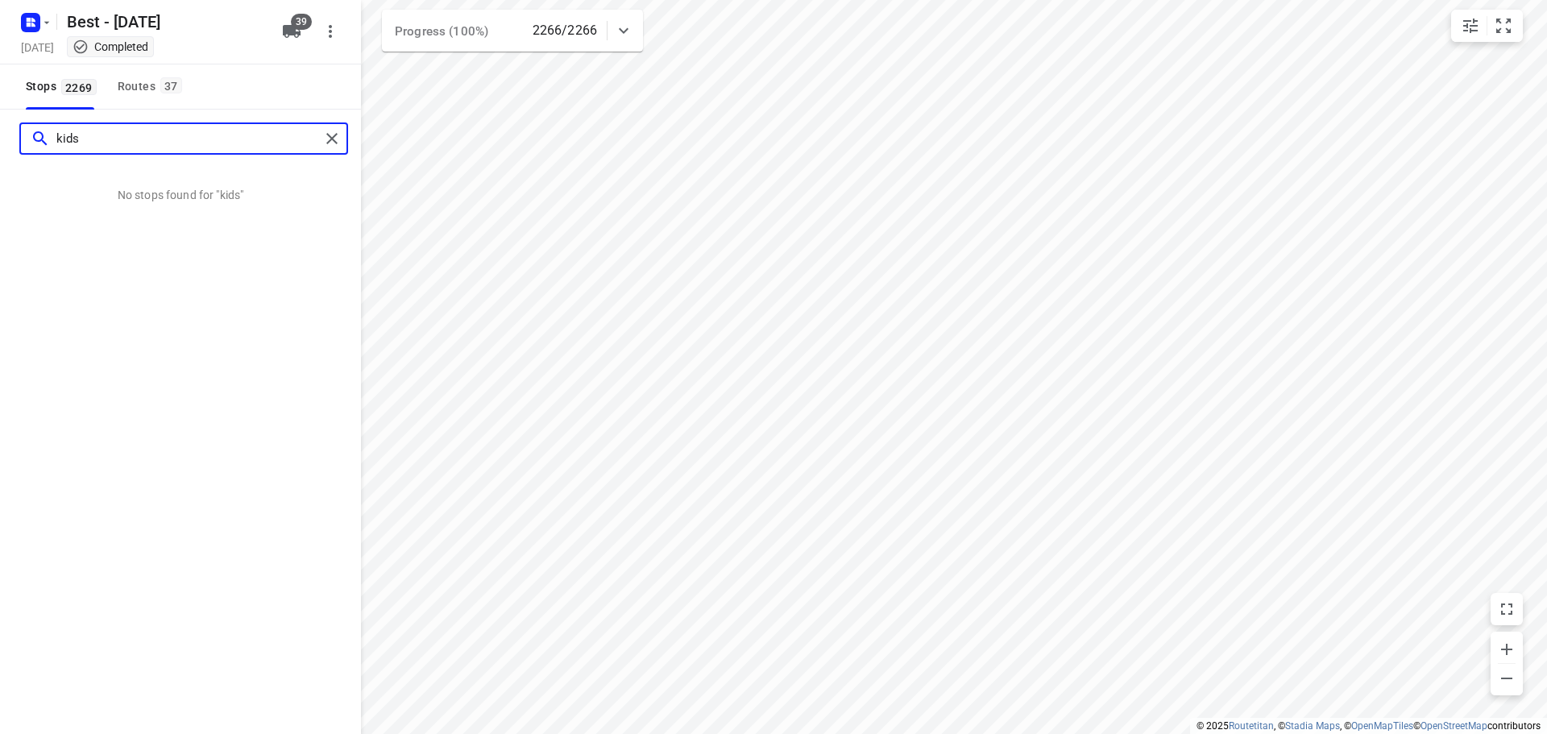
type input "kids"
click at [41, 27] on icon "button" at bounding box center [46, 22] width 13 height 13
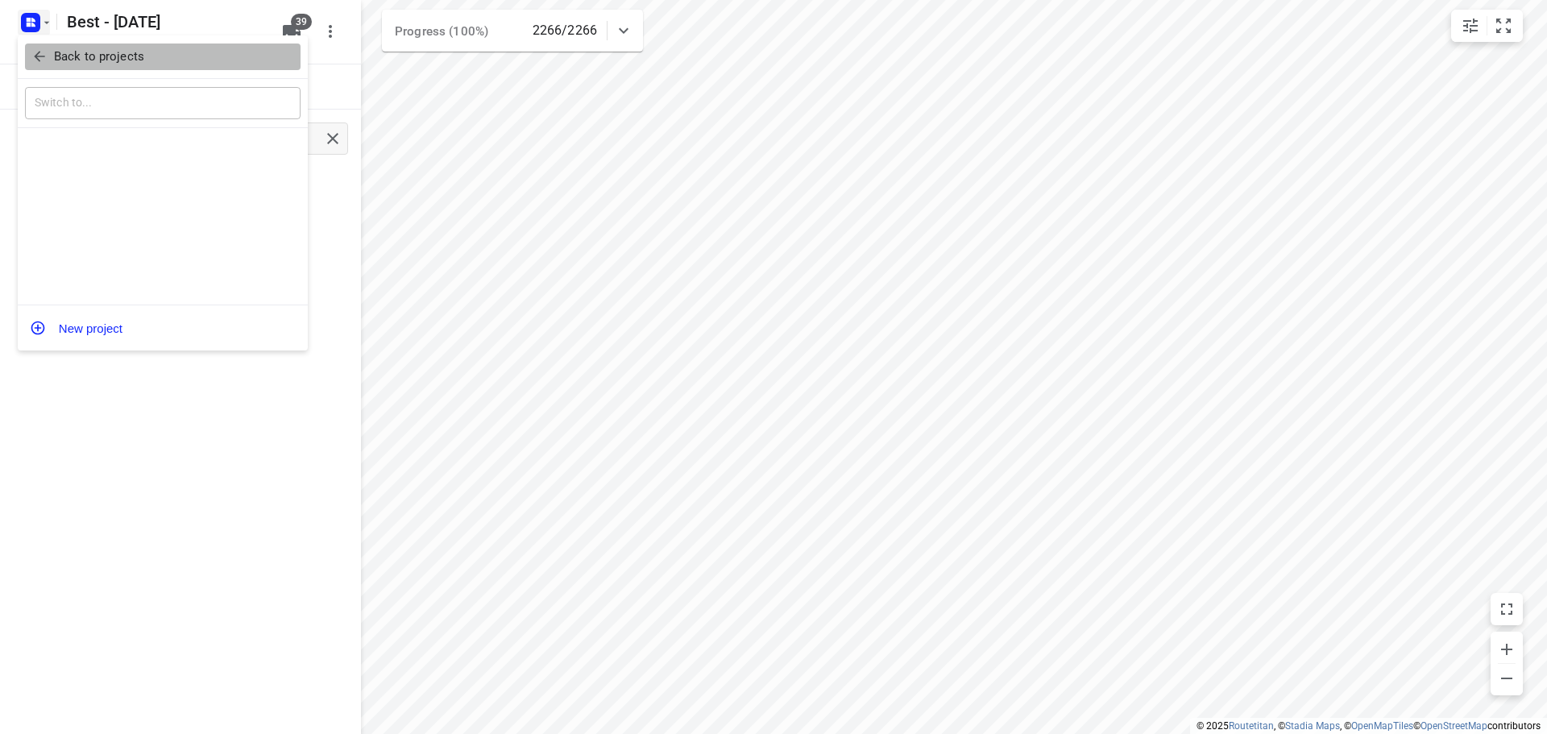
click at [43, 58] on icon "button" at bounding box center [39, 56] width 16 height 16
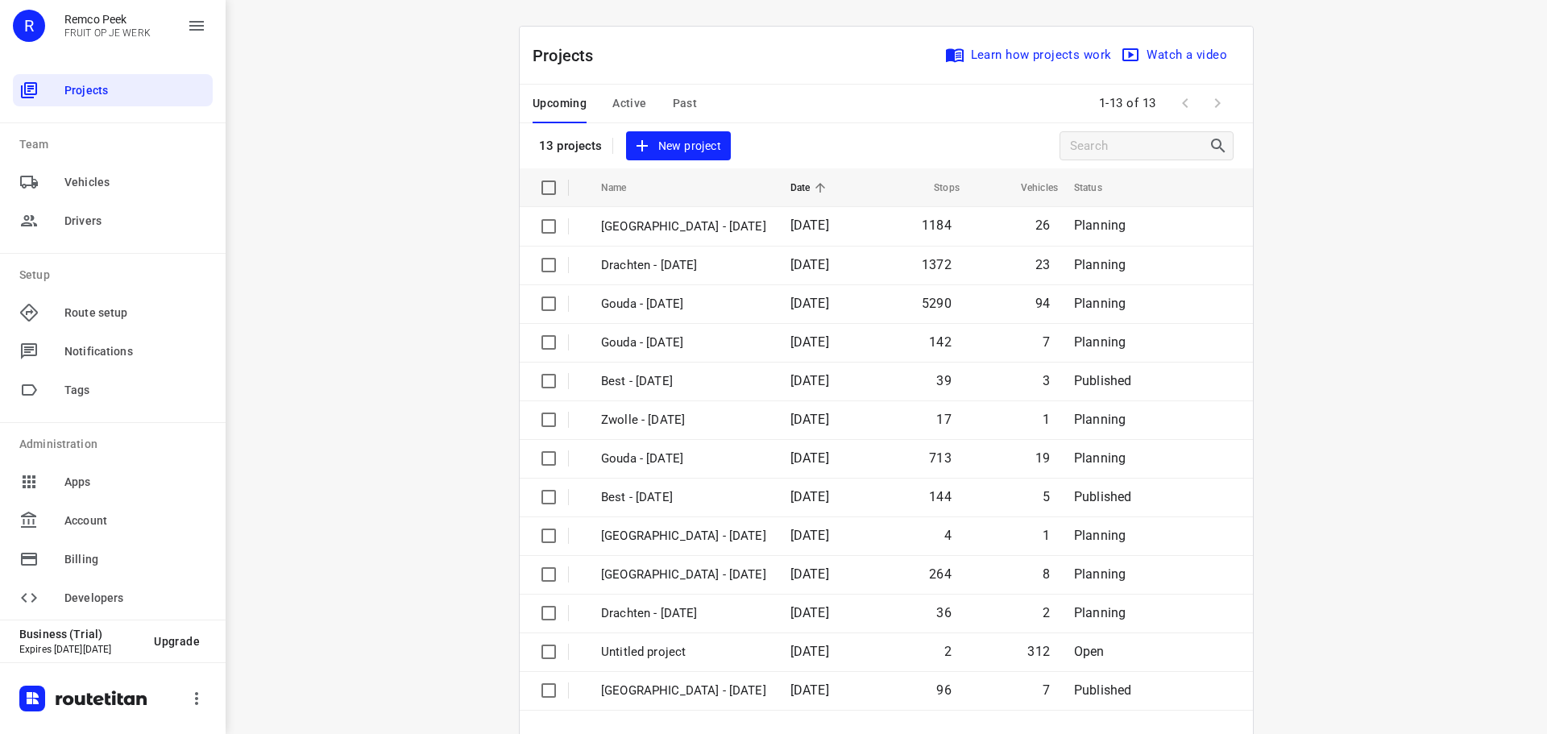
click at [626, 110] on span "Active" at bounding box center [629, 103] width 34 height 20
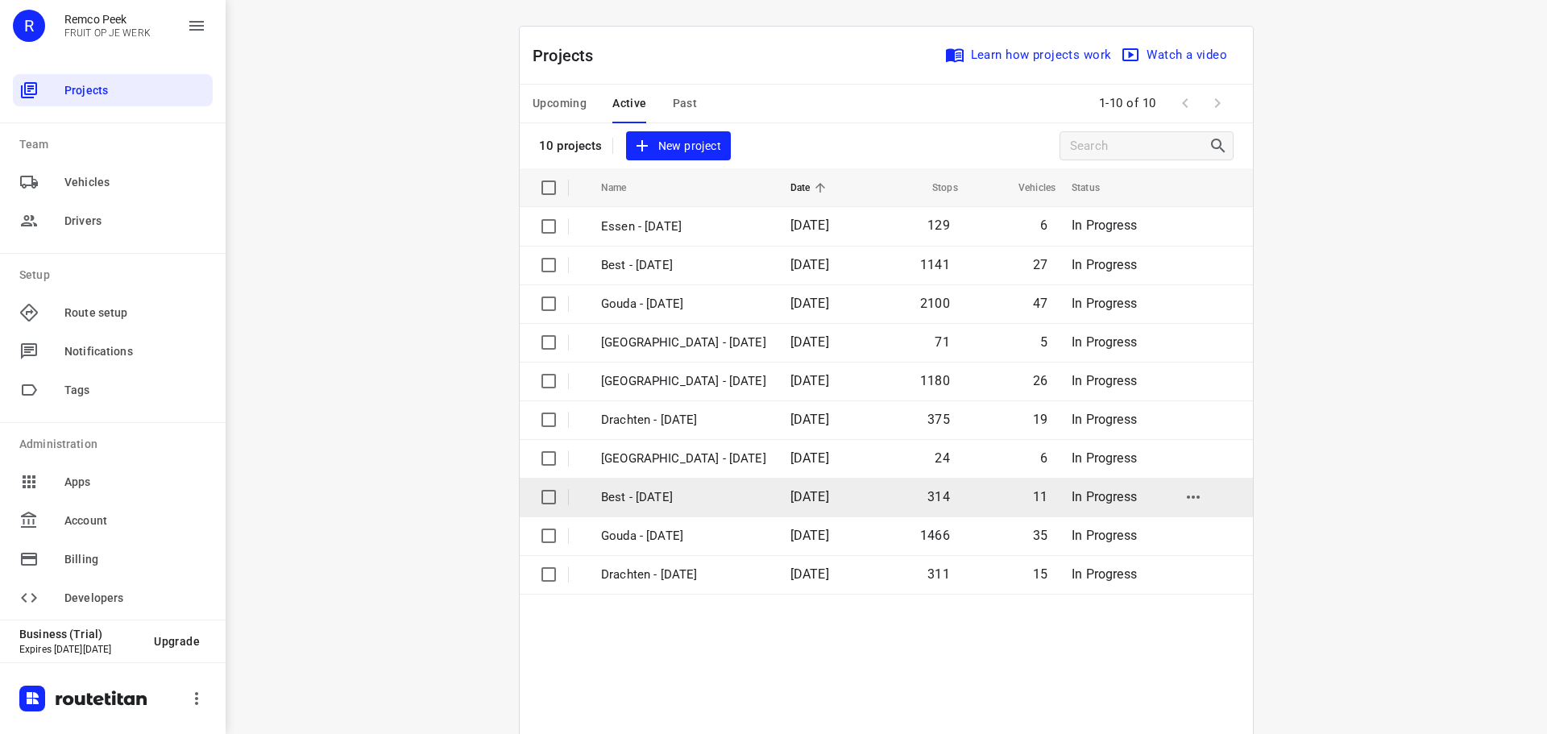
click at [641, 501] on p "Best - Tuesday" at bounding box center [683, 497] width 165 height 19
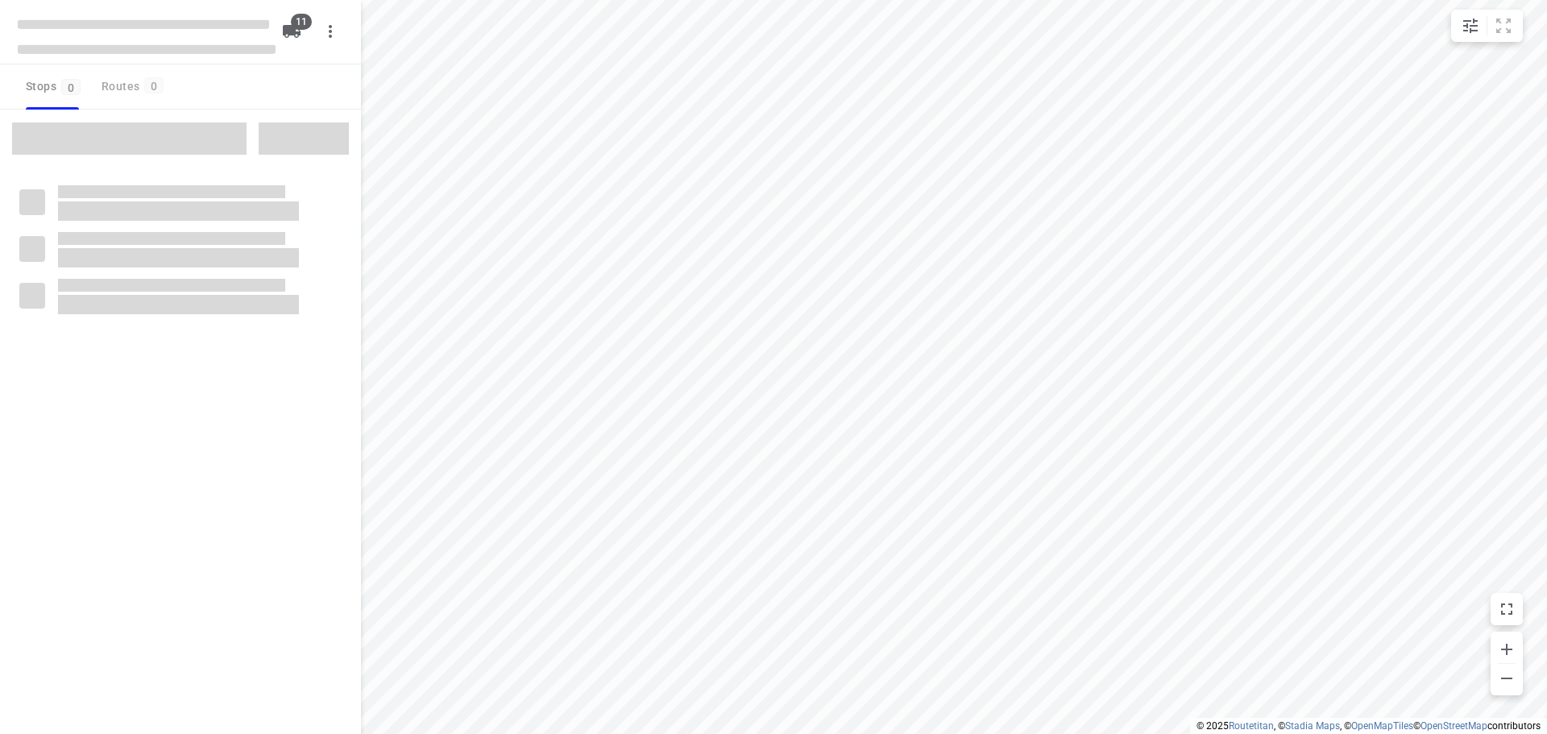
checkbox input "true"
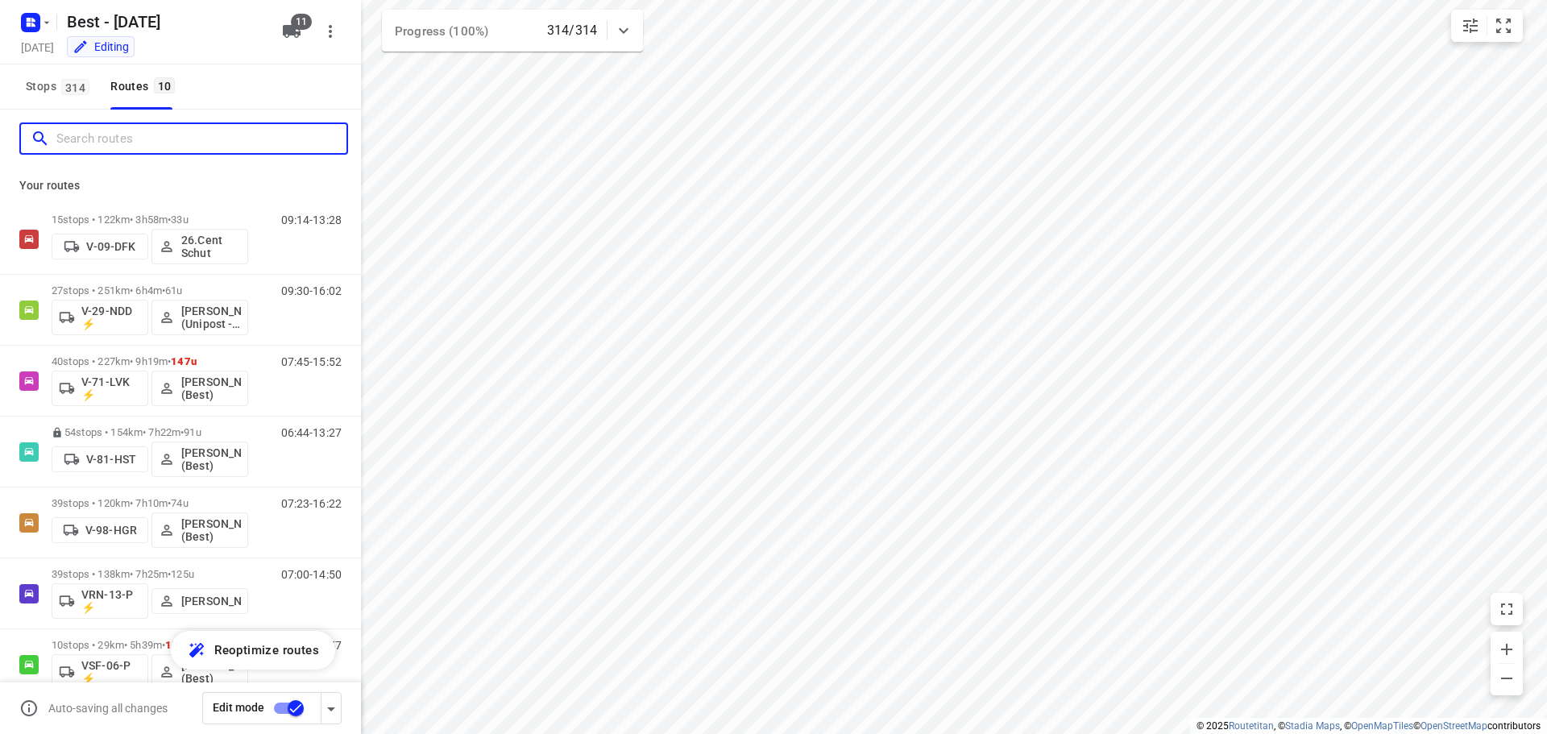
click at [145, 144] on input "Search routes" at bounding box center [201, 139] width 290 height 25
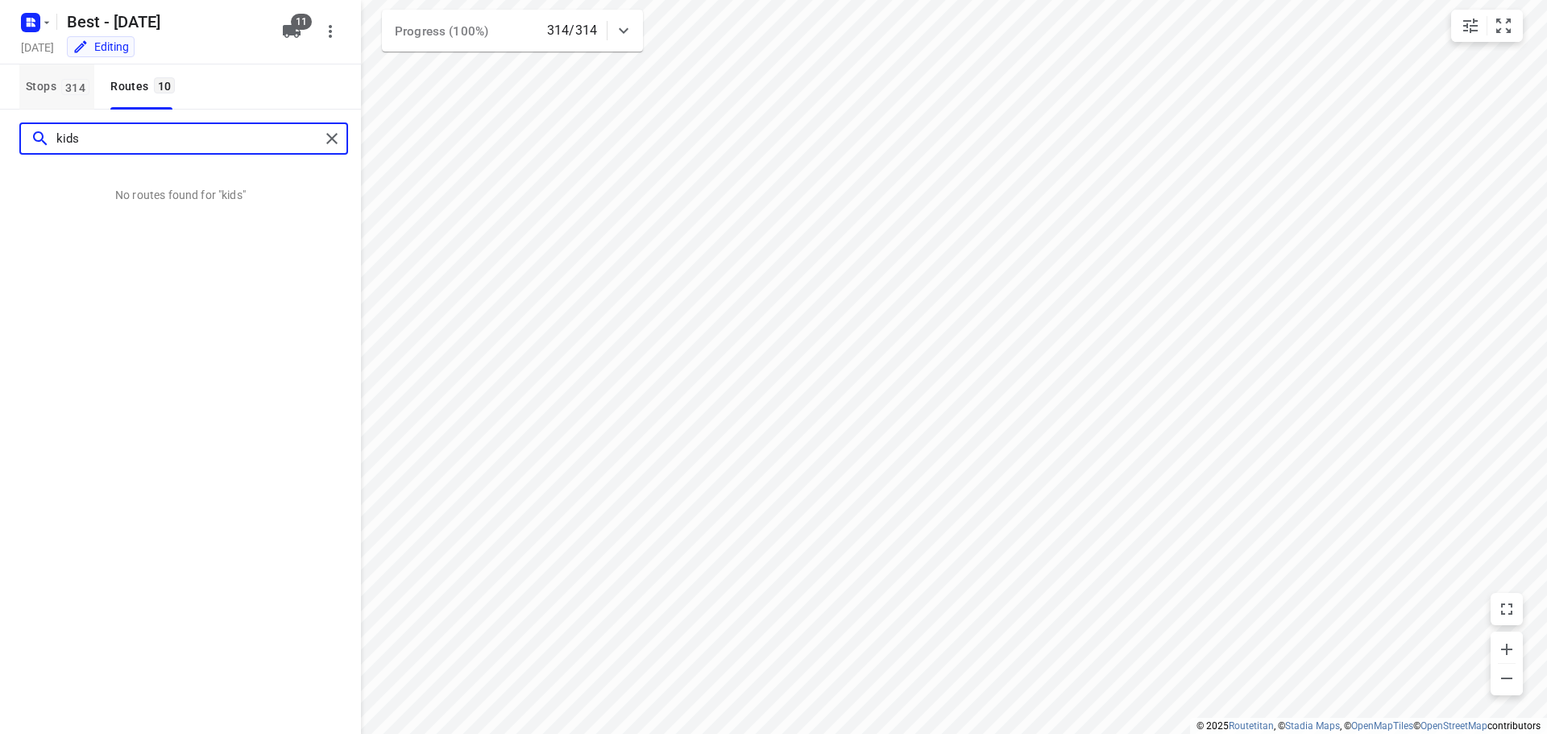
type input "kids"
click at [67, 93] on span "314" at bounding box center [75, 87] width 28 height 16
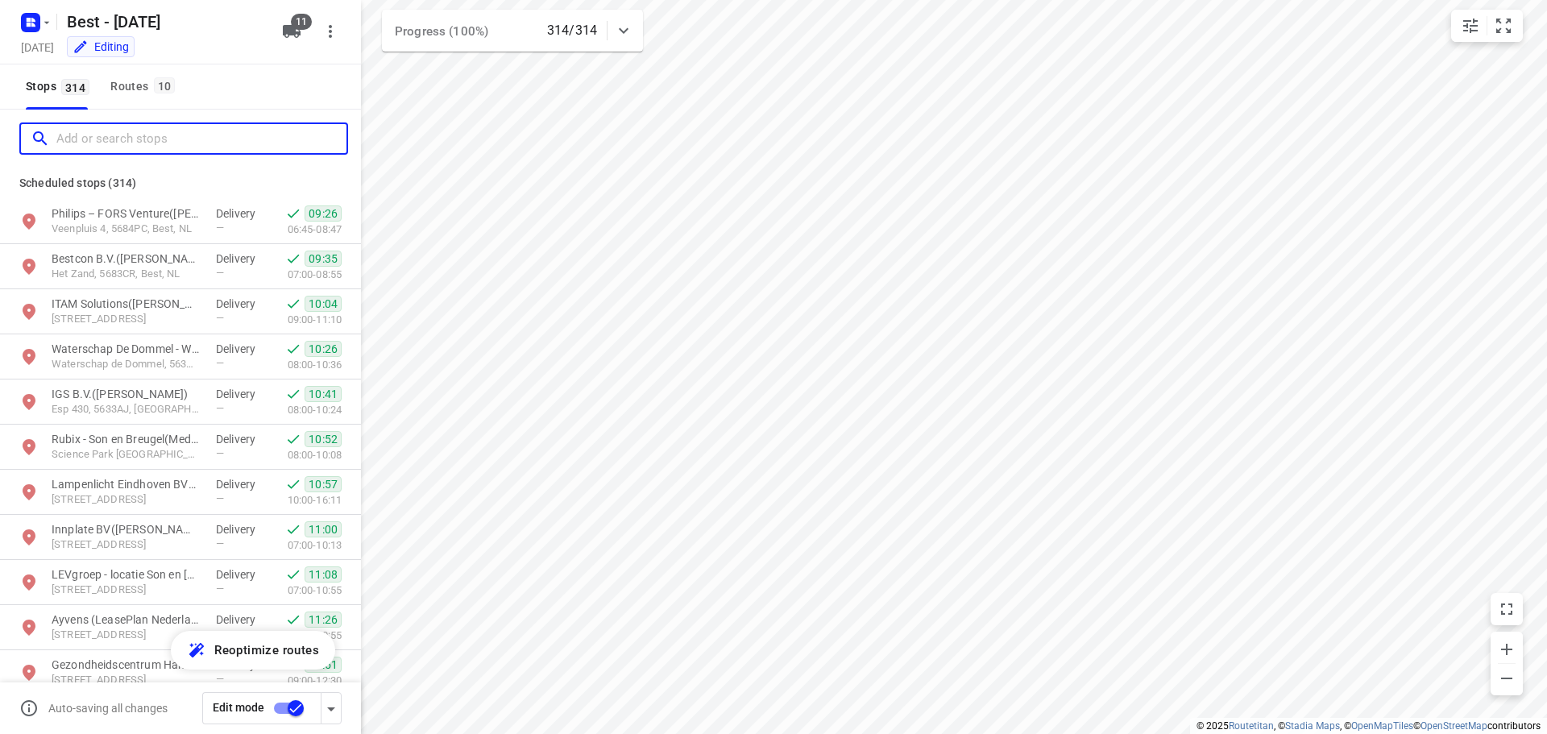
click at [99, 147] on input "Add or search stops" at bounding box center [201, 139] width 290 height 25
click at [104, 138] on input "Add or search stops" at bounding box center [201, 139] width 290 height 25
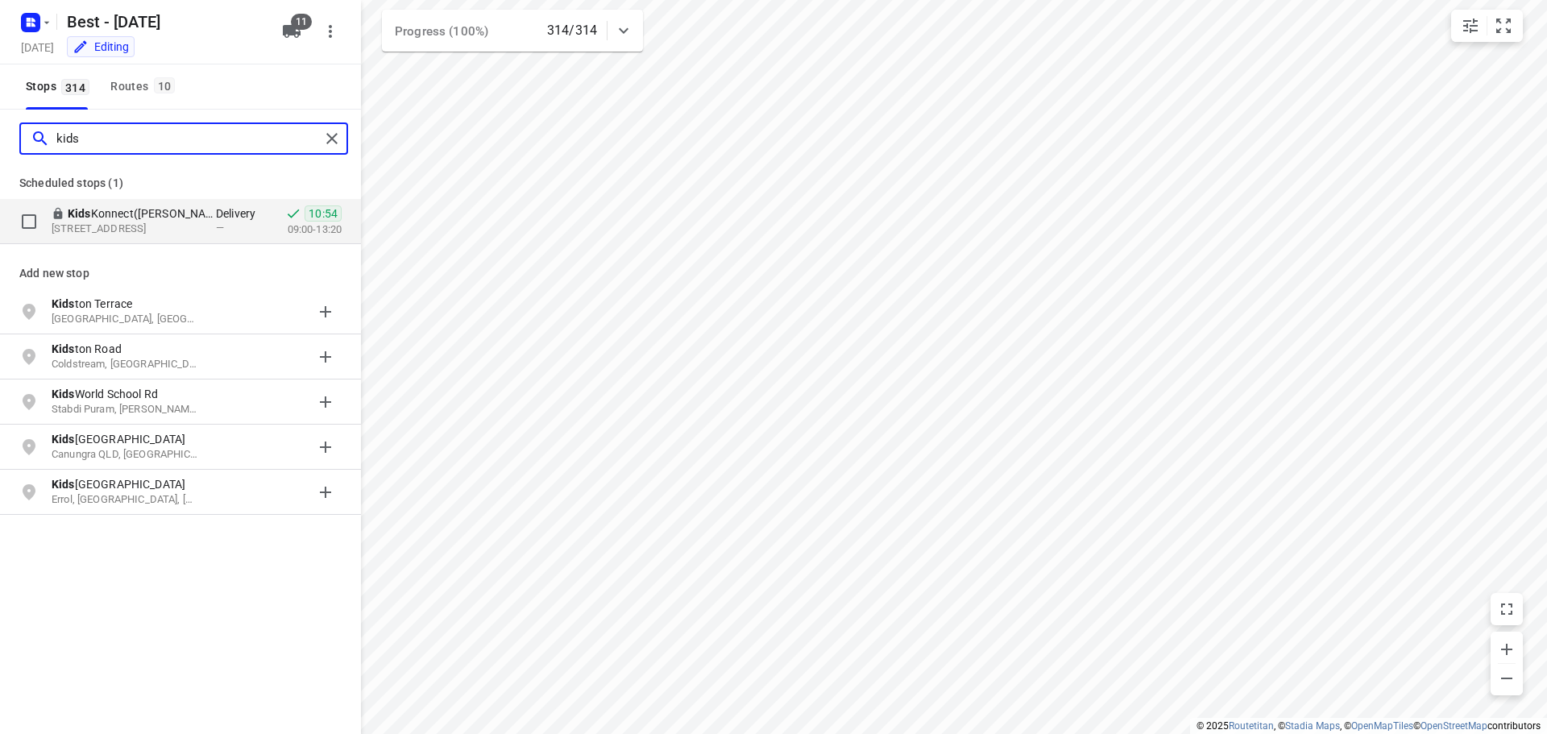
type input "kids"
click at [204, 232] on div "Kids Konnect(Rochelle Plet) Seeligsingel 7, 4811CN, Breda, NL" at bounding box center [134, 221] width 164 height 32
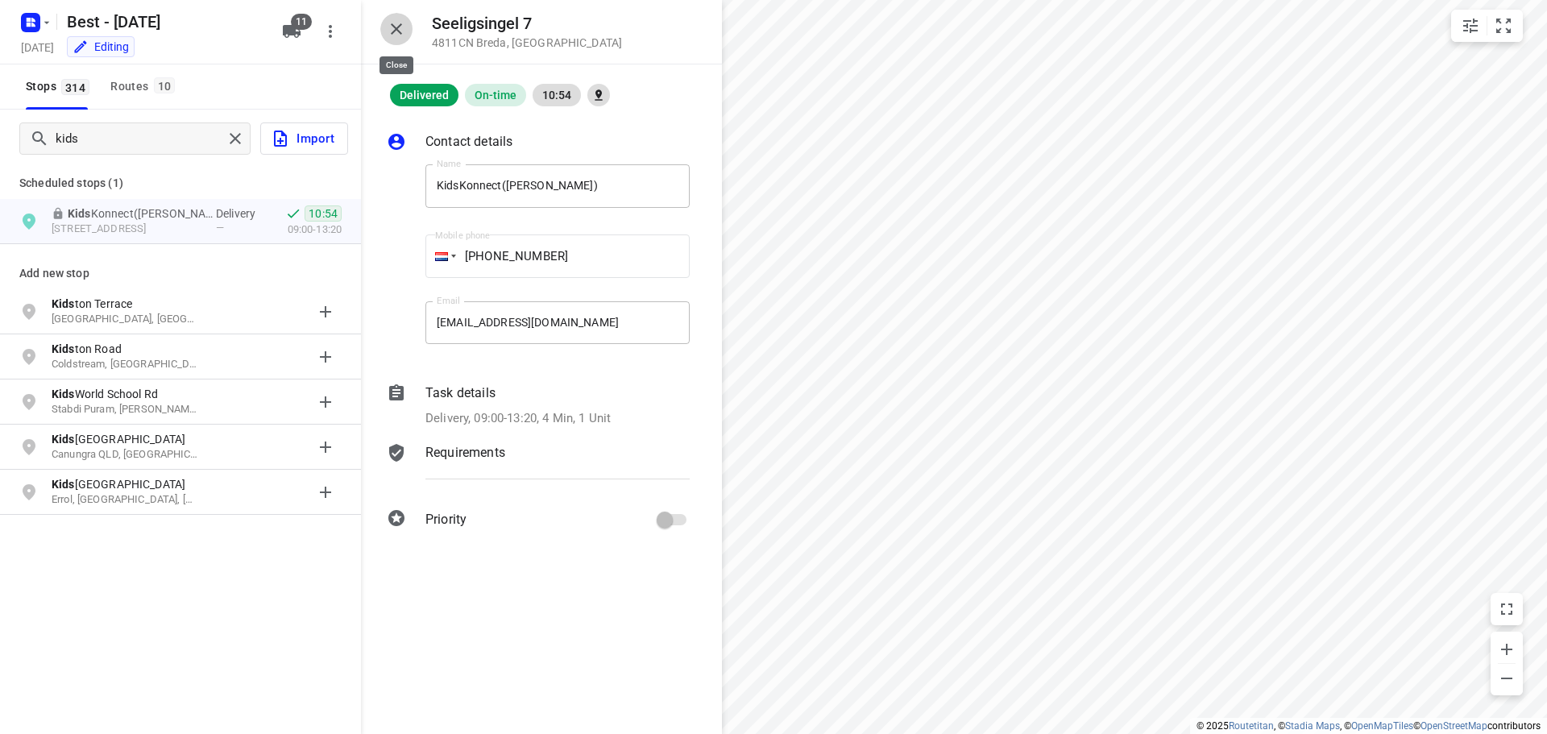
click at [390, 35] on icon "button" at bounding box center [396, 28] width 19 height 19
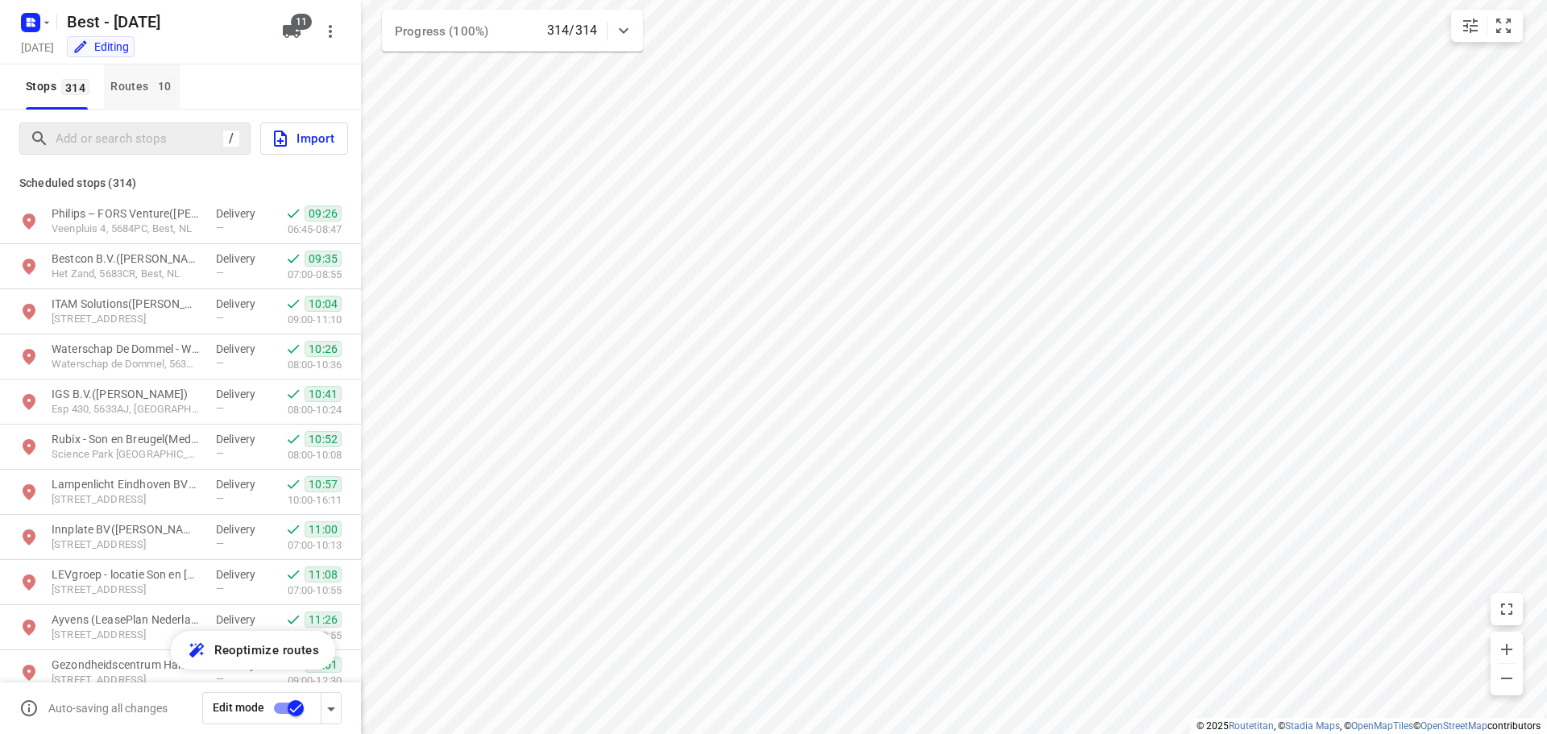
click at [155, 86] on span "10" at bounding box center [165, 85] width 22 height 16
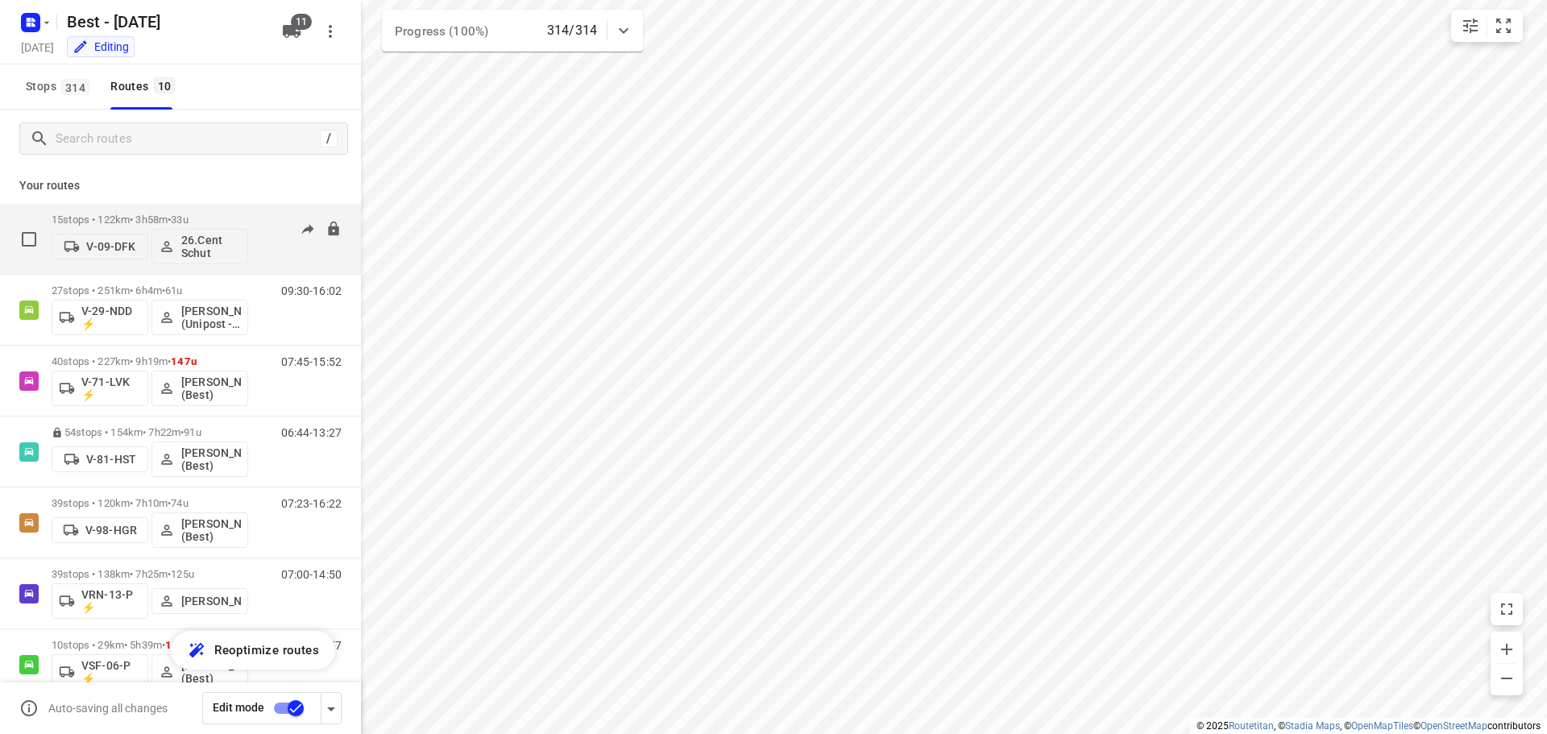
click at [148, 215] on p "15 stops • 122km • 3h58m • 33u" at bounding box center [150, 220] width 197 height 12
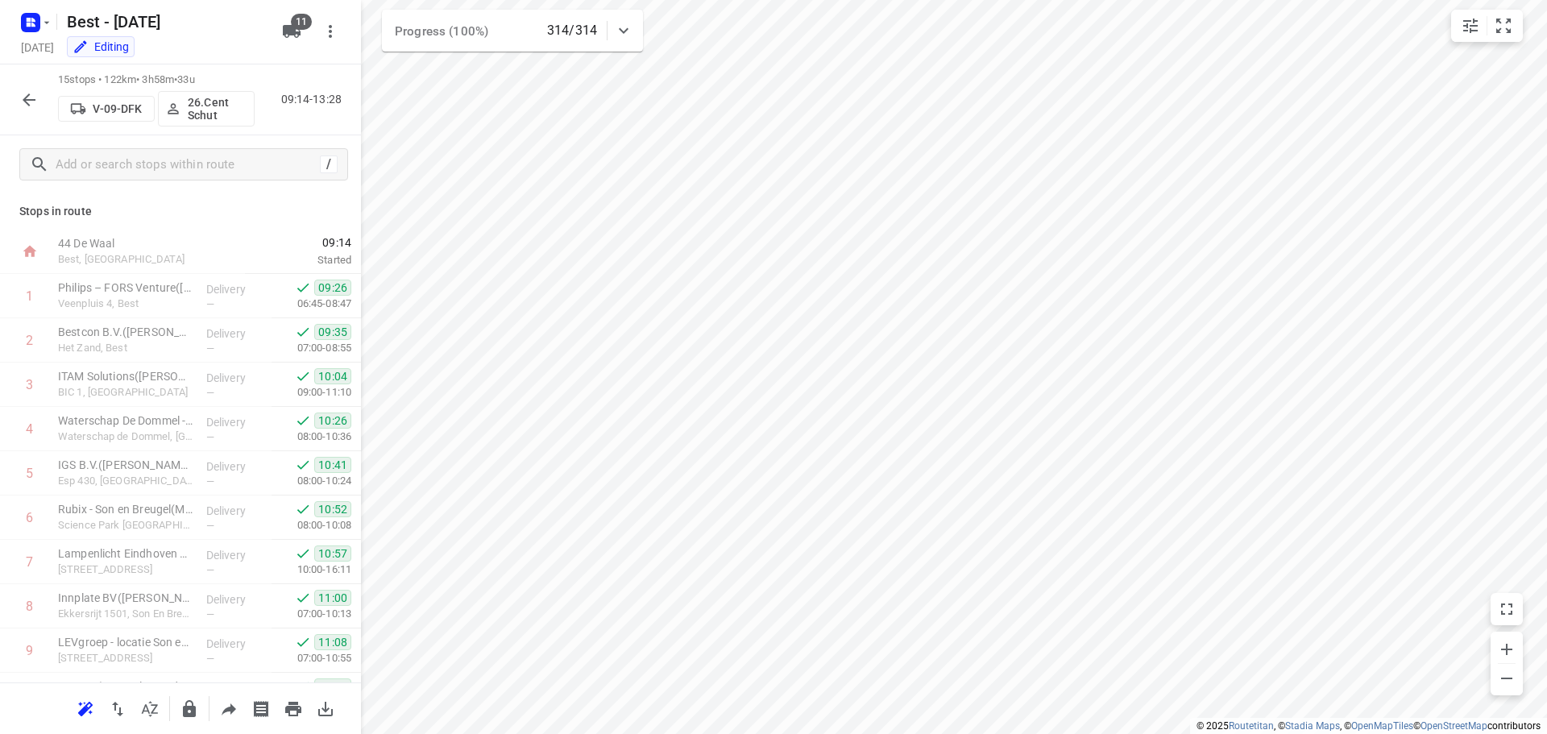
click at [12, 110] on div "15 stops • 122km • 3h58m • 33u V-09-DFK 26.Cent Schut 09:14-13:28" at bounding box center [180, 99] width 361 height 71
click at [23, 106] on icon "button" at bounding box center [28, 99] width 19 height 19
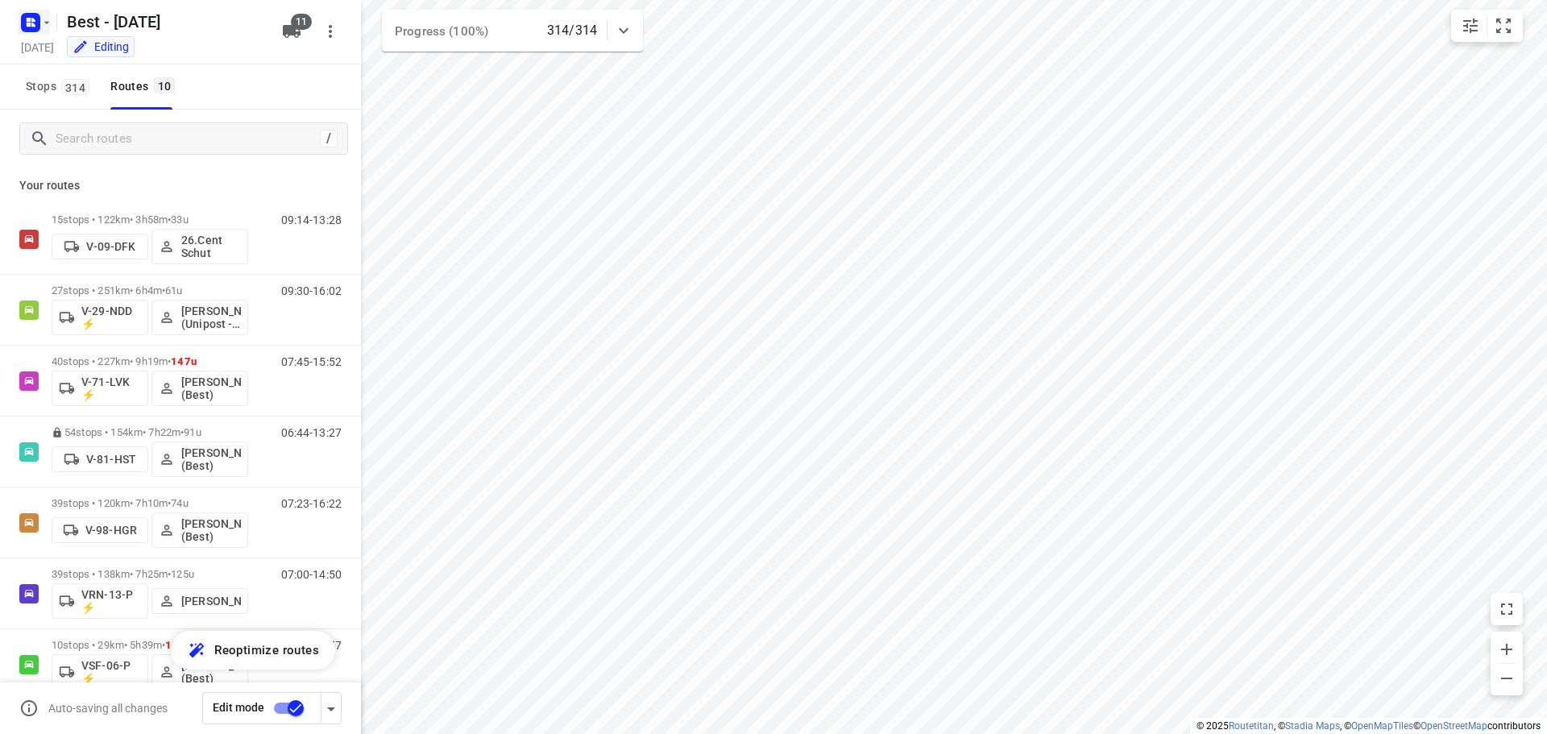
click at [48, 17] on icon "button" at bounding box center [46, 22] width 13 height 13
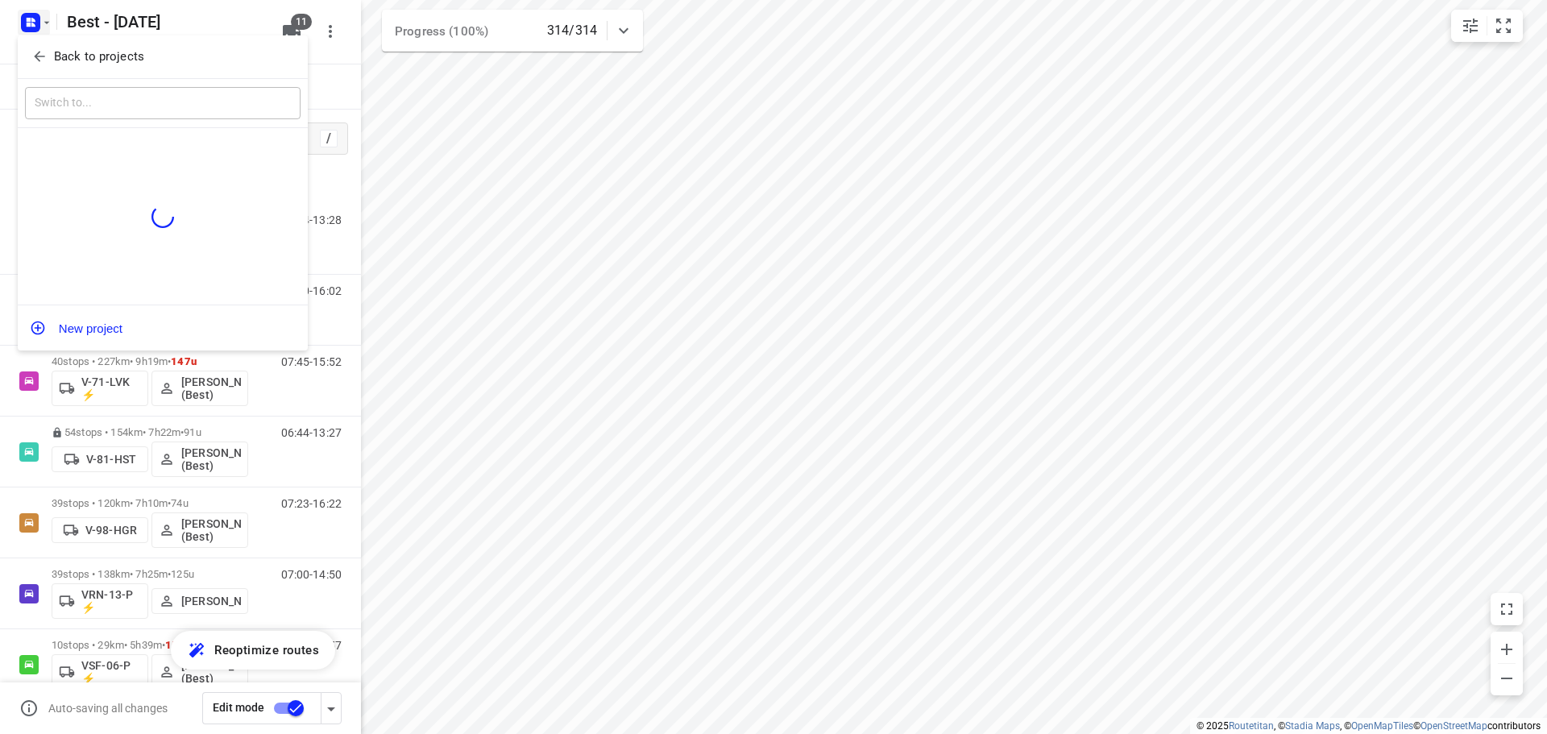
click at [47, 48] on span "Back to projects" at bounding box center [162, 57] width 263 height 19
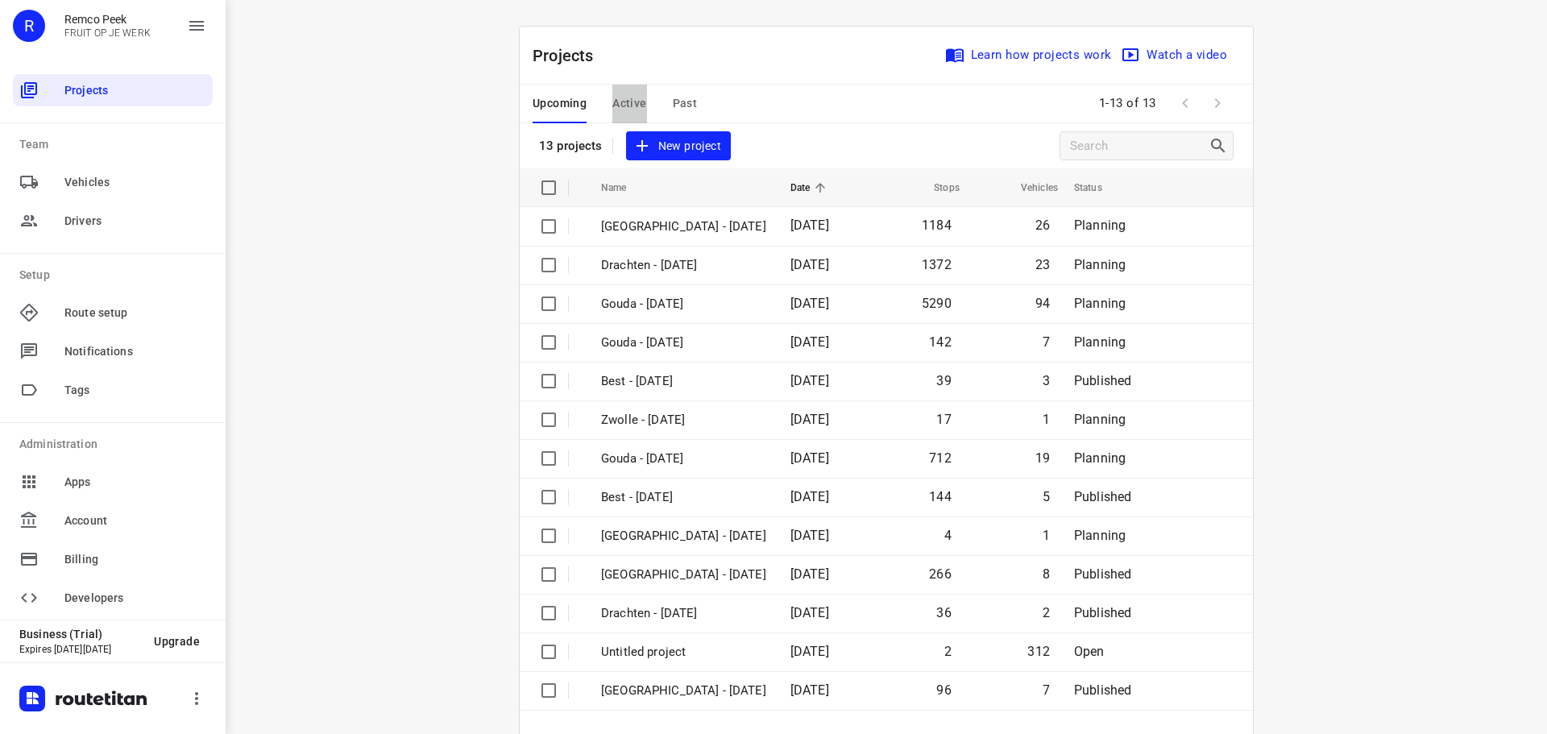
click at [627, 105] on span "Active" at bounding box center [629, 103] width 34 height 20
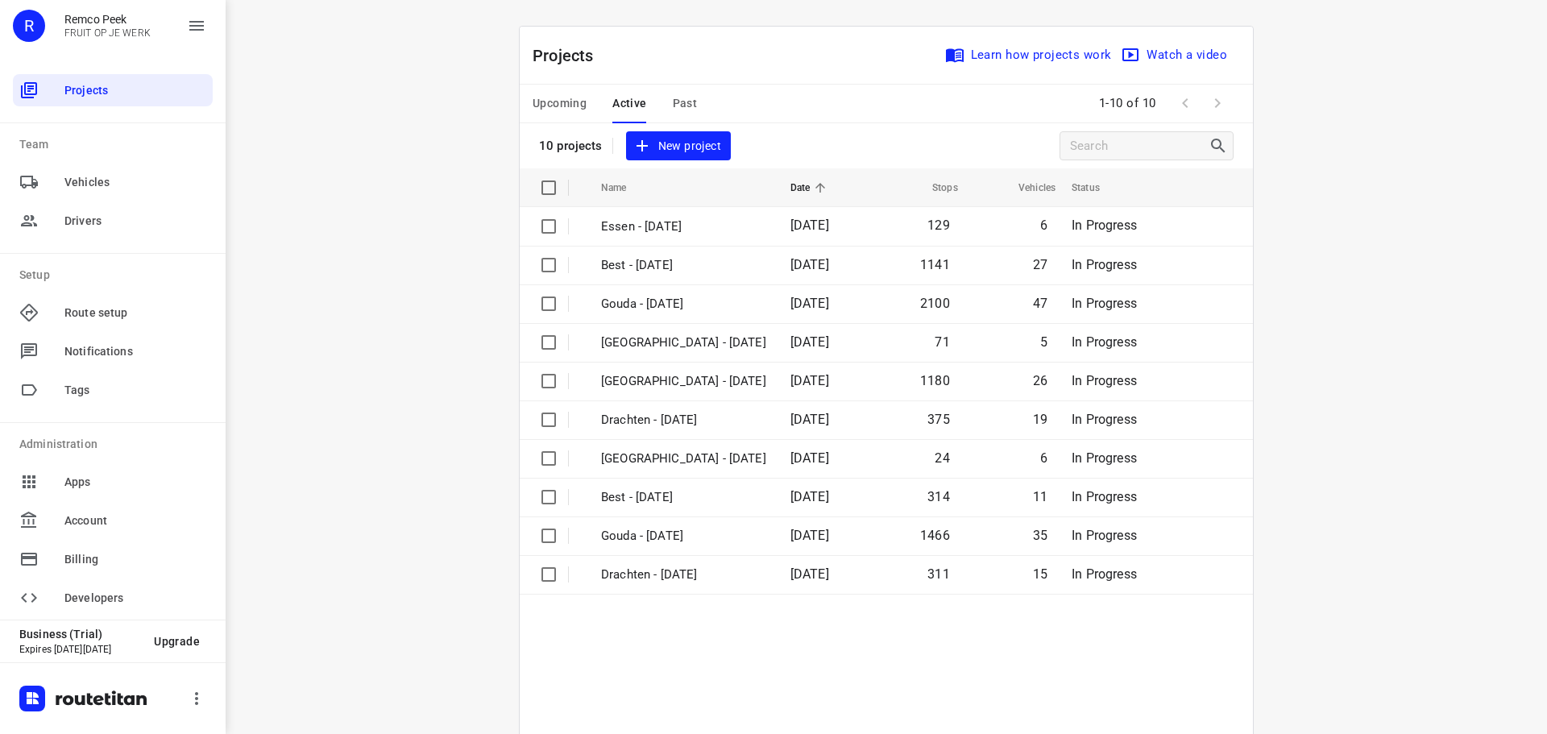
click at [583, 117] on div "Upcoming Active Past" at bounding box center [628, 104] width 190 height 39
click at [674, 98] on span "Past" at bounding box center [685, 103] width 25 height 20
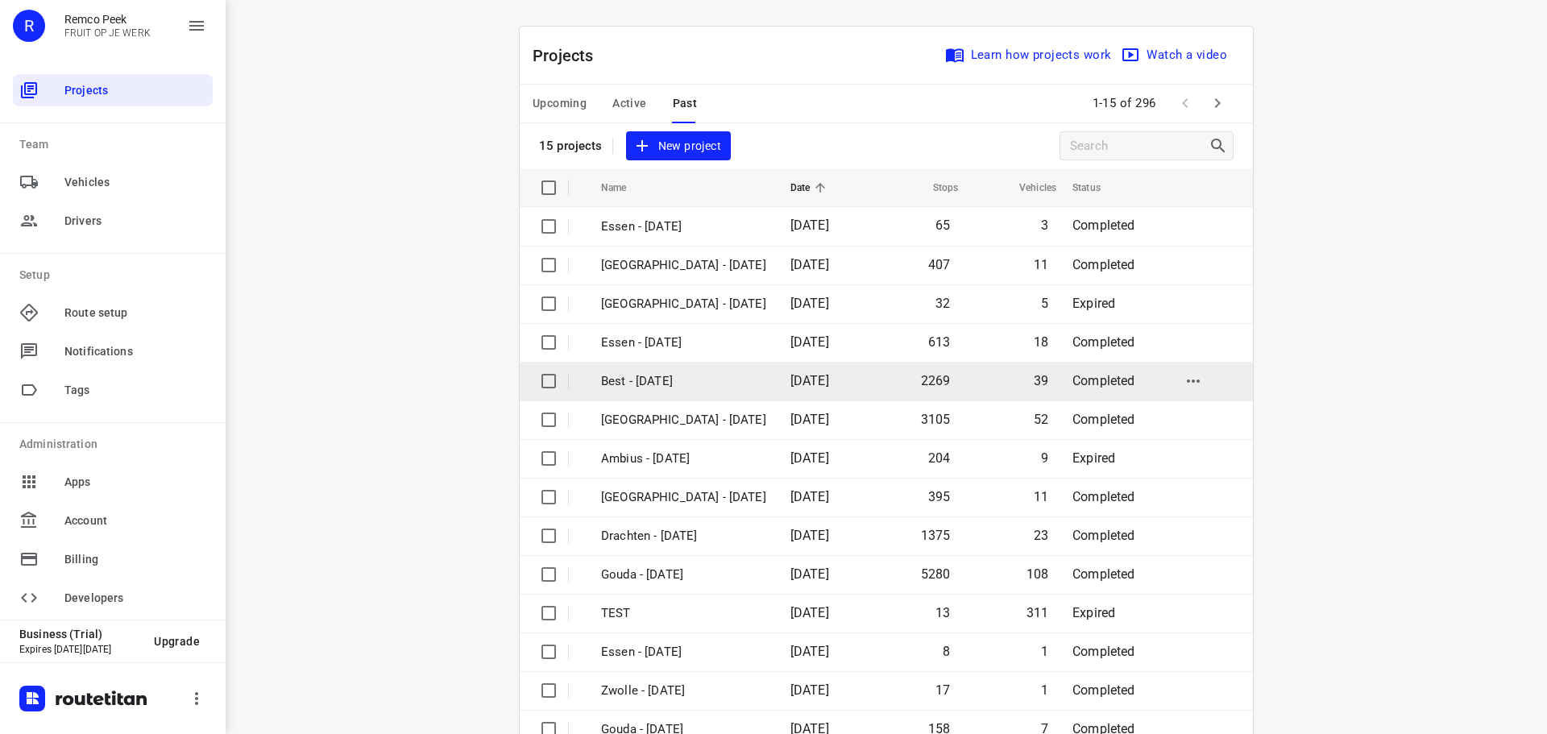
click at [663, 384] on p "Best - [DATE]" at bounding box center [683, 381] width 165 height 19
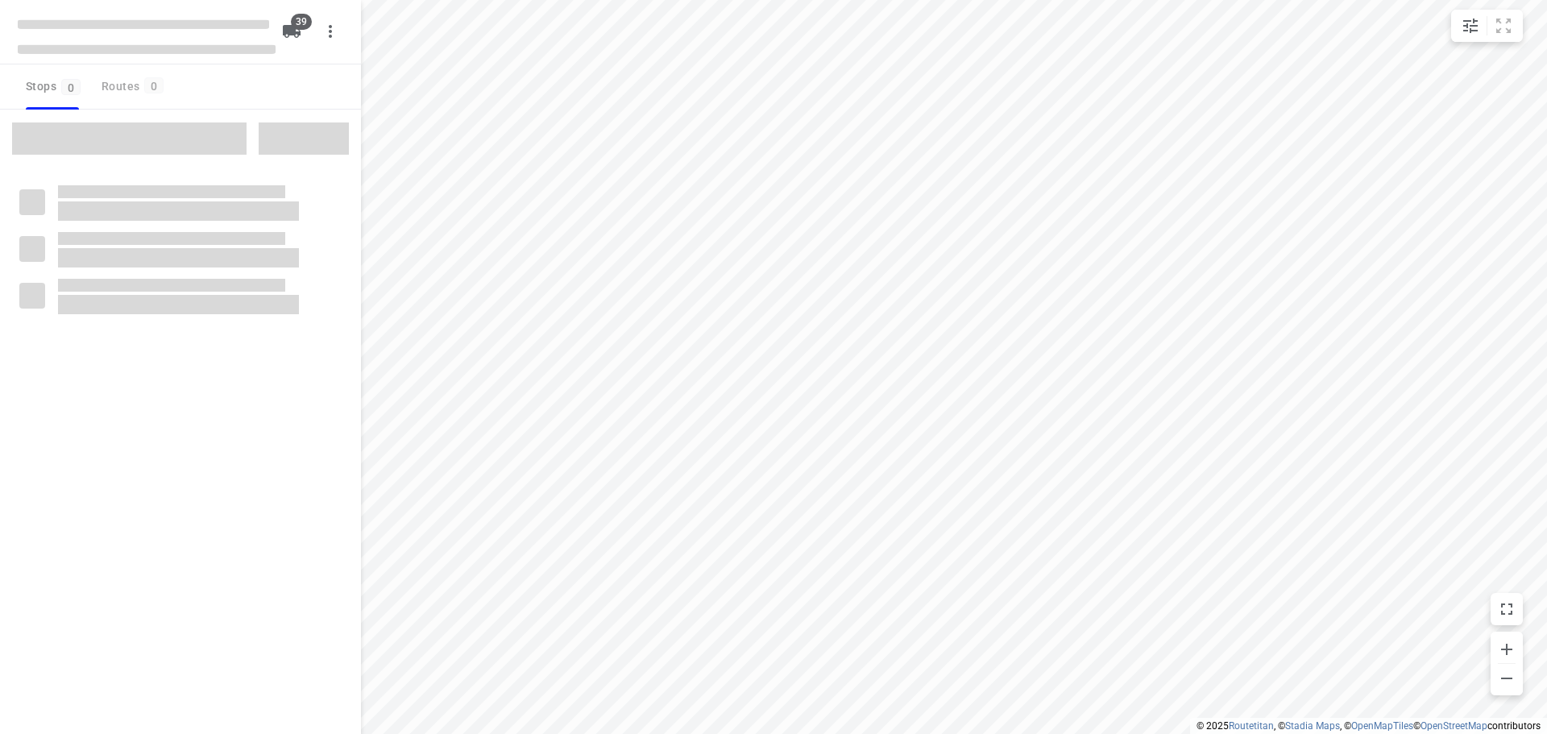
checkbox input "true"
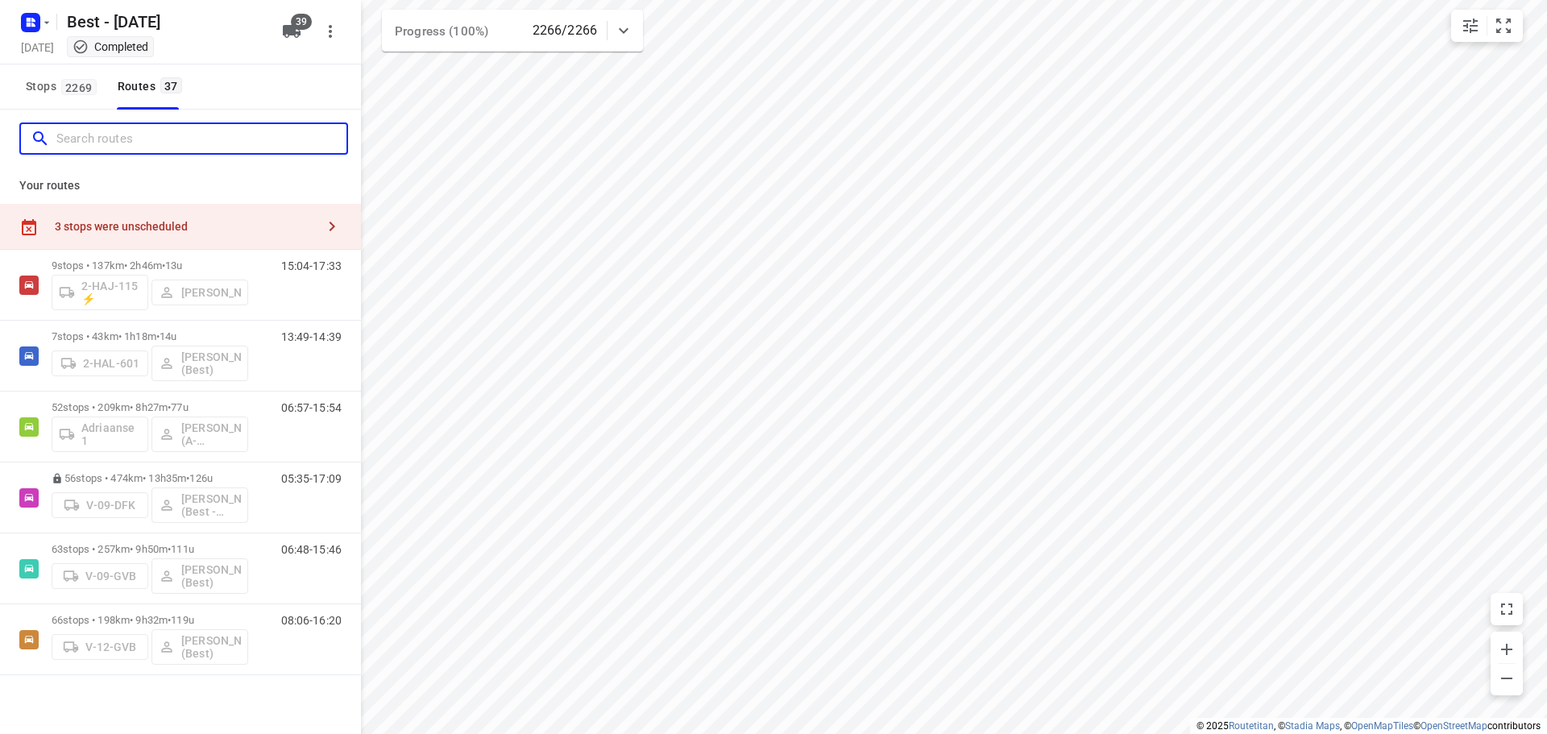
click at [189, 148] on input "Search routes" at bounding box center [201, 139] width 290 height 25
click at [48, 96] on span "Stops 2269" at bounding box center [64, 87] width 76 height 20
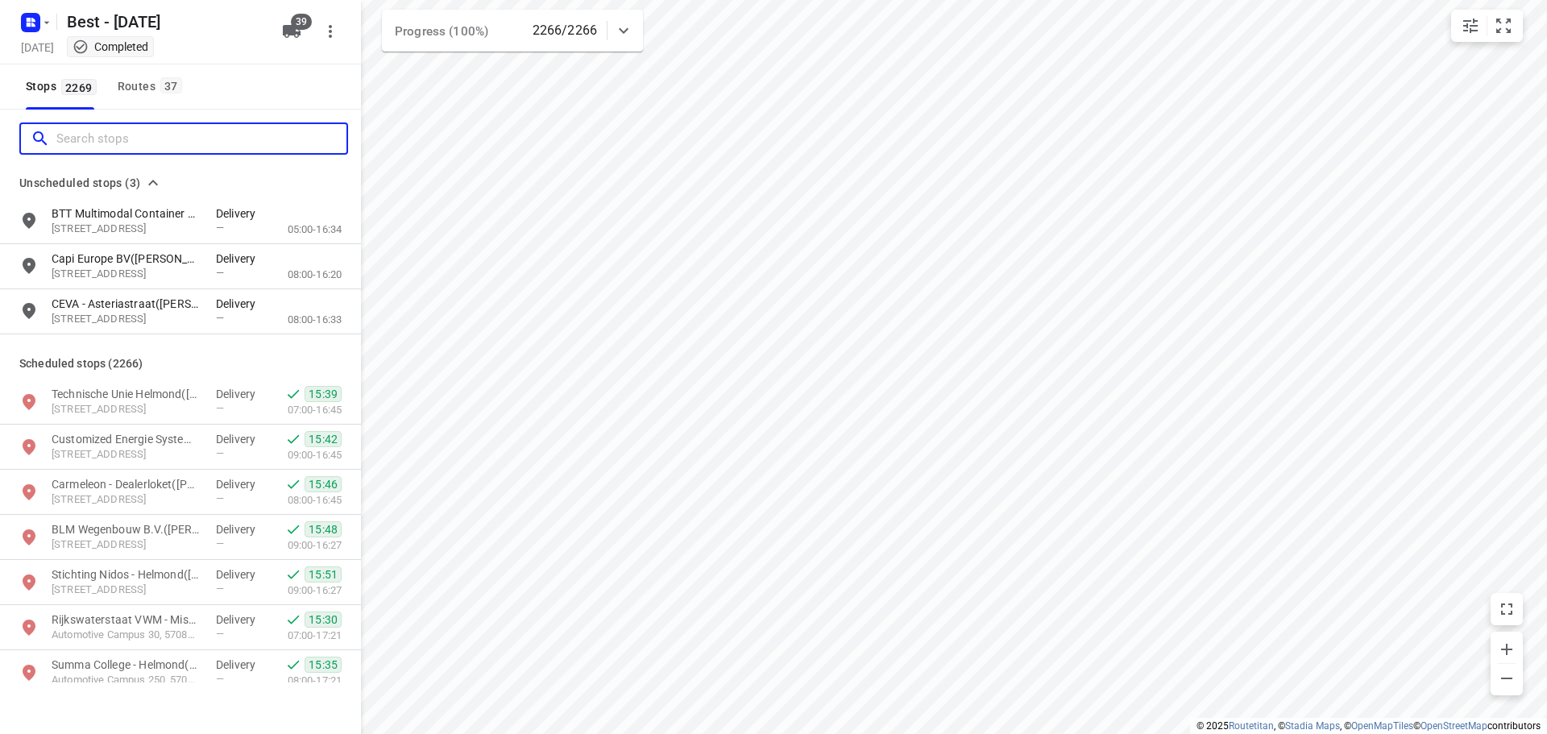
click at [92, 135] on input "Search stops" at bounding box center [201, 139] width 290 height 25
click at [130, 97] on button "Routes 37" at bounding box center [149, 86] width 76 height 45
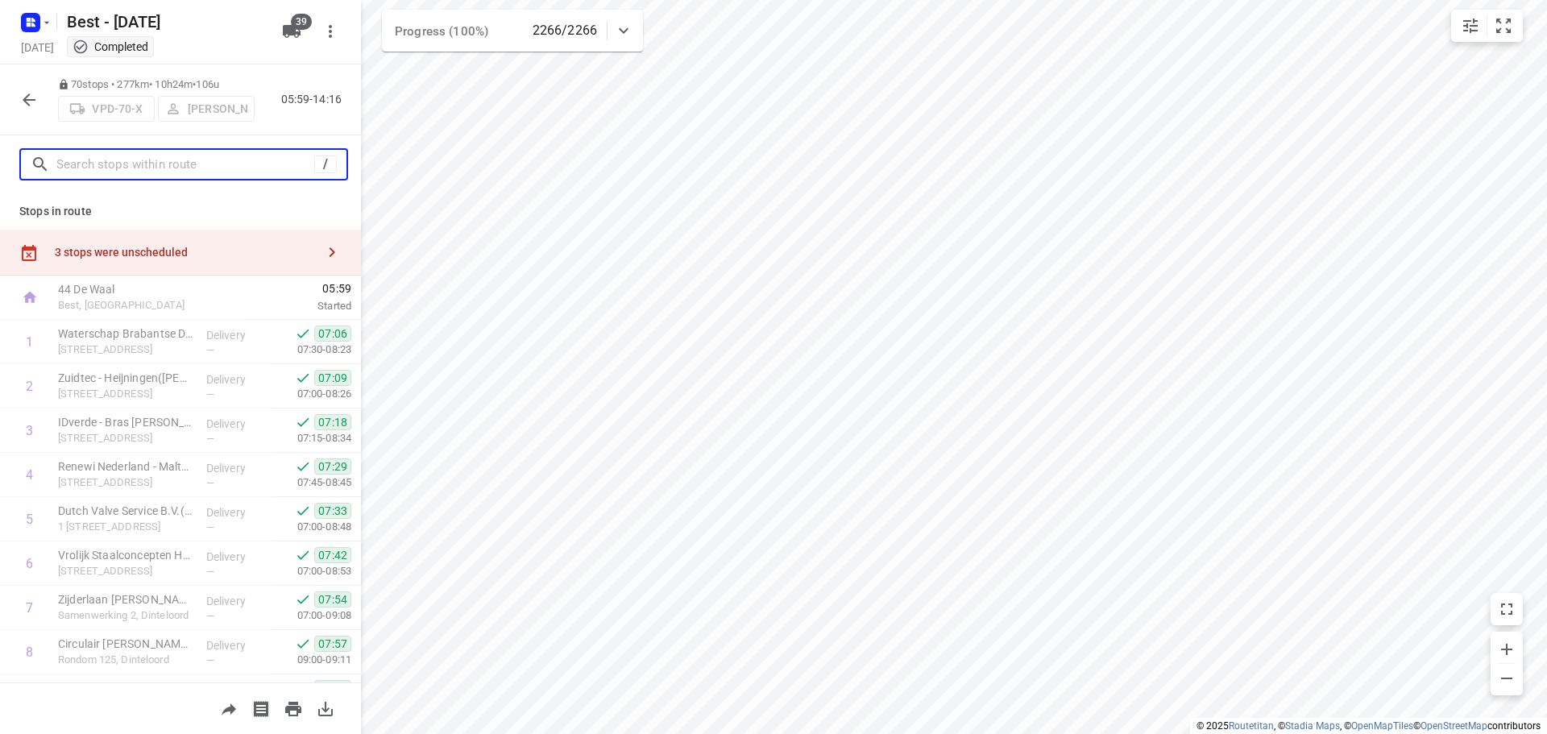
drag, startPoint x: 134, startPoint y: 164, endPoint x: 93, endPoint y: 157, distance: 40.8
click at [131, 164] on input "text" at bounding box center [185, 164] width 258 height 25
click at [14, 114] on div at bounding box center [29, 100] width 32 height 32
click at [35, 114] on button "button" at bounding box center [29, 100] width 32 height 32
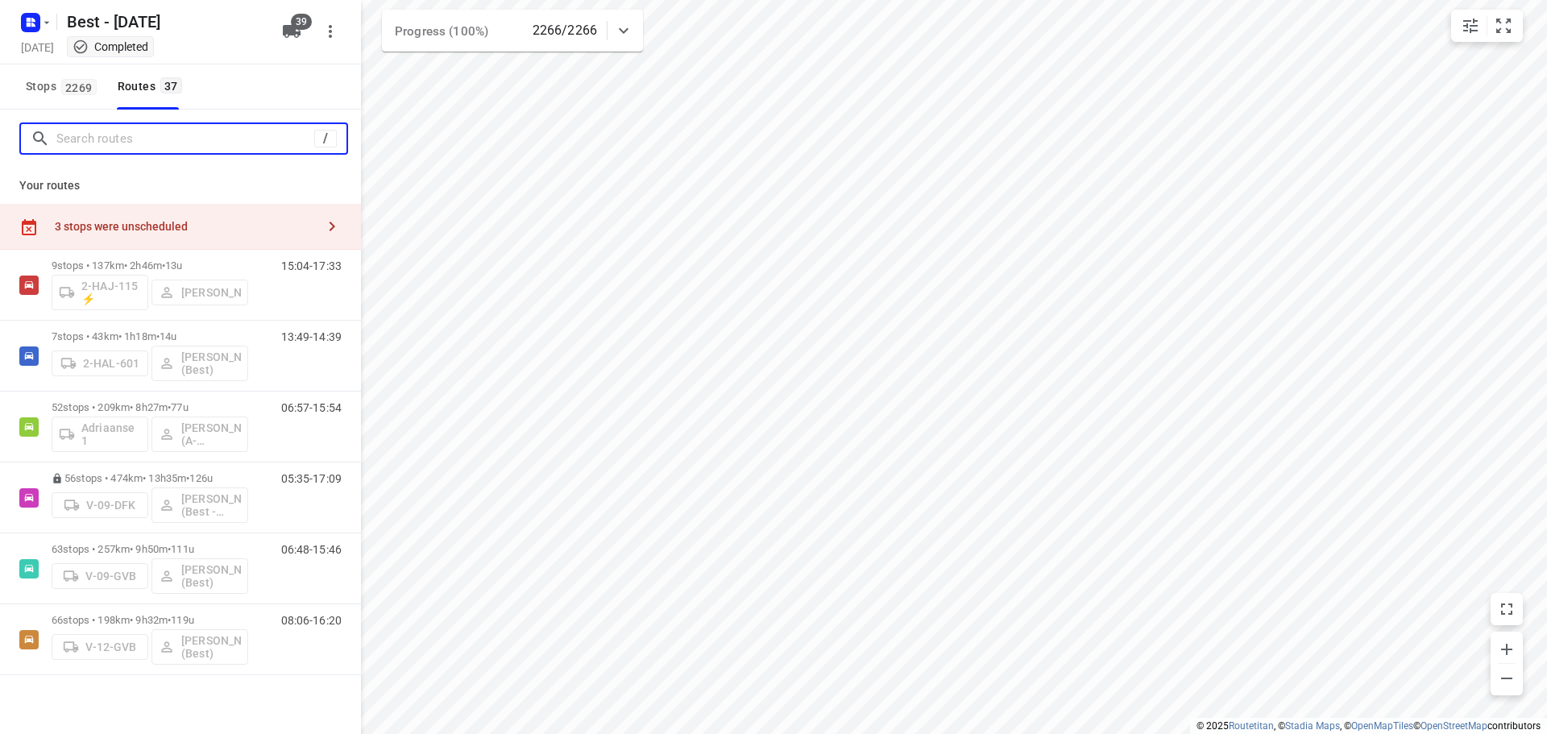
click at [87, 143] on input "Search routes" at bounding box center [185, 139] width 258 height 25
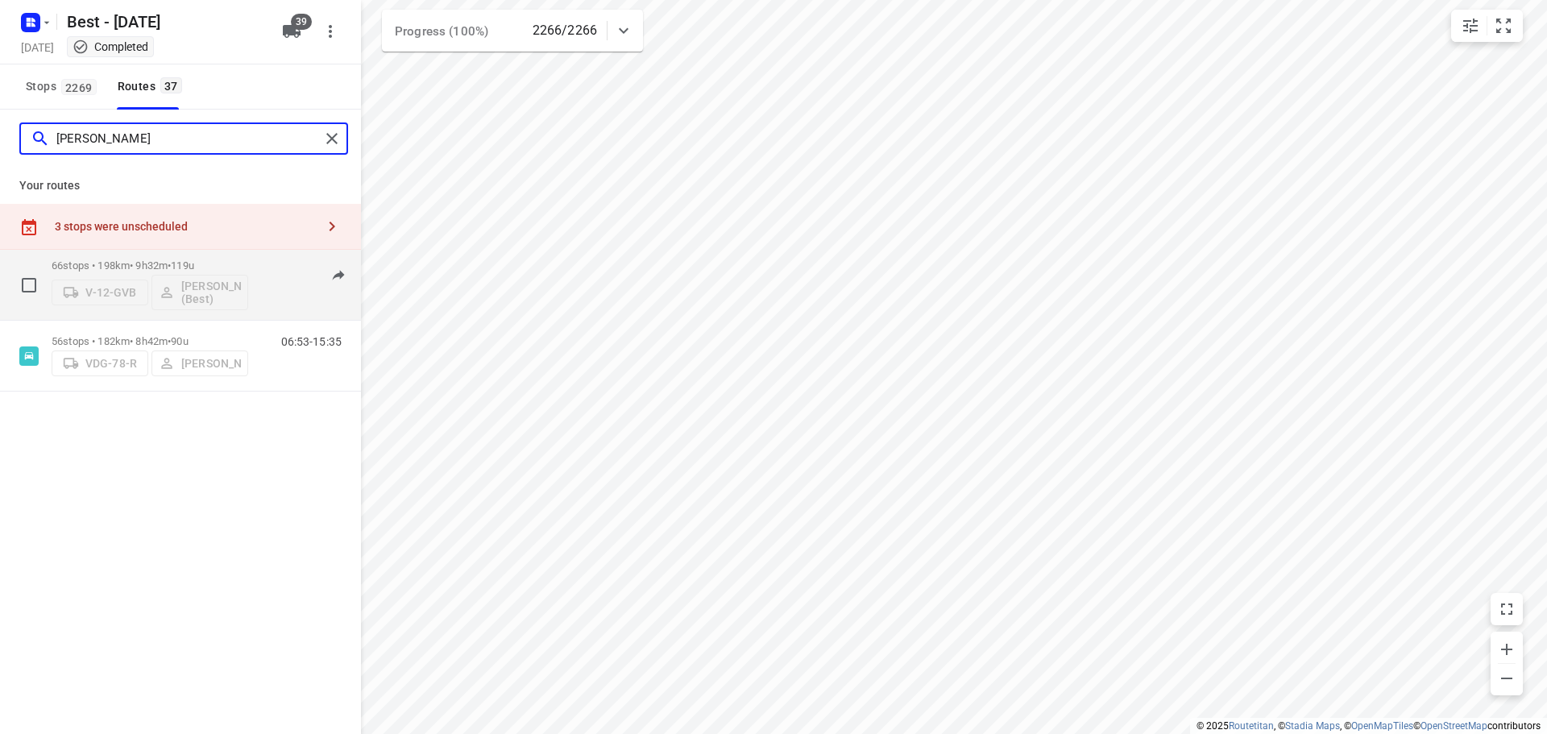
type input "[PERSON_NAME]"
click at [128, 259] on div "66 stops • 198km • 9h32m • 119u V-12-GVB [PERSON_NAME] (Best)" at bounding box center [150, 284] width 197 height 67
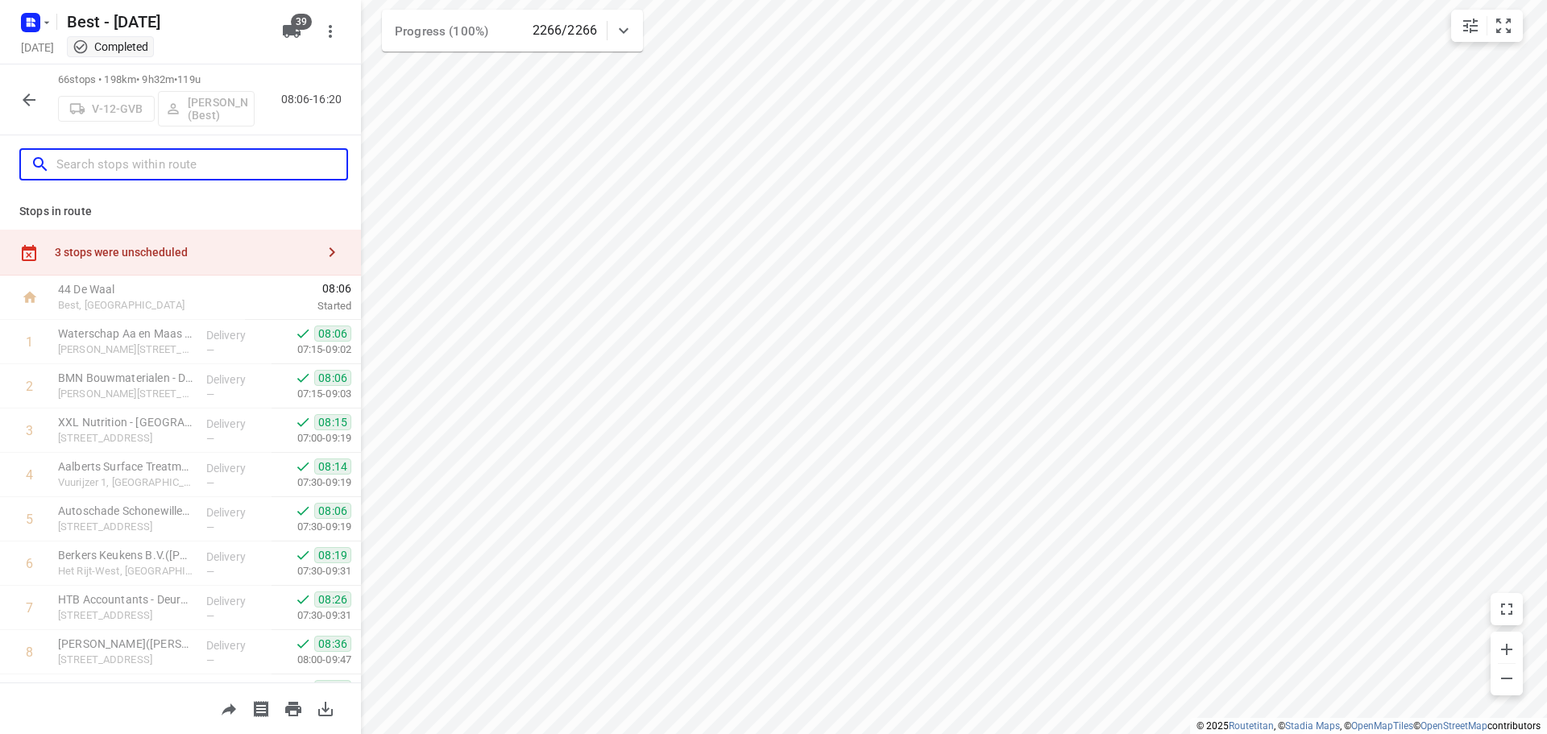
click at [156, 163] on input "text" at bounding box center [201, 164] width 290 height 25
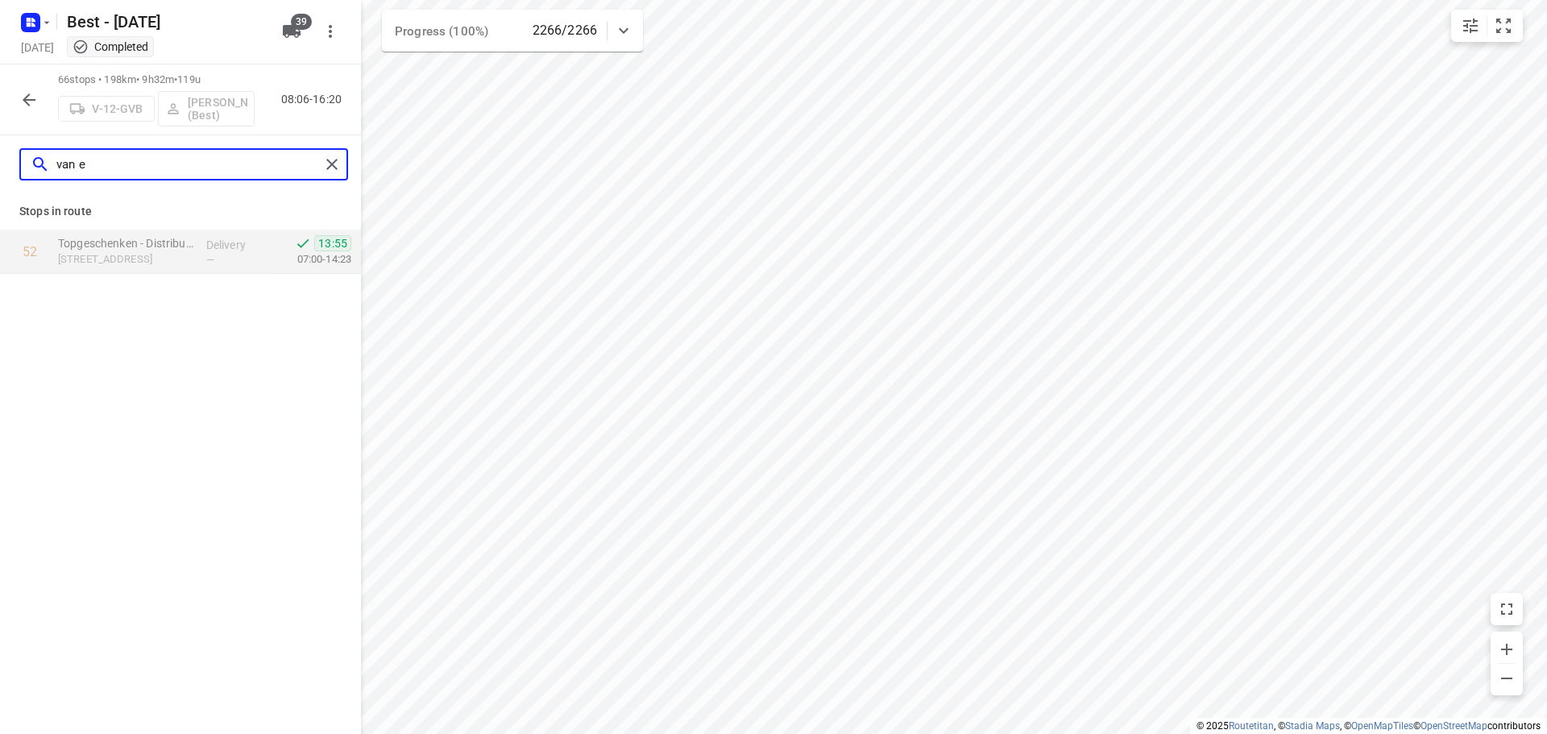
type input "van e"
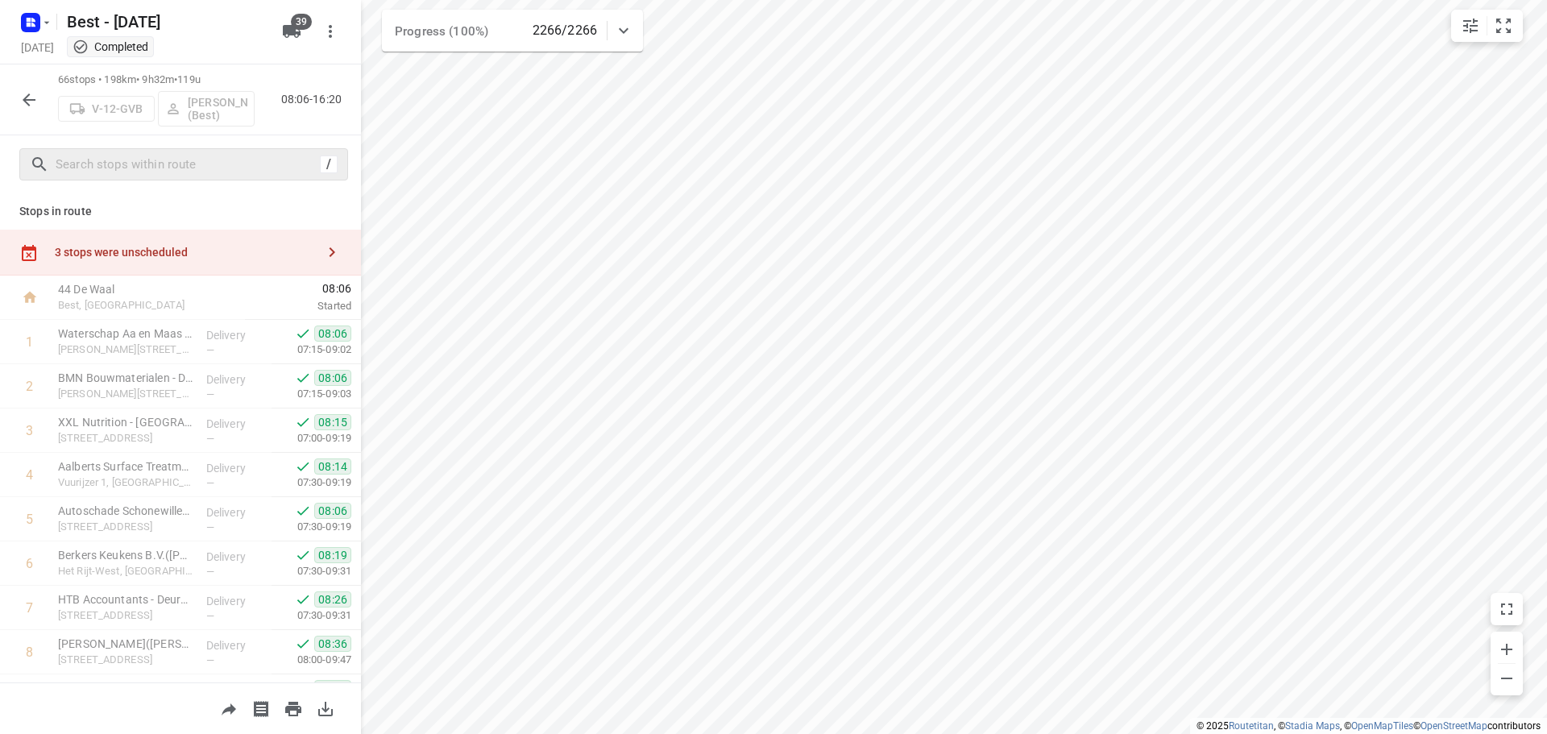
click at [18, 116] on div "66 stops • 198km • 9h32m • 119u V-12-GVB [PERSON_NAME] (Best) 08:06-16:20" at bounding box center [180, 99] width 361 height 71
click at [28, 99] on icon "button" at bounding box center [29, 99] width 13 height 13
click at [173, 168] on input "text" at bounding box center [201, 164] width 290 height 25
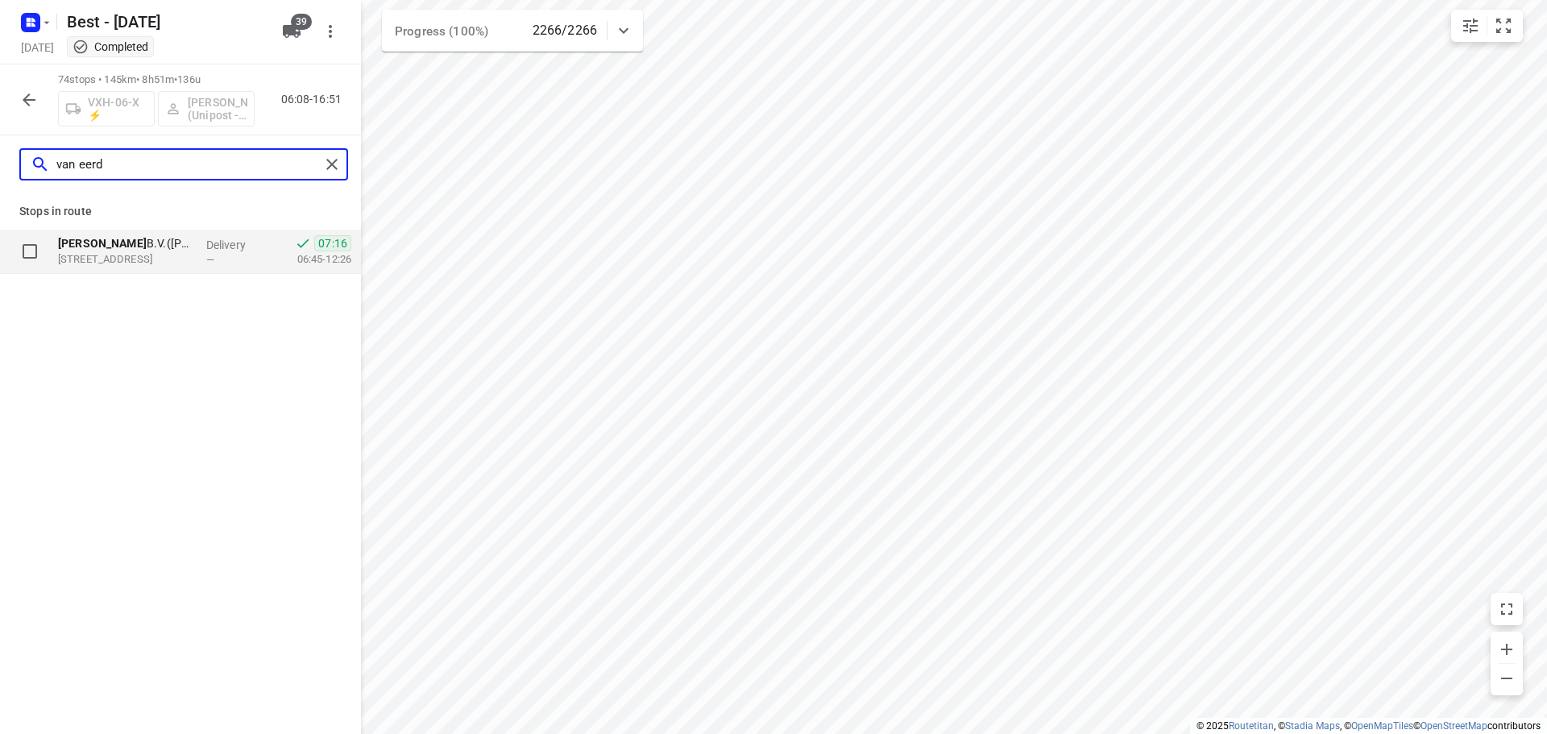
type input "van eerd"
click at [114, 273] on div "Van Eerd B.V.([PERSON_NAME]) [STREET_ADDRESS]" at bounding box center [126, 252] width 148 height 44
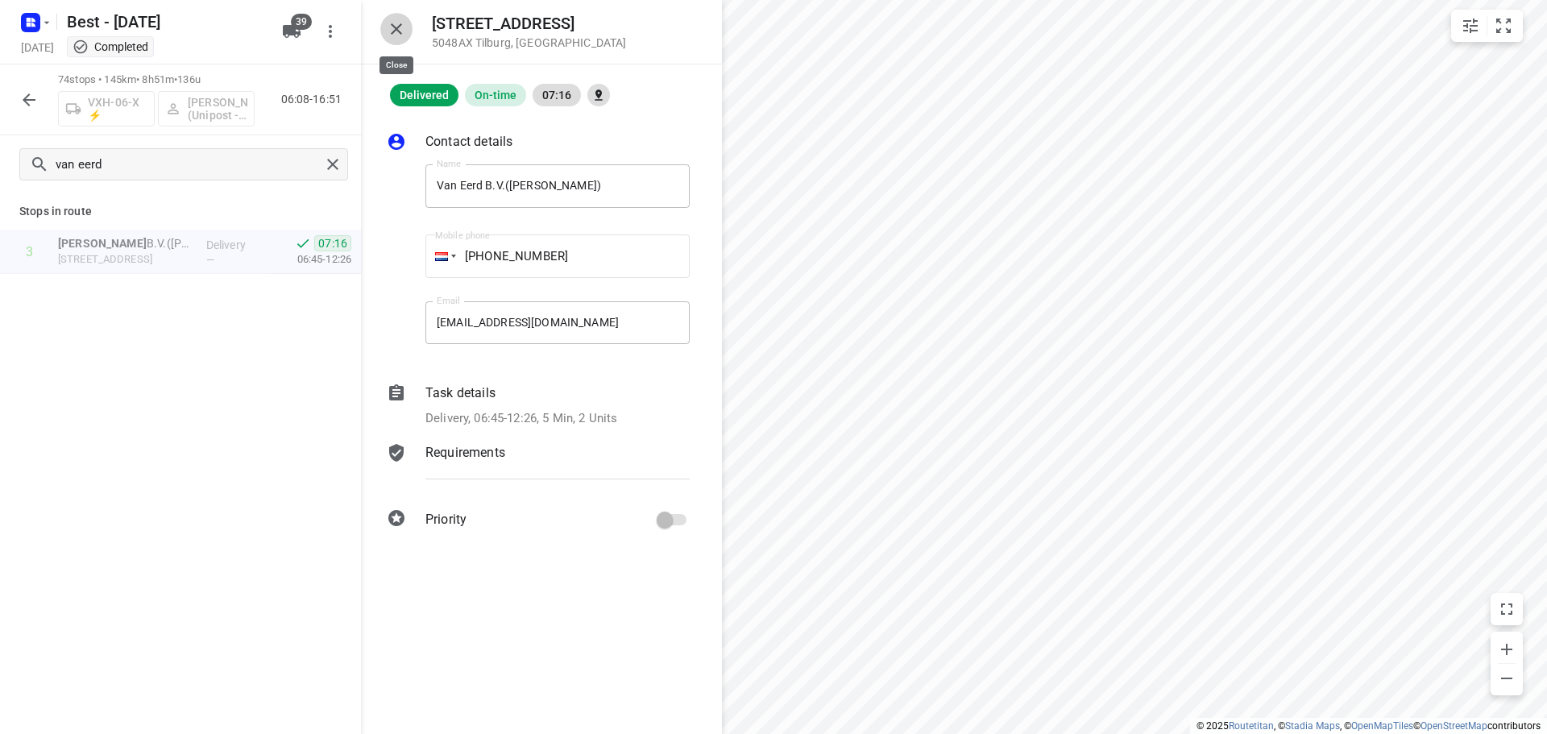
click at [403, 38] on icon "button" at bounding box center [396, 28] width 19 height 19
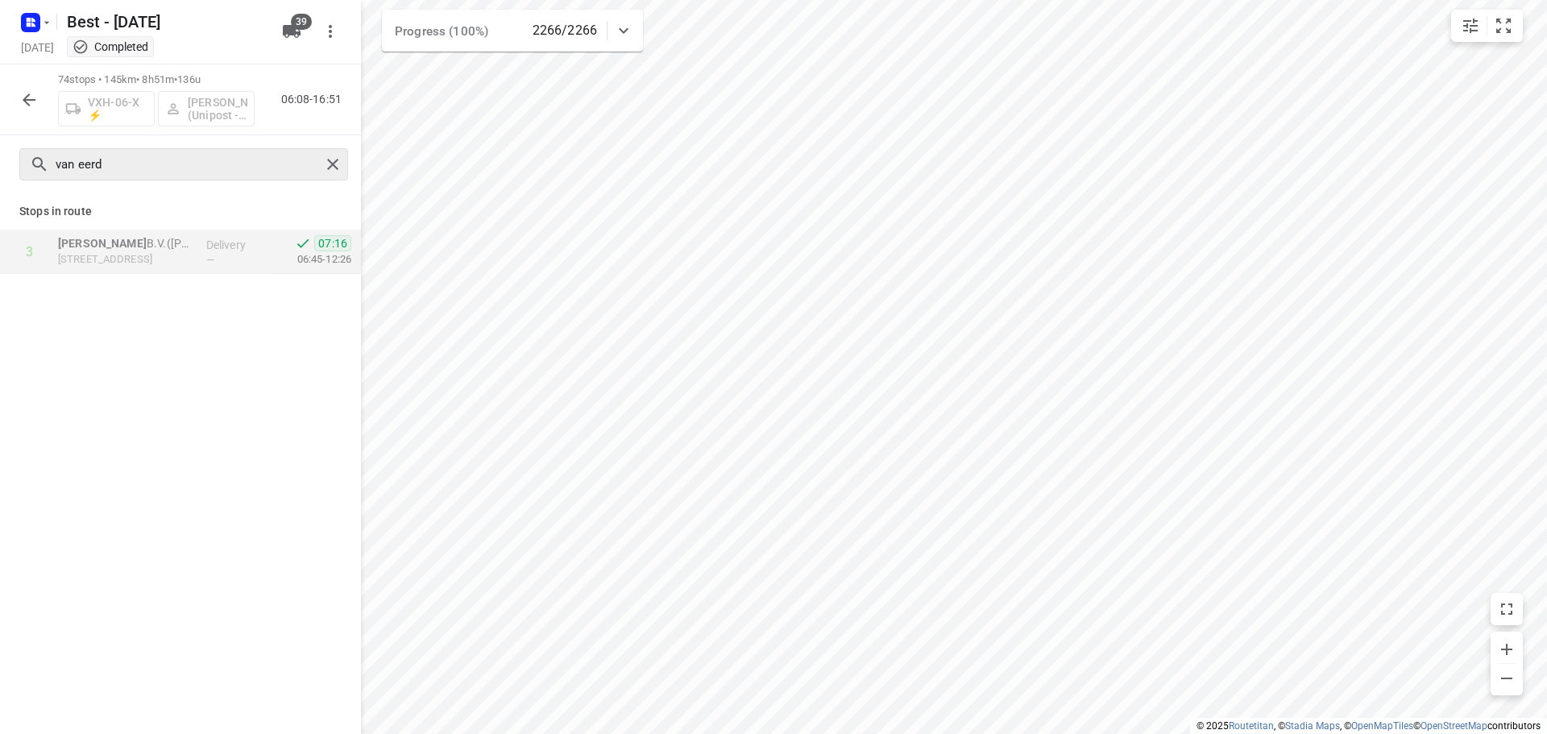
click at [338, 177] on div "van eerd" at bounding box center [183, 164] width 329 height 32
